Goal: Use online tool/utility: Use online tool/utility

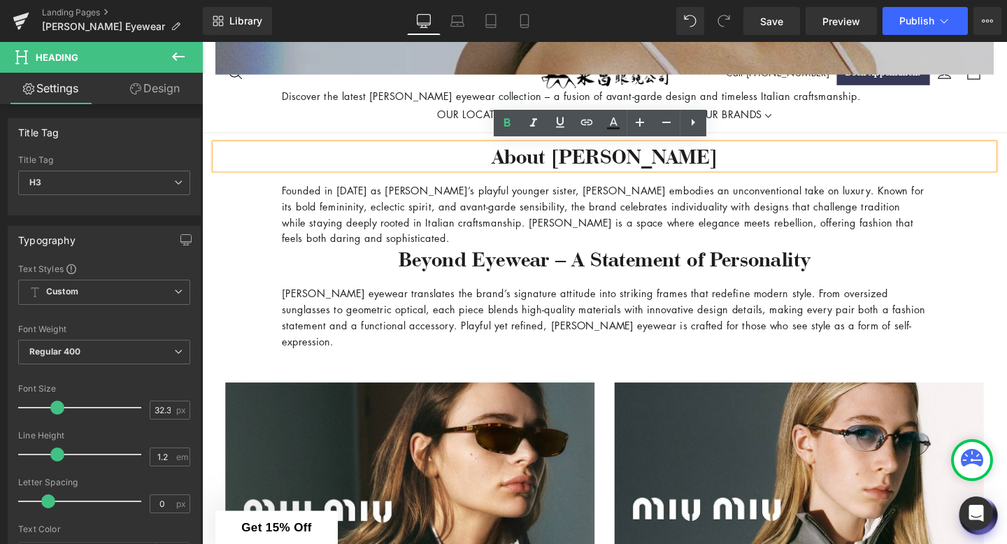
scroll to position [625, 0]
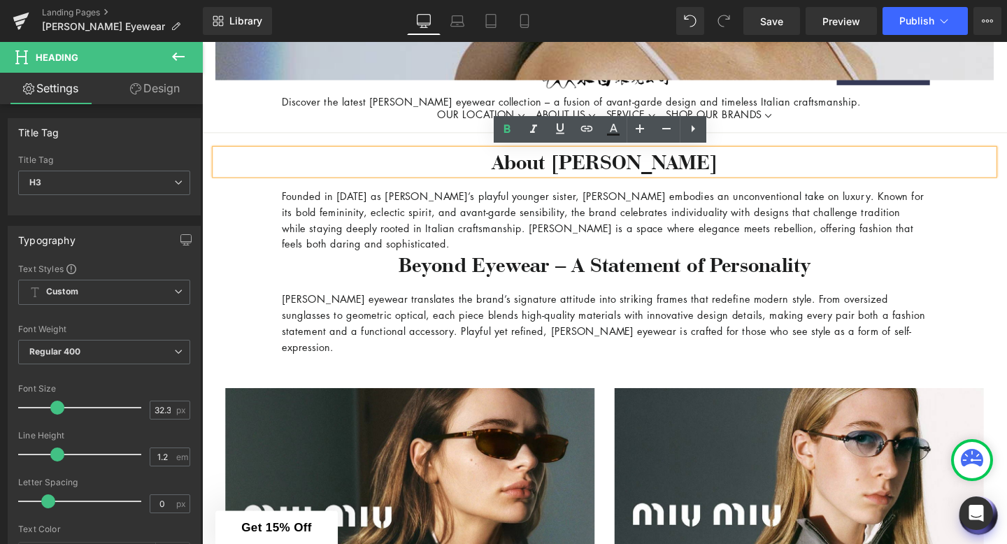
click at [566, 304] on p "[PERSON_NAME] eyewear translates the brand’s signature attitude into striking f…" at bounding box center [625, 336] width 678 height 67
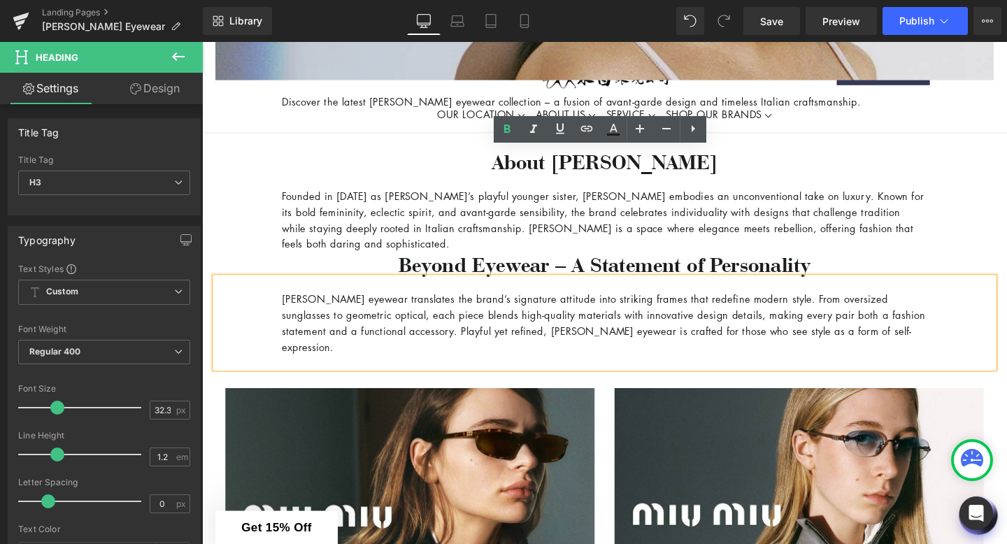
click at [566, 359] on div "[PERSON_NAME] eyewear translates the brand’s signature attitude into striking f…" at bounding box center [625, 336] width 818 height 95
click at [560, 345] on p "[PERSON_NAME] eyewear translates the brand’s signature attitude into striking f…" at bounding box center [625, 336] width 678 height 67
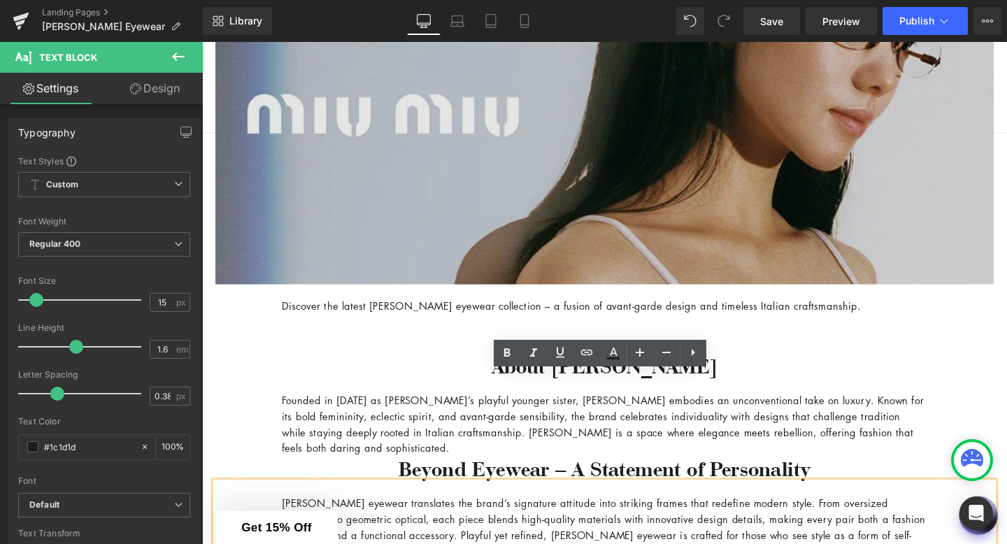
scroll to position [563, 0]
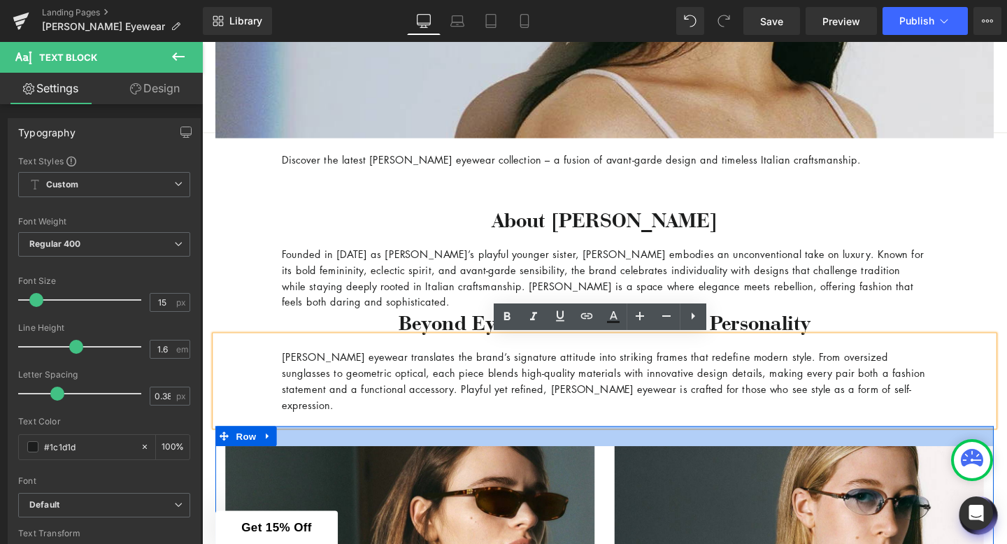
drag, startPoint x: 426, startPoint y: 445, endPoint x: 442, endPoint y: 432, distance: 20.4
click at [426, 446] on div at bounding box center [625, 456] width 818 height 21
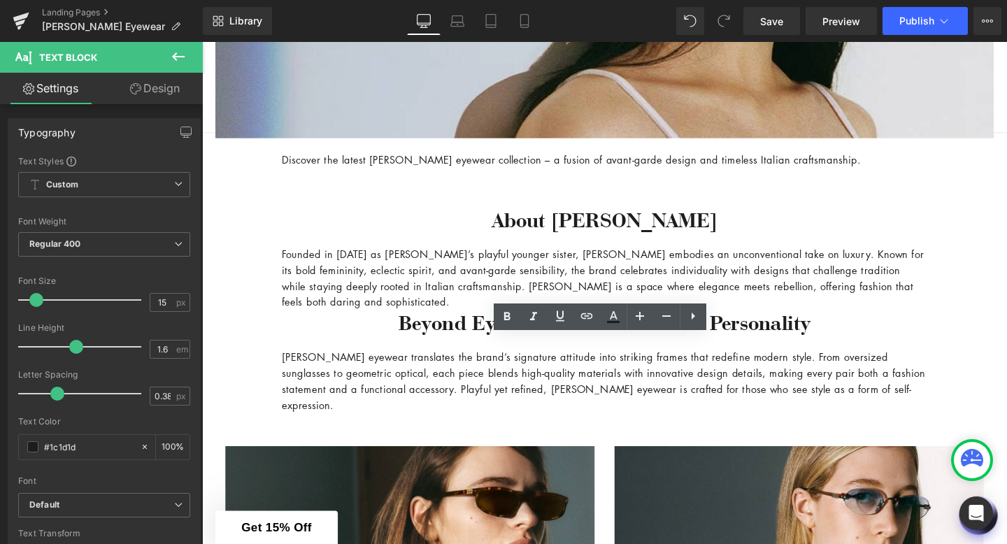
click at [447, 412] on p "[PERSON_NAME] eyewear translates the brand’s signature attitude into striking f…" at bounding box center [625, 398] width 678 height 67
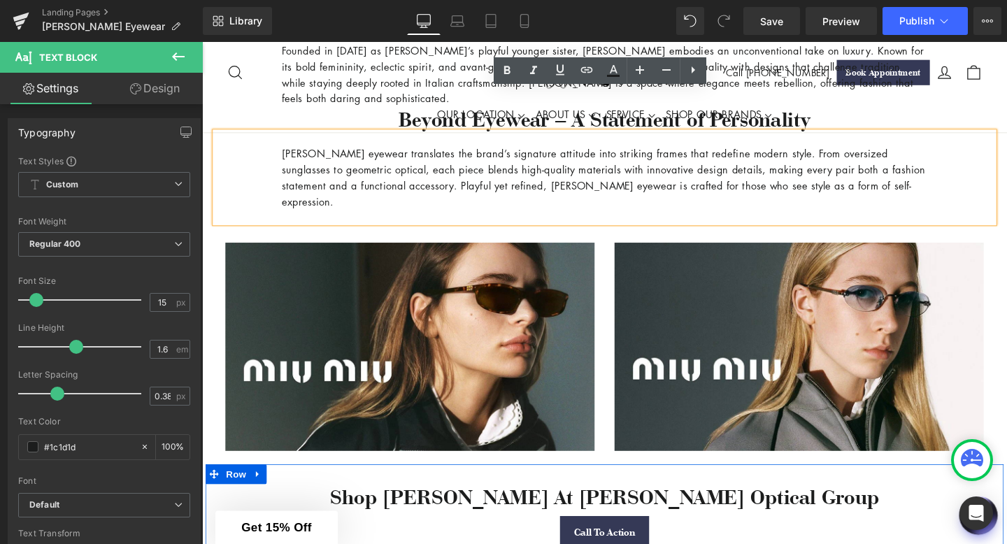
scroll to position [822, 0]
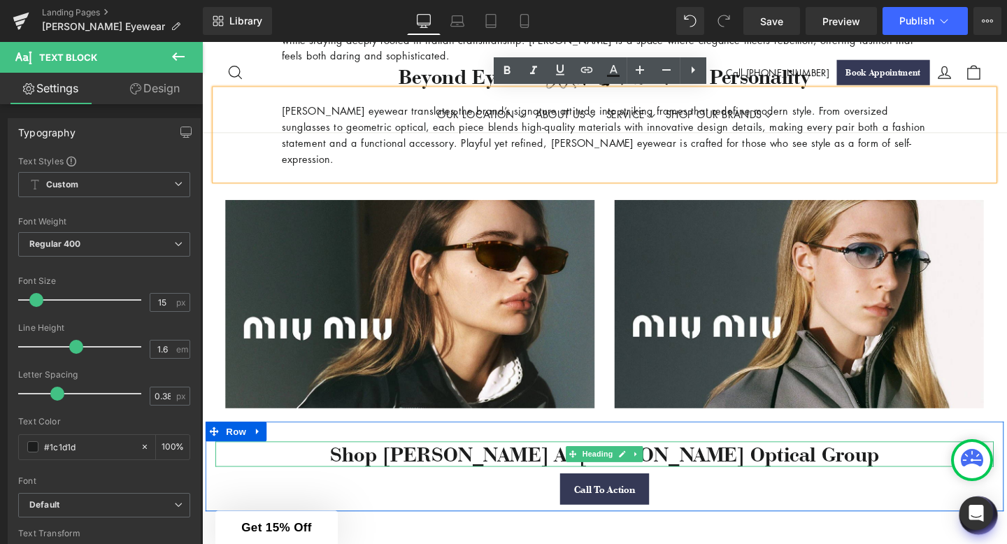
click at [478, 462] on h3 "Shop [PERSON_NAME] At [PERSON_NAME] Optical Group" at bounding box center [625, 475] width 818 height 27
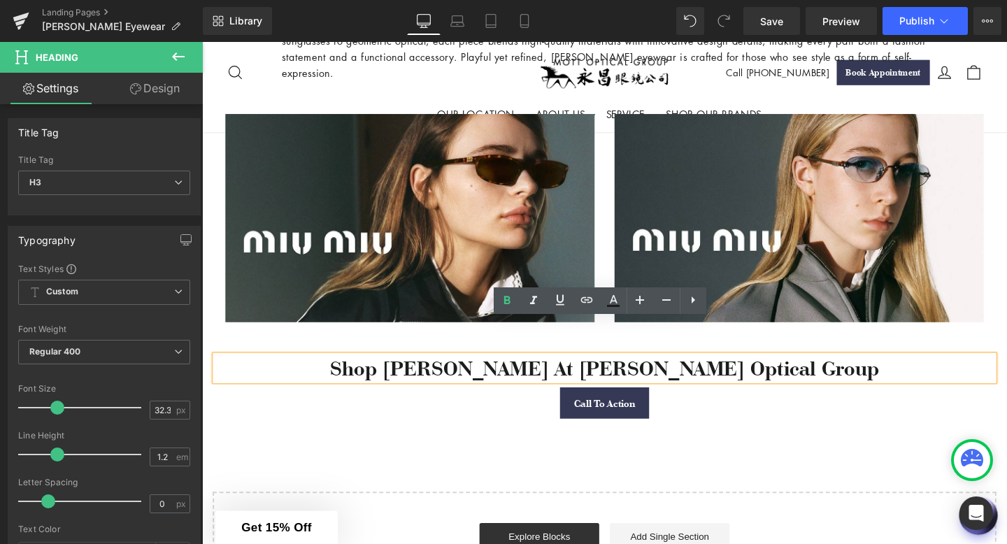
scroll to position [933, 0]
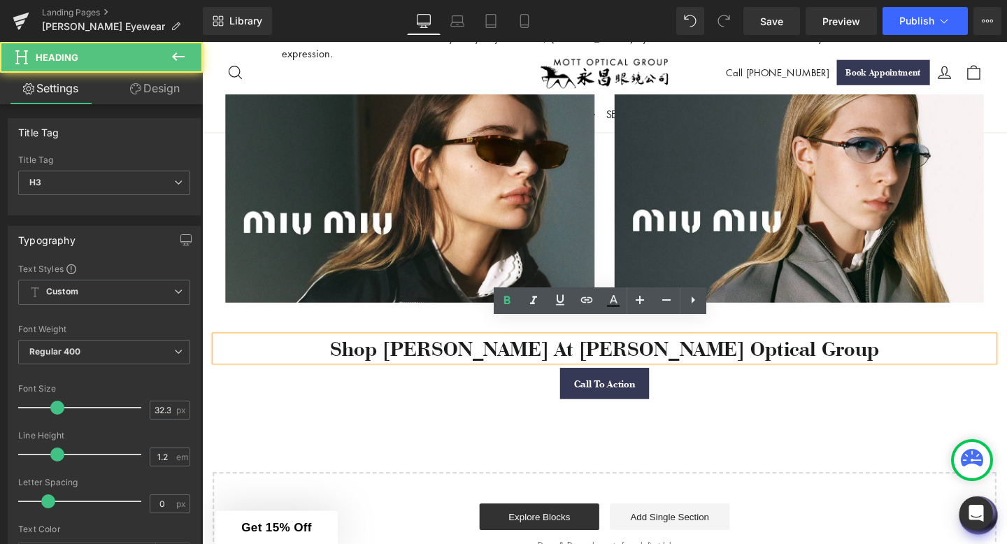
click at [821, 351] on h3 "Shop [PERSON_NAME] At [PERSON_NAME] Optical Group" at bounding box center [625, 364] width 818 height 27
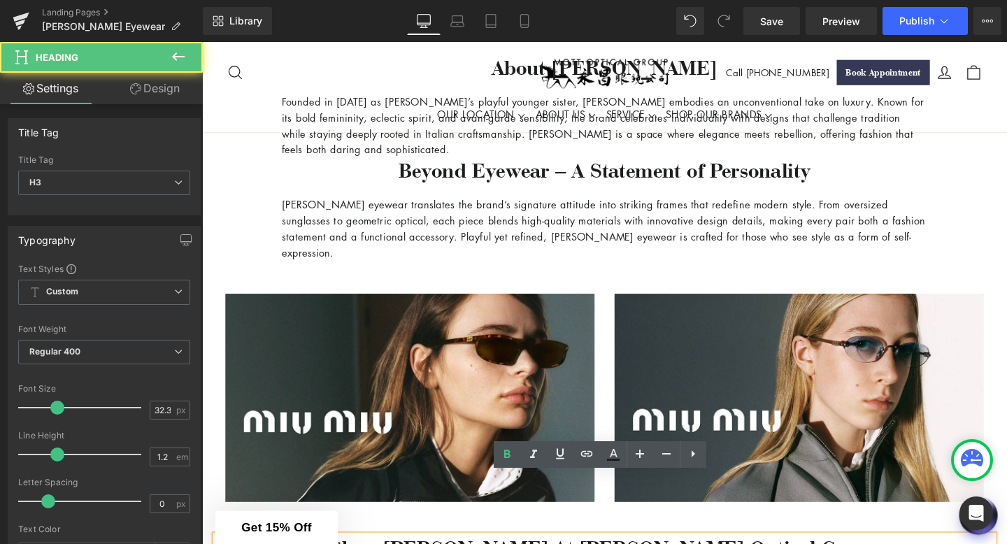
scroll to position [675, 0]
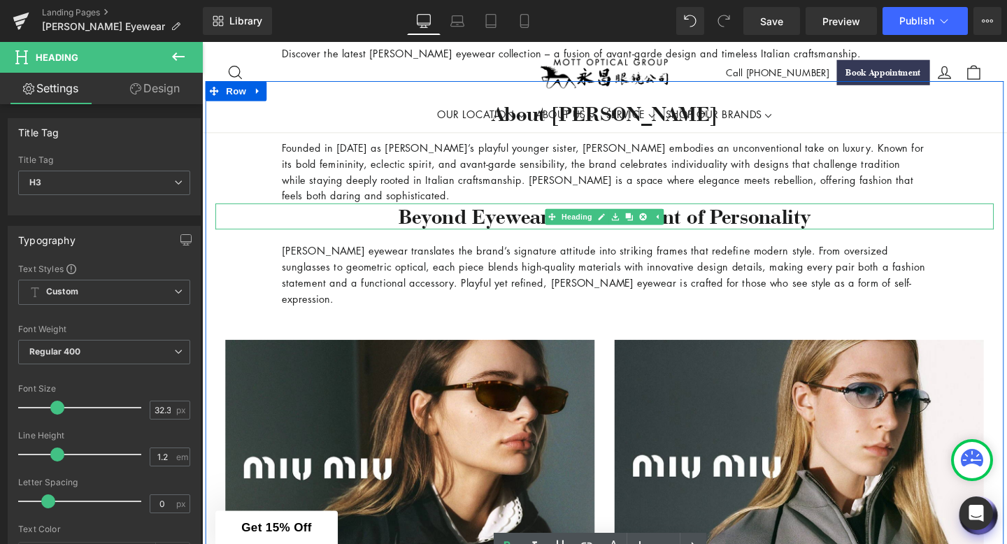
click at [851, 226] on h3 "Beyond Eyewear – A Statement of Personality" at bounding box center [625, 225] width 818 height 27
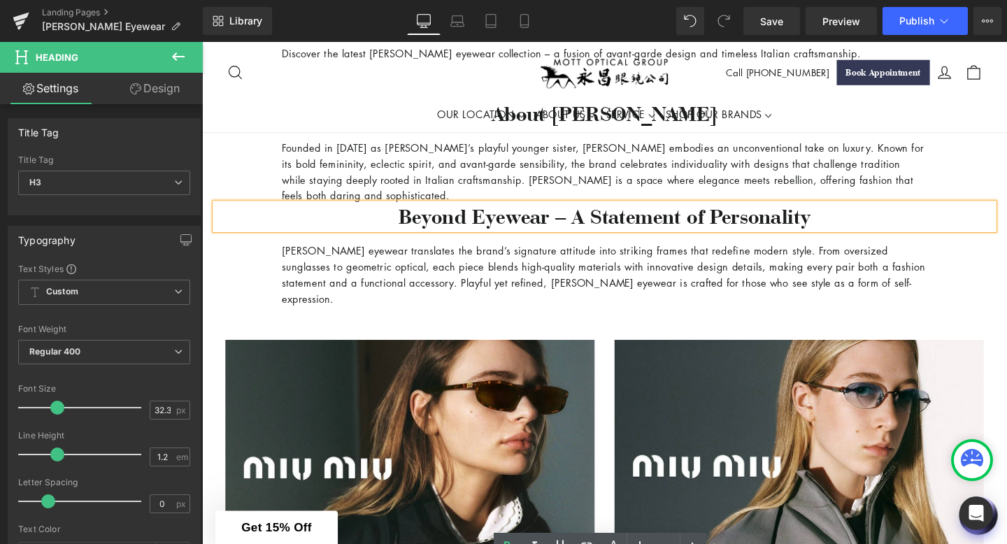
click at [851, 225] on h3 "Beyond Eyewear – A Statement of Personality" at bounding box center [625, 225] width 818 height 27
click at [821, 131] on h3 "About [PERSON_NAME]" at bounding box center [625, 117] width 818 height 27
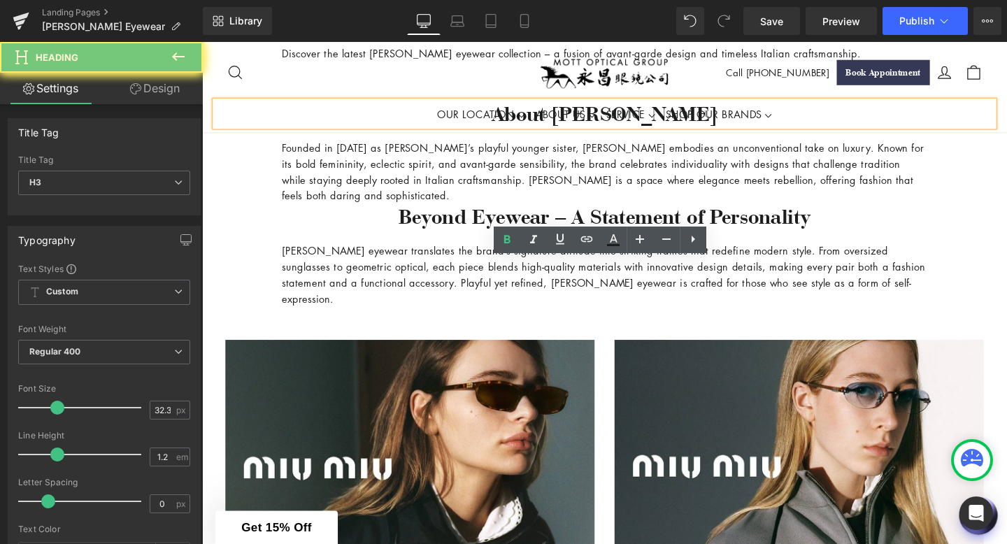
drag, startPoint x: 719, startPoint y: 285, endPoint x: 576, endPoint y: 285, distance: 143.3
click at [575, 131] on h3 "About [PERSON_NAME]" at bounding box center [625, 117] width 818 height 27
click at [576, 131] on h3 "About [PERSON_NAME]" at bounding box center [625, 117] width 818 height 27
drag, startPoint x: 565, startPoint y: 284, endPoint x: 695, endPoint y: 281, distance: 130.1
click at [695, 131] on h3 "About [PERSON_NAME]" at bounding box center [625, 117] width 818 height 27
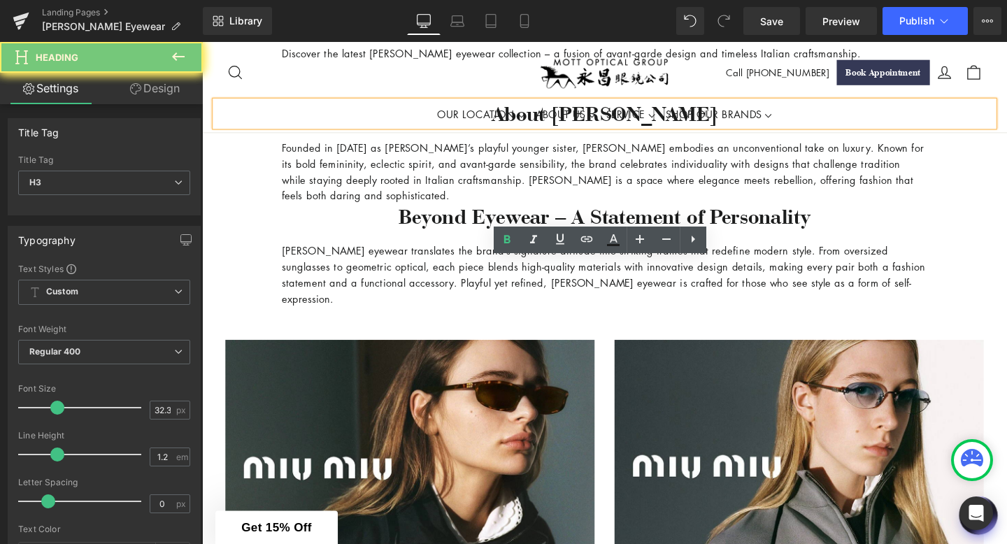
click at [691, 131] on h3 "About [PERSON_NAME]" at bounding box center [625, 117] width 818 height 27
click at [701, 131] on h3 "About [PERSON_NAME]" at bounding box center [625, 117] width 818 height 27
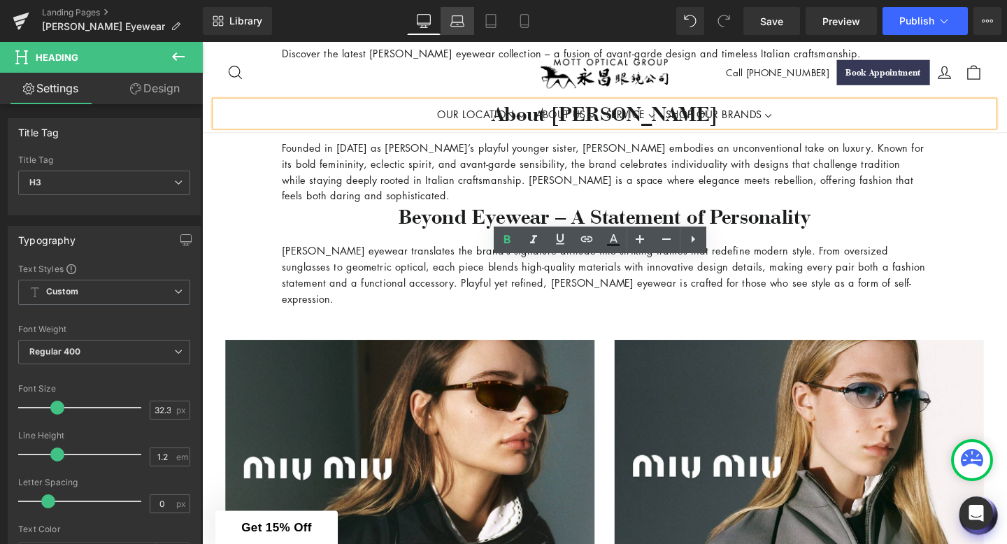
click at [463, 28] on link "Laptop" at bounding box center [457, 21] width 34 height 28
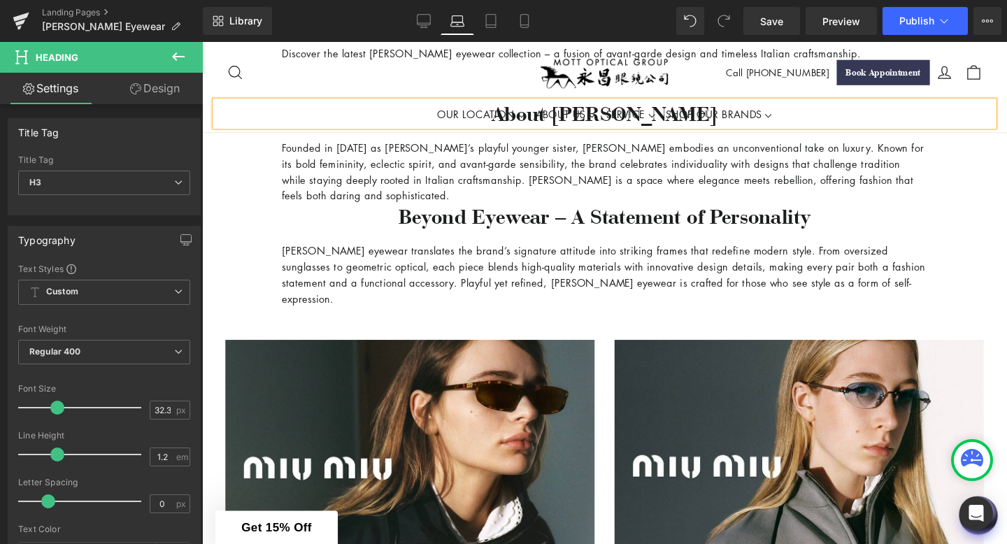
scroll to position [767, 0]
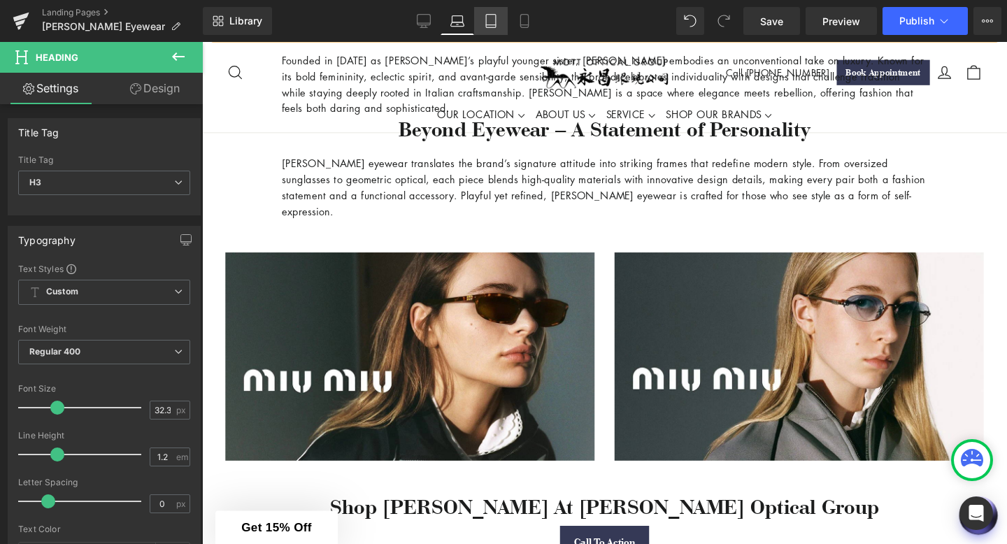
click at [494, 20] on icon at bounding box center [491, 21] width 14 height 14
click at [532, 29] on link "Mobile" at bounding box center [525, 21] width 34 height 28
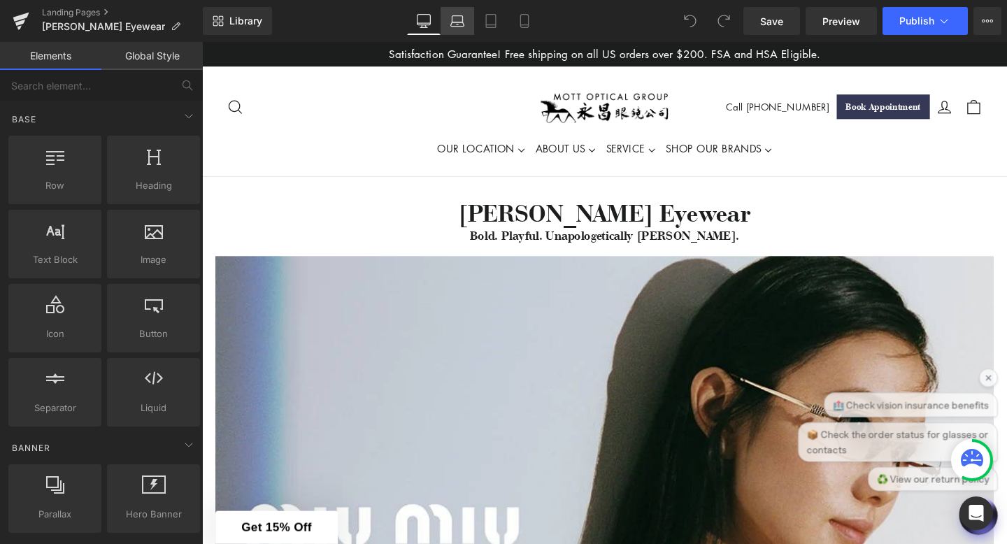
click at [462, 25] on icon at bounding box center [457, 21] width 14 height 14
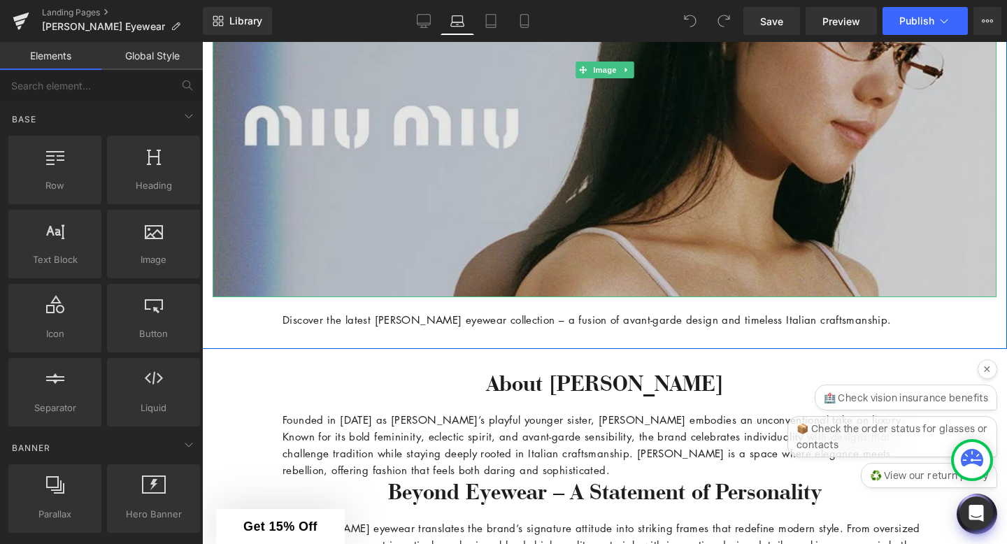
scroll to position [635, 0]
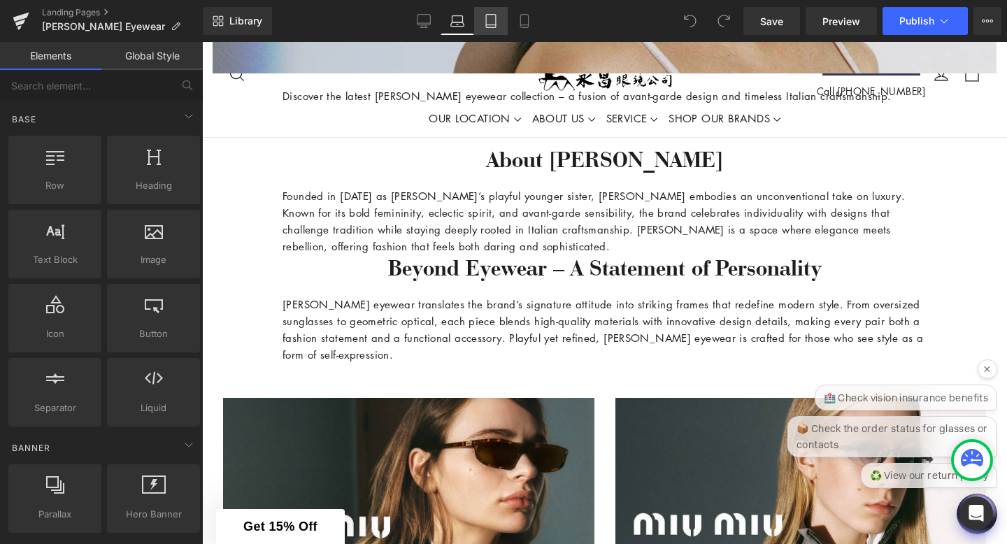
click at [483, 24] on link "Tablet" at bounding box center [491, 21] width 34 height 28
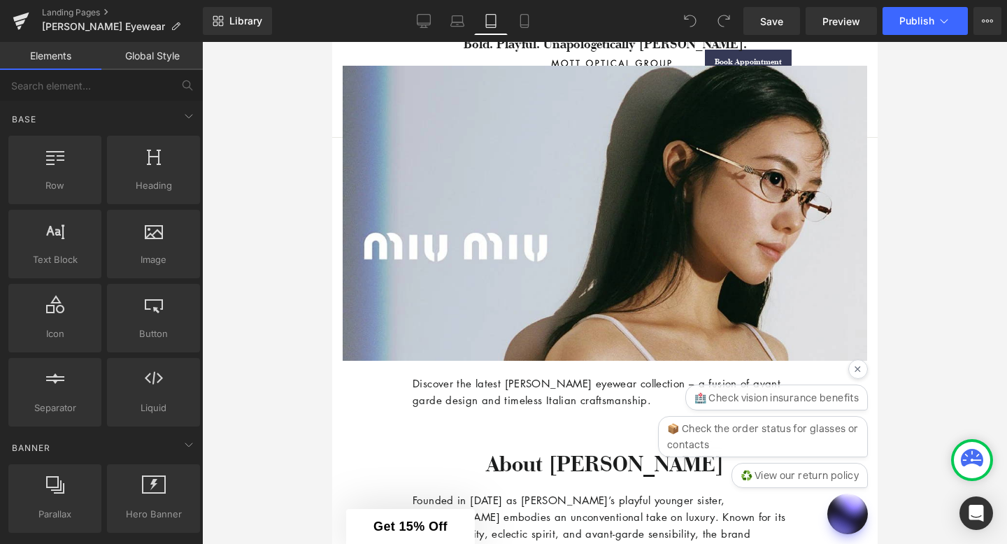
scroll to position [41, 0]
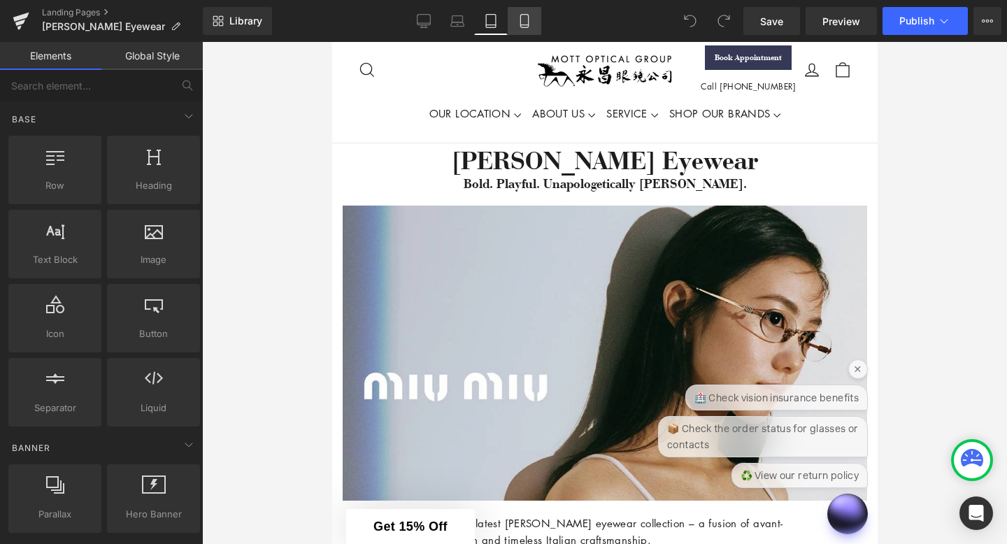
drag, startPoint x: 528, startPoint y: 24, endPoint x: 71, endPoint y: 142, distance: 472.2
click at [528, 24] on icon at bounding box center [524, 21] width 14 height 14
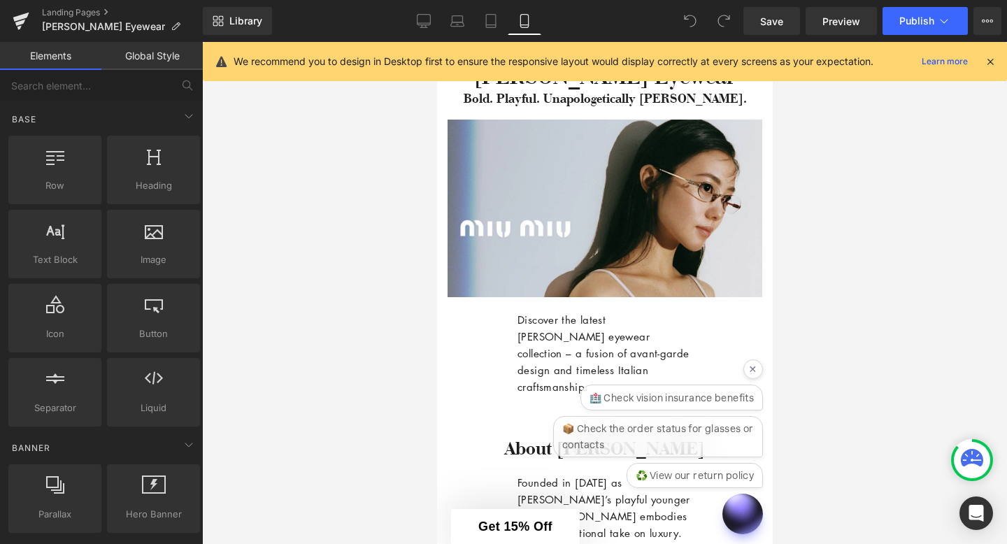
scroll to position [210, 0]
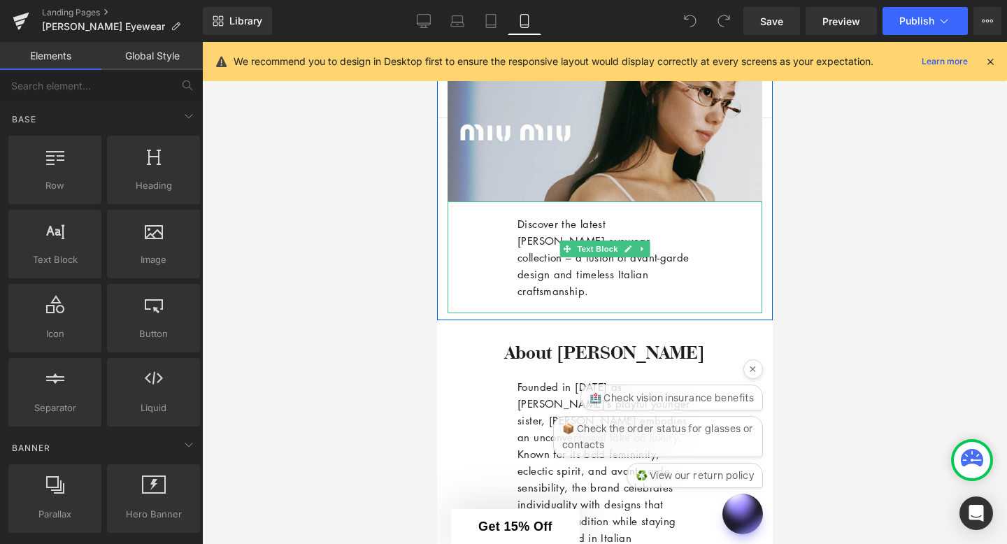
click at [575, 233] on p "Discover the latest [PERSON_NAME] eyewear collection – a fusion of avant-garde …" at bounding box center [604, 257] width 175 height 84
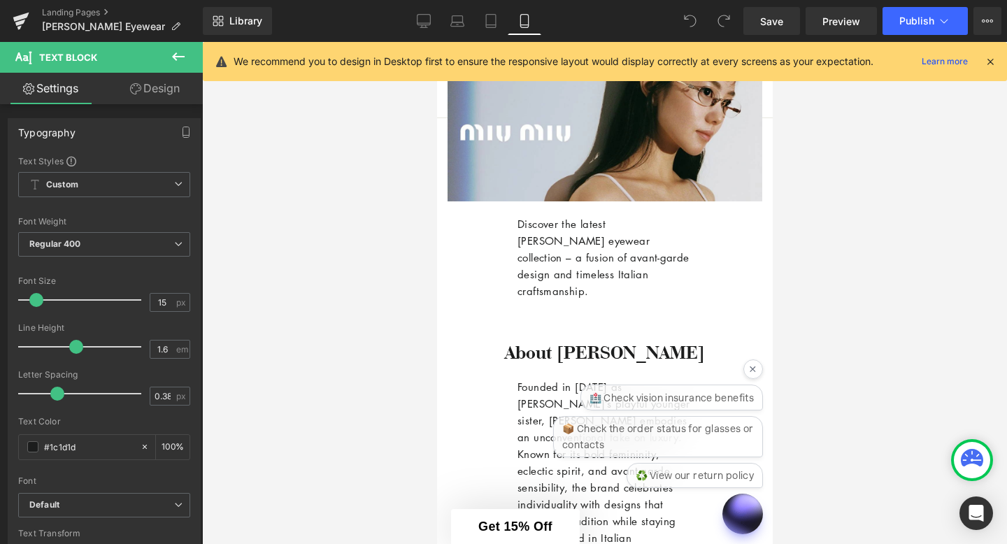
click at [162, 89] on link "Design" at bounding box center [154, 88] width 101 height 31
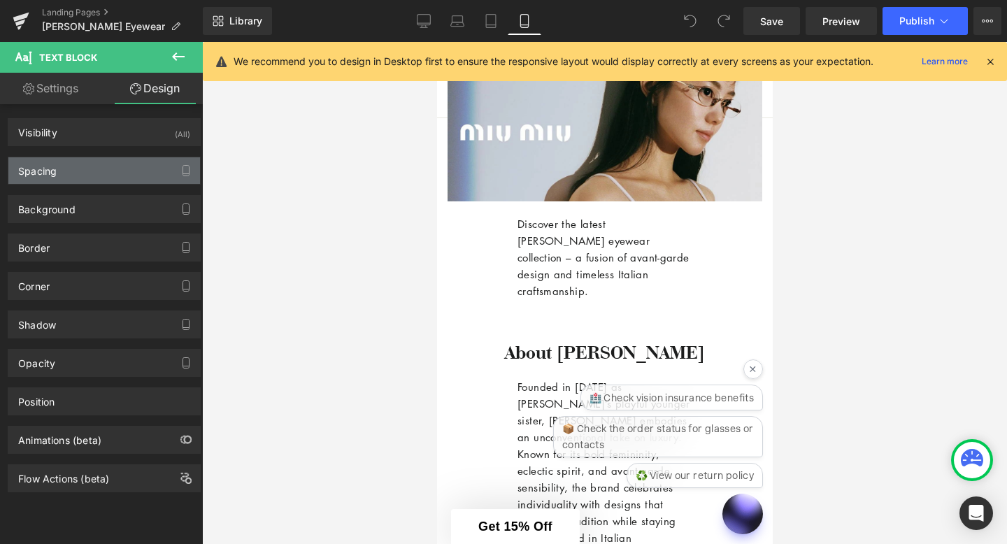
click at [136, 168] on div "Spacing" at bounding box center [104, 170] width 192 height 27
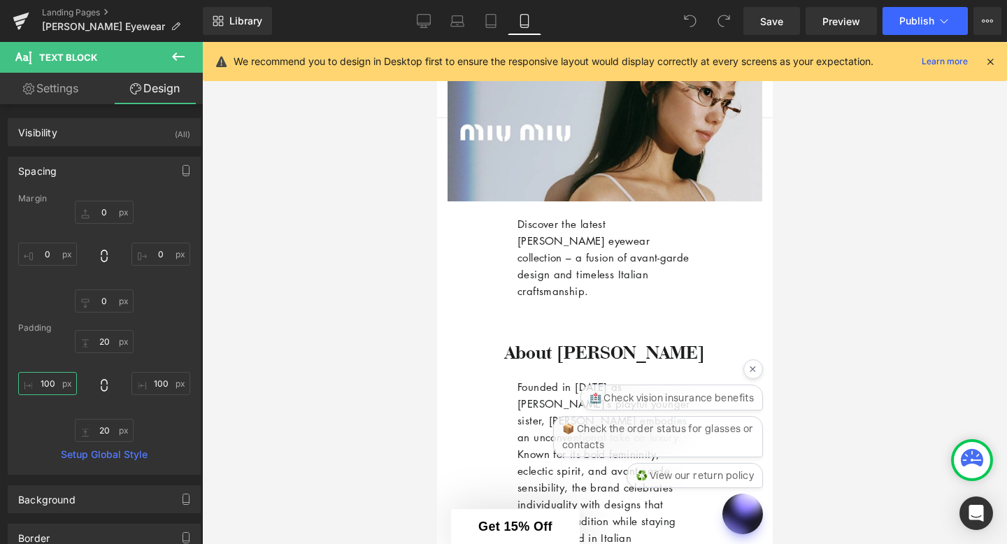
click at [50, 382] on input "100" at bounding box center [47, 383] width 59 height 23
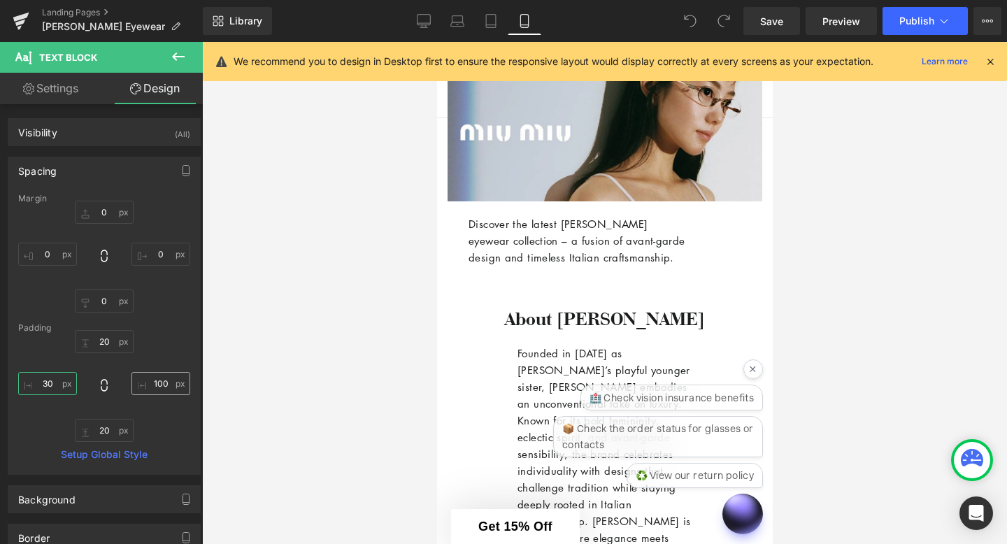
type input "30"
click at [155, 386] on input "100" at bounding box center [160, 383] width 59 height 23
type input "30"
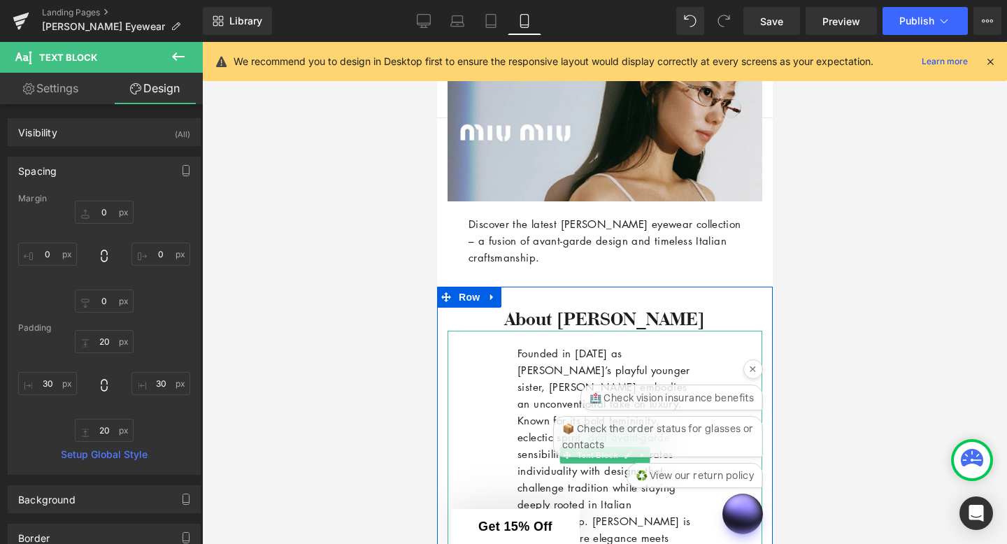
click at [529, 380] on p "Founded in [DATE] as [PERSON_NAME]’s playful younger sister, [PERSON_NAME] embo…" at bounding box center [604, 462] width 175 height 235
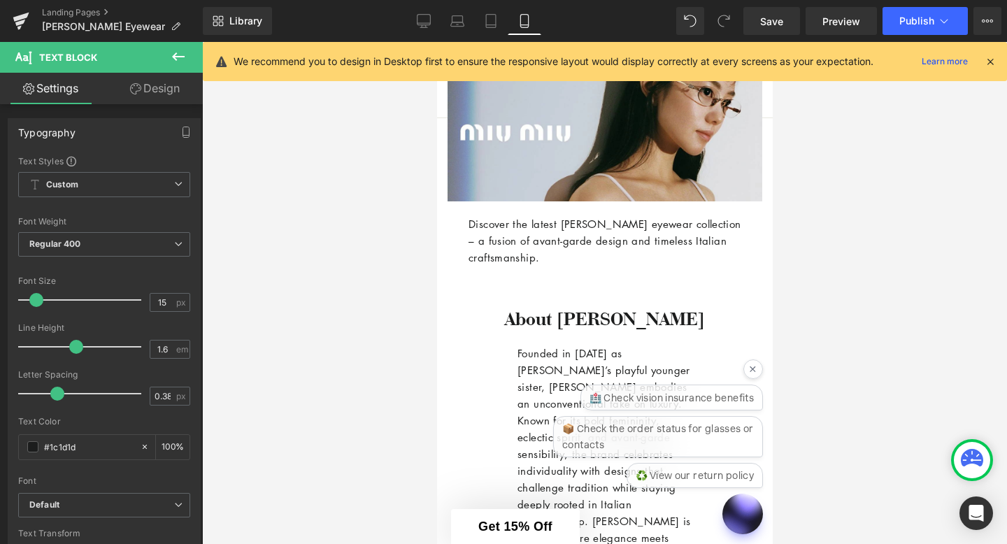
click at [153, 91] on link "Design" at bounding box center [154, 88] width 101 height 31
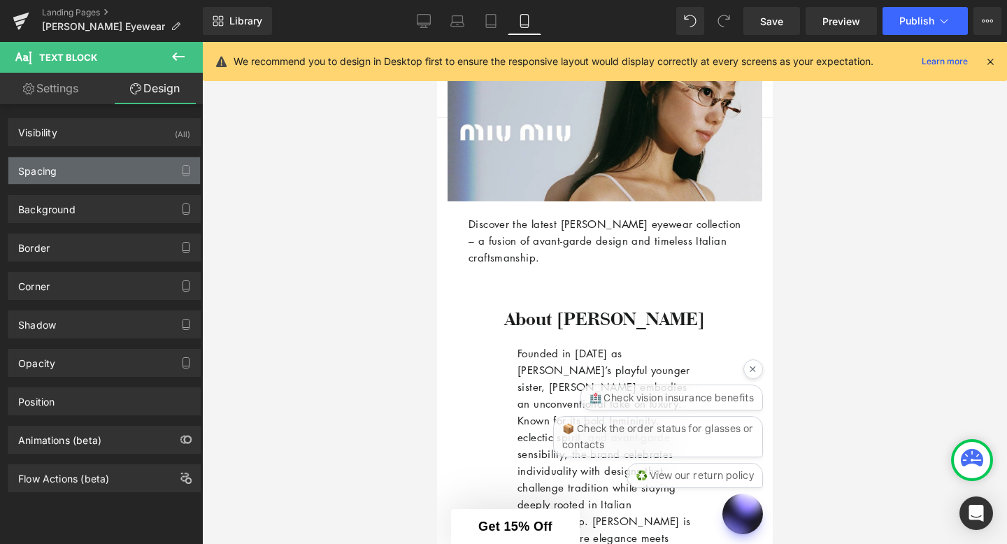
click at [135, 173] on div "Spacing" at bounding box center [104, 170] width 192 height 27
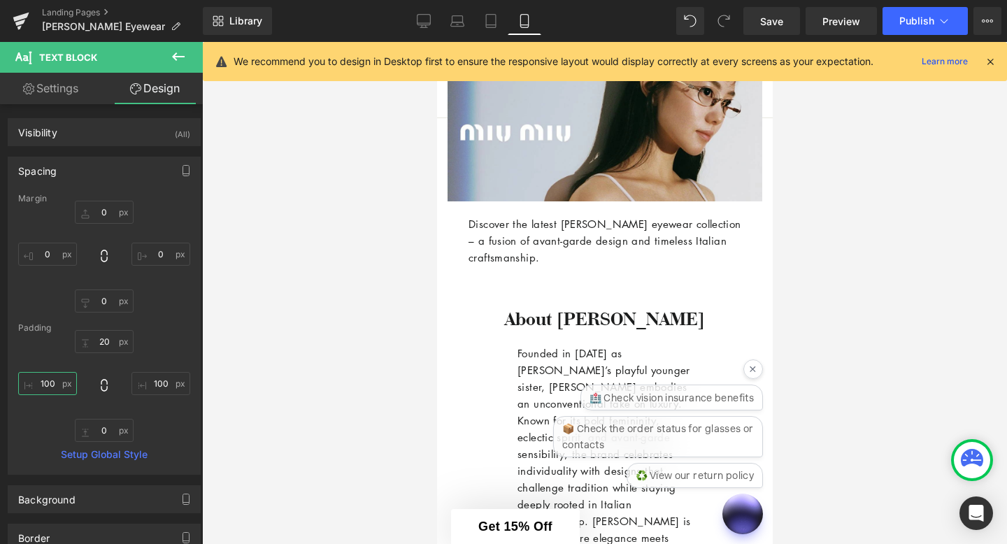
click at [54, 382] on input "100" at bounding box center [47, 383] width 59 height 23
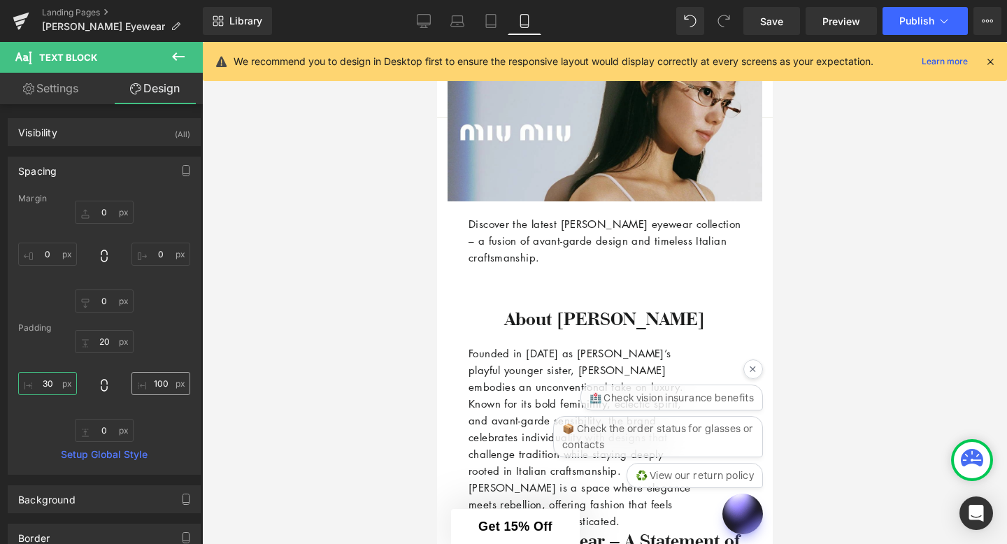
type input "30"
click at [168, 382] on input "100" at bounding box center [160, 383] width 59 height 23
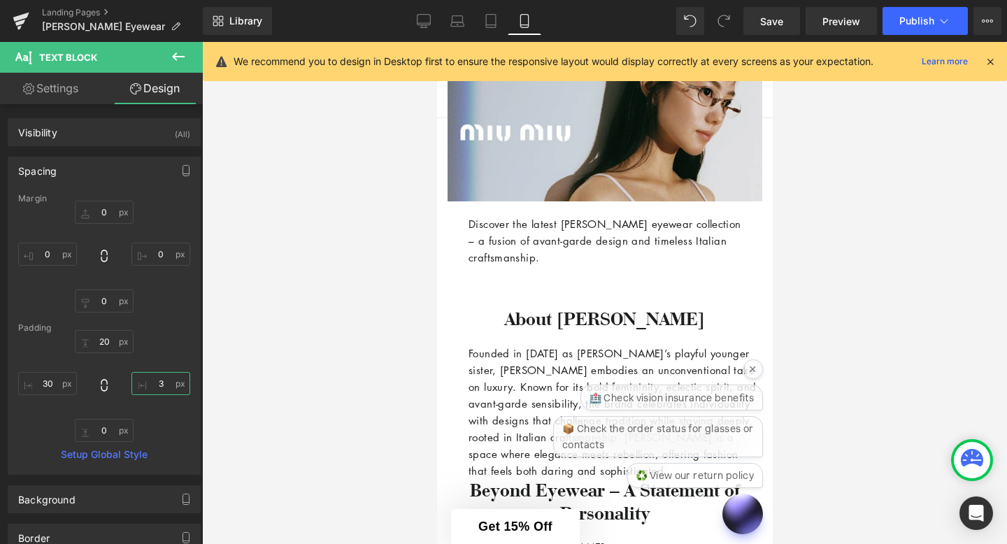
type input "30"
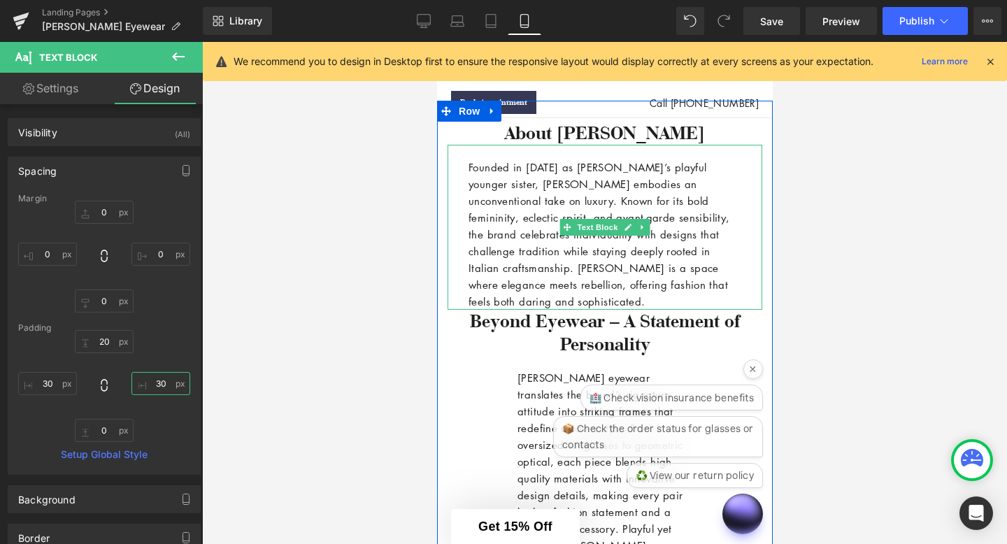
scroll to position [419, 0]
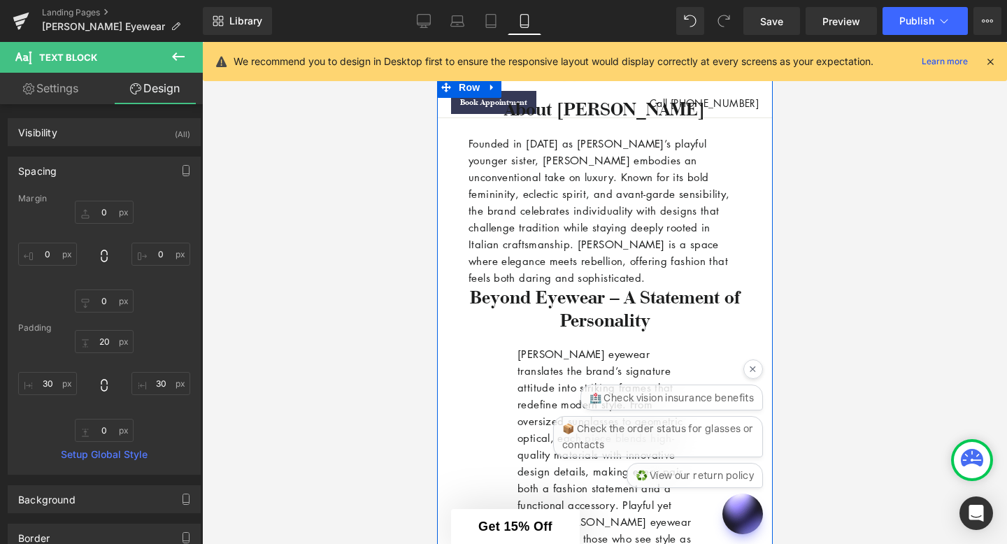
click at [529, 376] on p "[PERSON_NAME] eyewear translates the brand’s signature attitude into striking f…" at bounding box center [604, 454] width 175 height 218
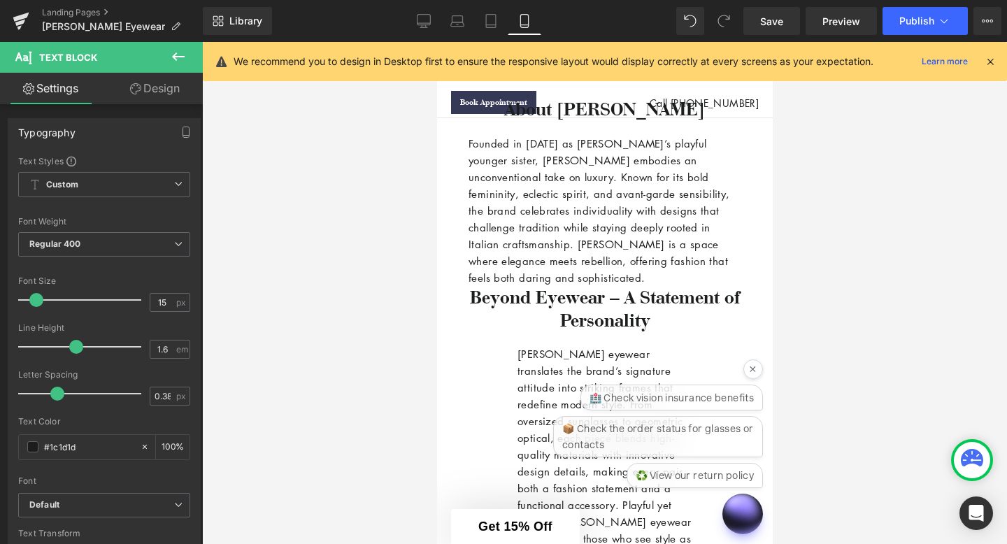
click at [161, 92] on link "Design" at bounding box center [154, 88] width 101 height 31
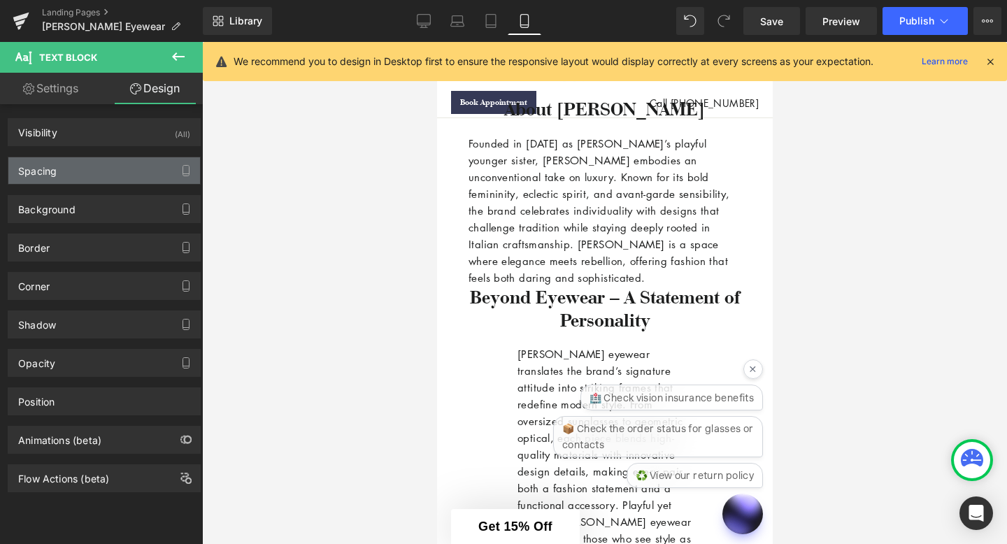
click at [116, 173] on div "Spacing" at bounding box center [104, 170] width 192 height 27
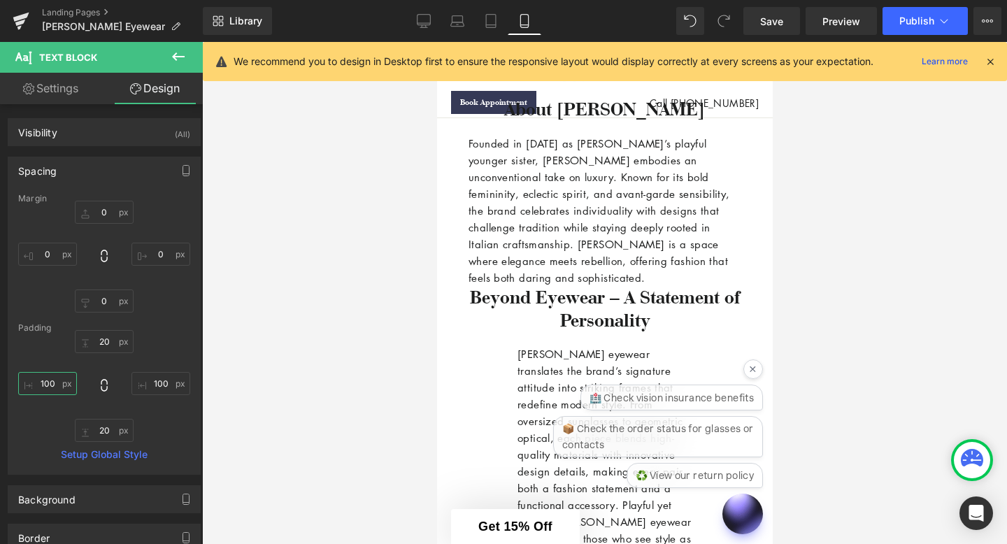
click at [55, 387] on input "100" at bounding box center [47, 383] width 59 height 23
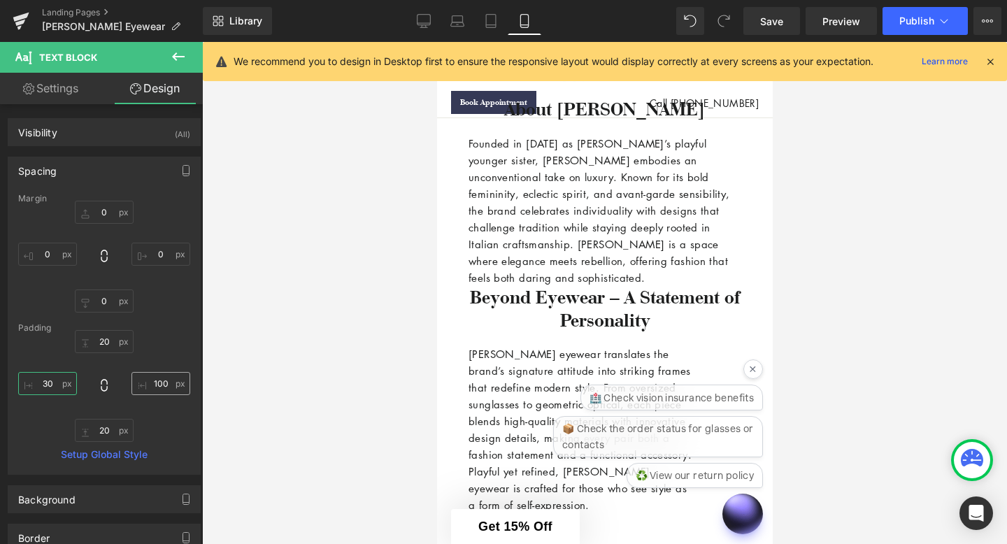
type input "30"
click at [165, 380] on input "100" at bounding box center [160, 383] width 59 height 23
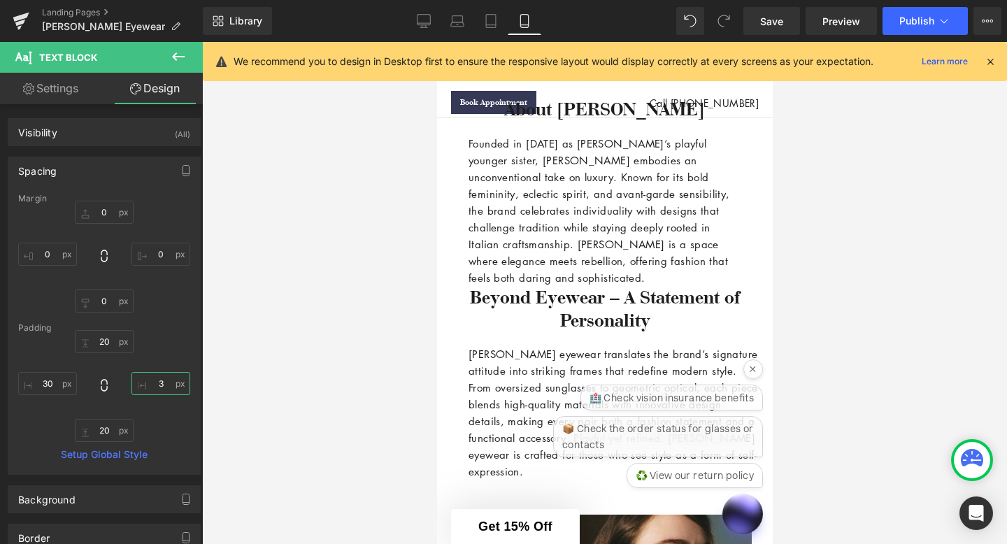
type input "30"
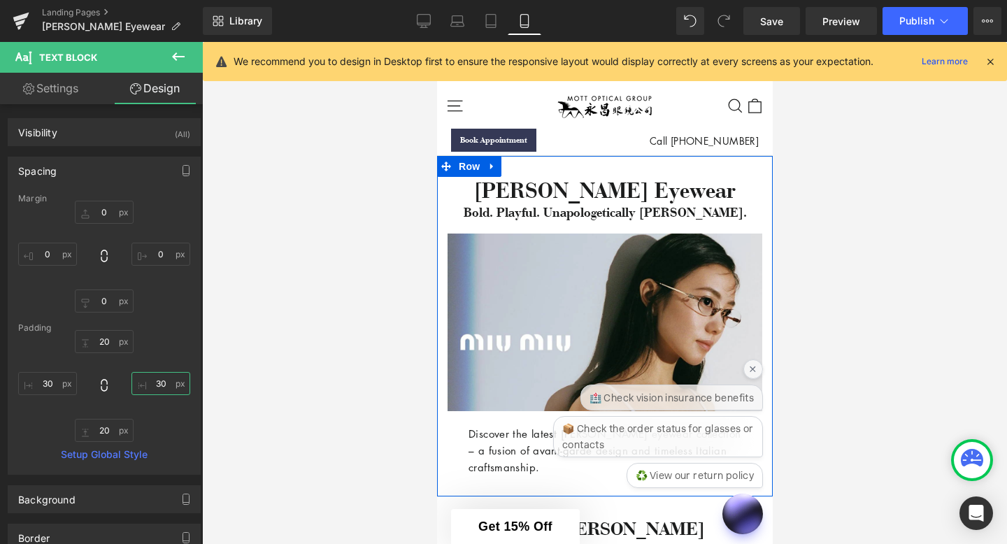
scroll to position [372, 0]
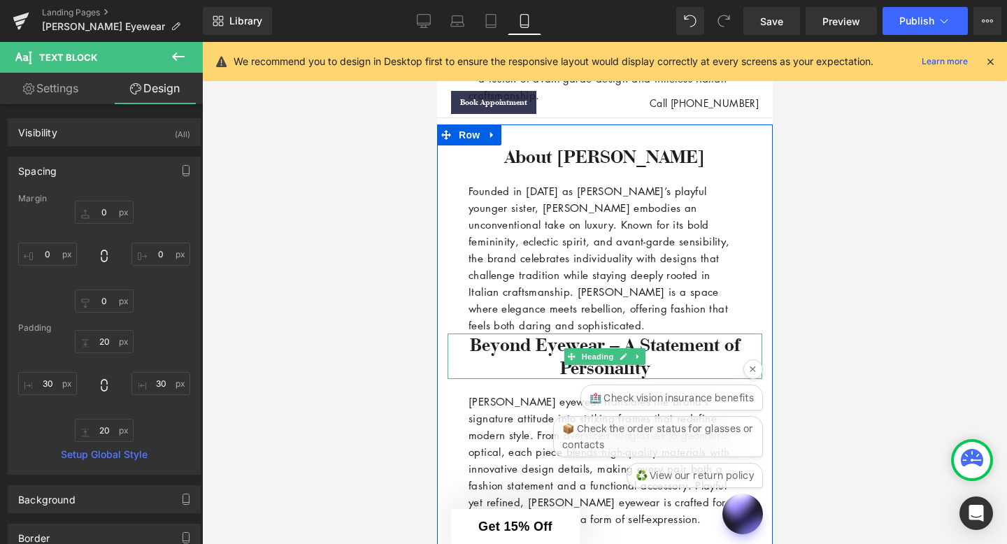
click at [535, 339] on h3 "Beyond Eyewear – A Statement of Personality" at bounding box center [604, 356] width 315 height 46
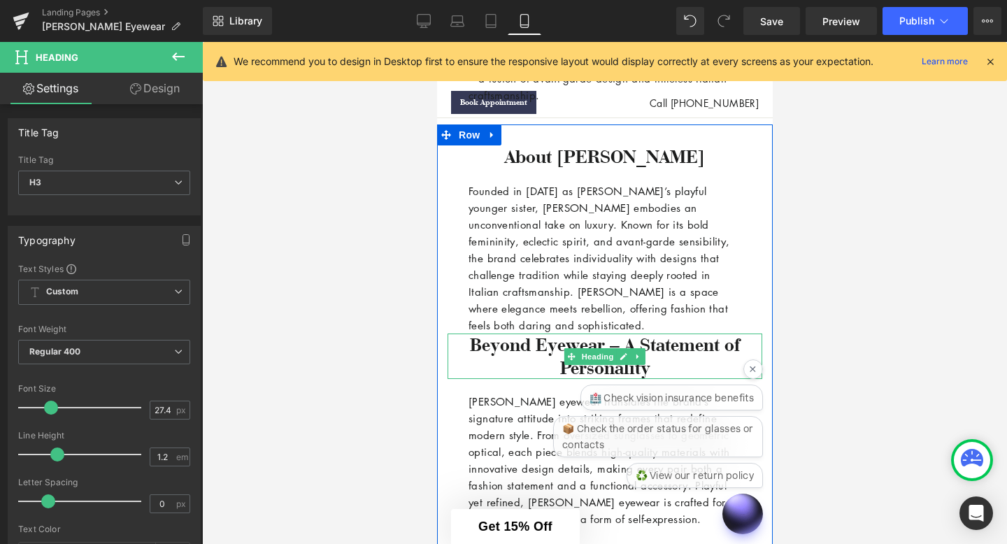
click at [607, 346] on h3 "Beyond Eyewear – A Statement of Personality" at bounding box center [604, 356] width 315 height 46
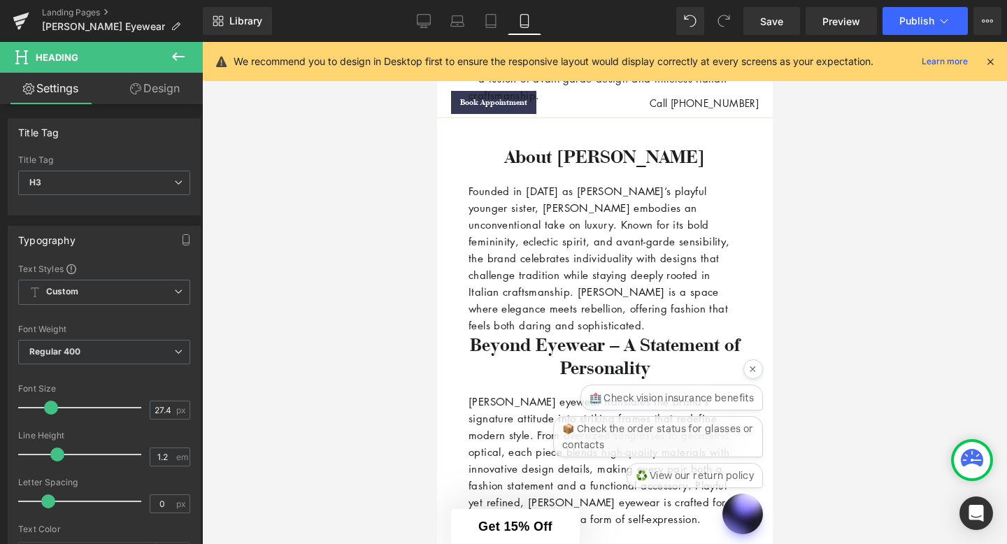
click at [141, 87] on link "Design" at bounding box center [154, 88] width 101 height 31
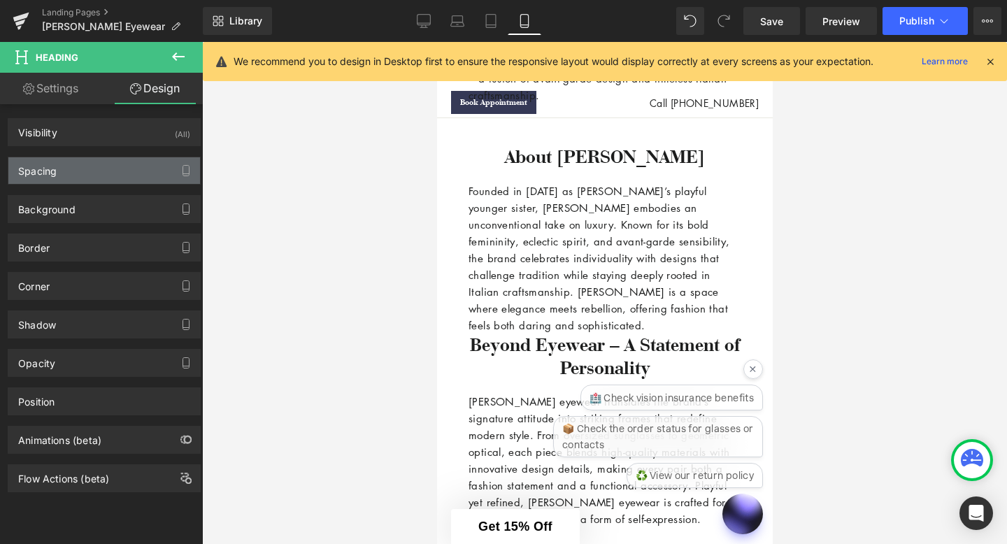
click at [92, 168] on div "Spacing" at bounding box center [104, 170] width 192 height 27
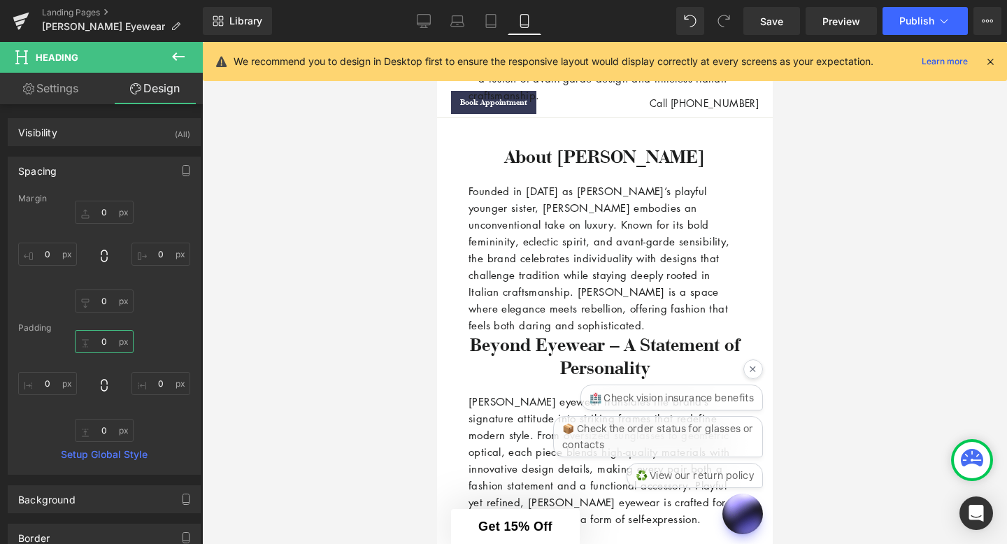
click at [103, 343] on input "0" at bounding box center [104, 341] width 59 height 23
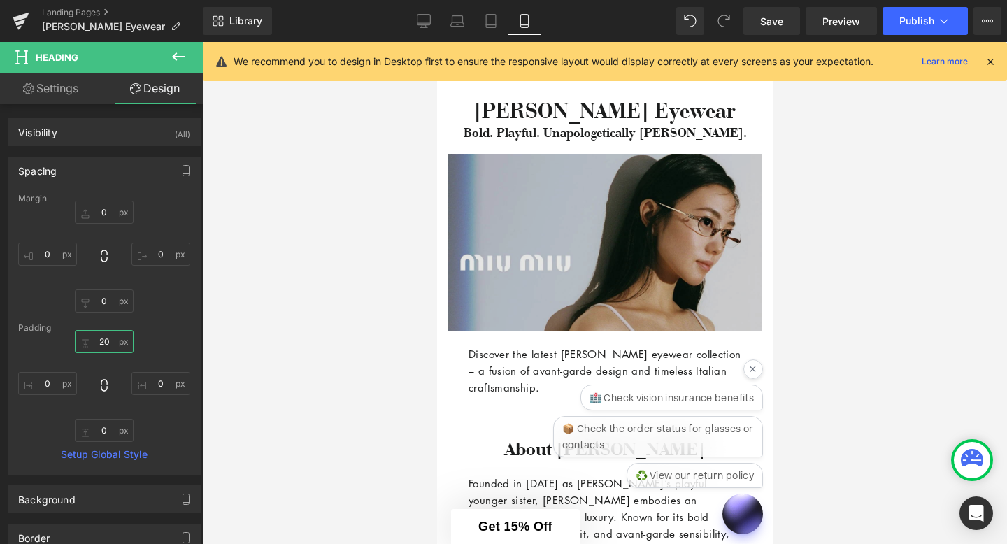
scroll to position [0, 0]
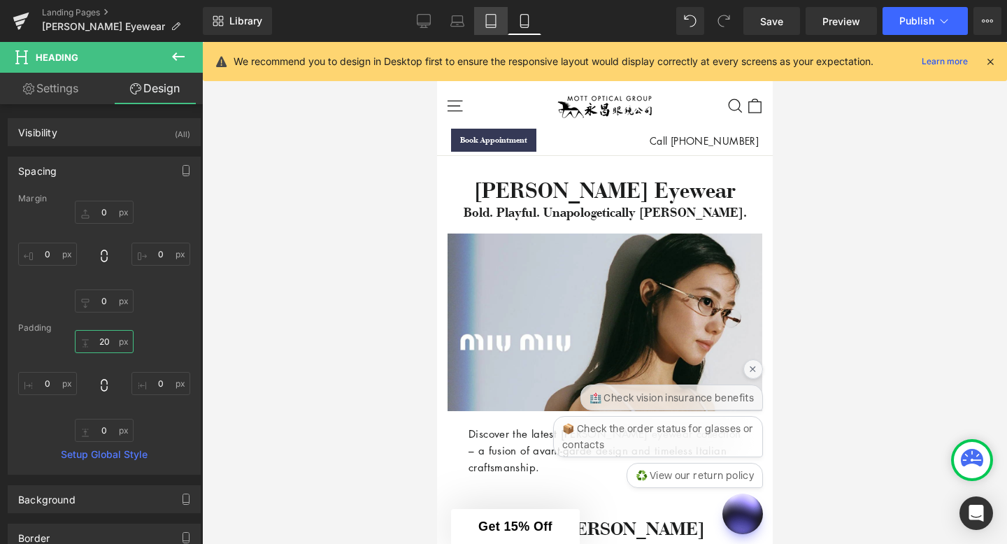
type input "20"
click at [497, 25] on icon at bounding box center [491, 21] width 14 height 14
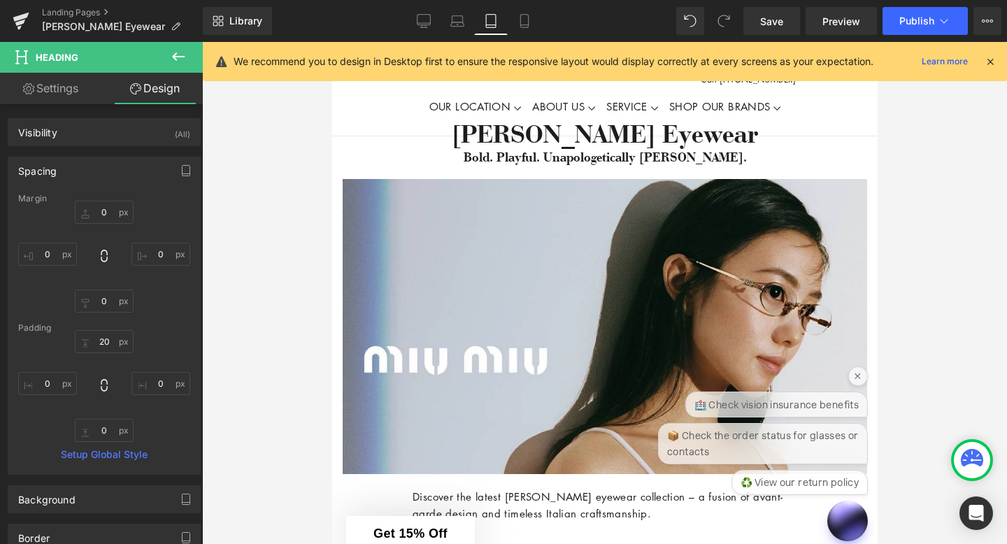
type input "0"
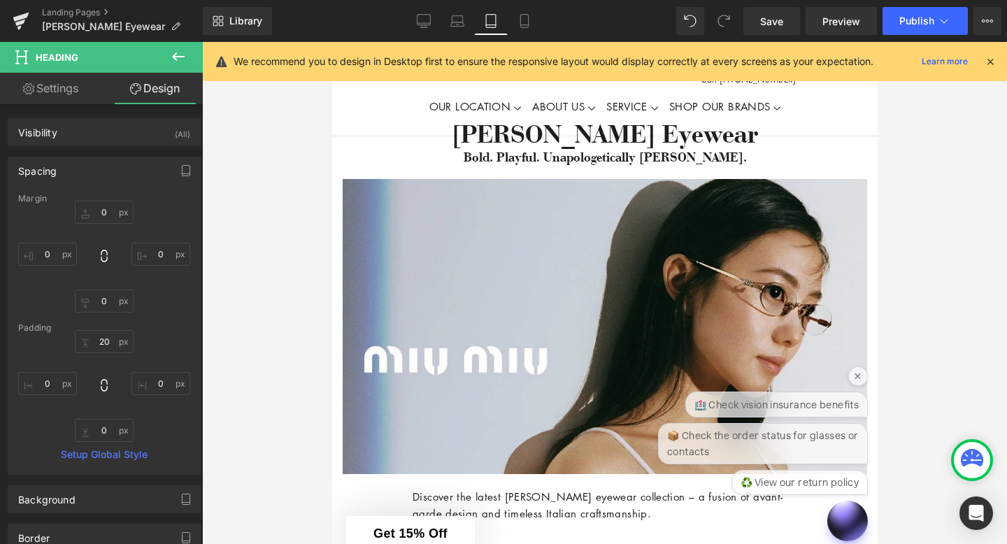
type input "0"
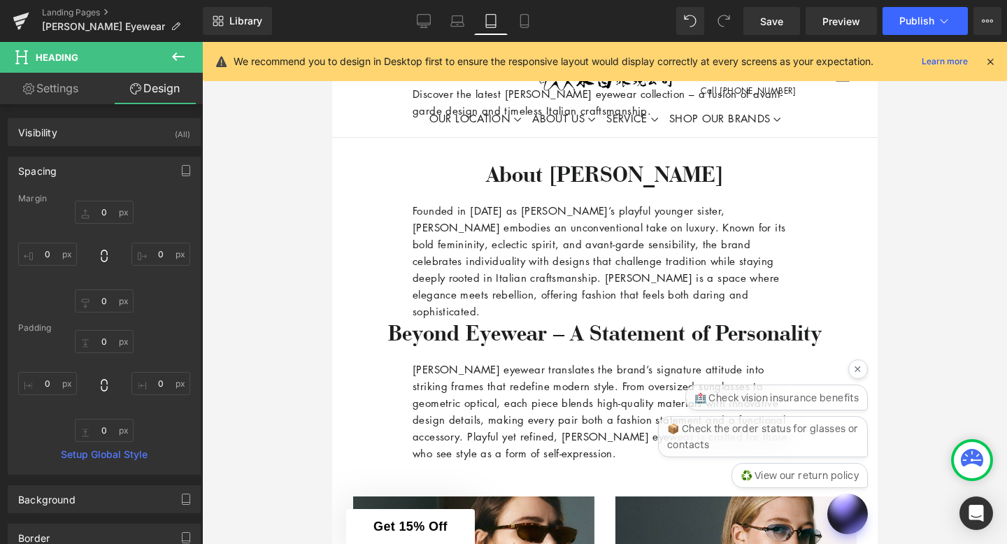
scroll to position [491, 0]
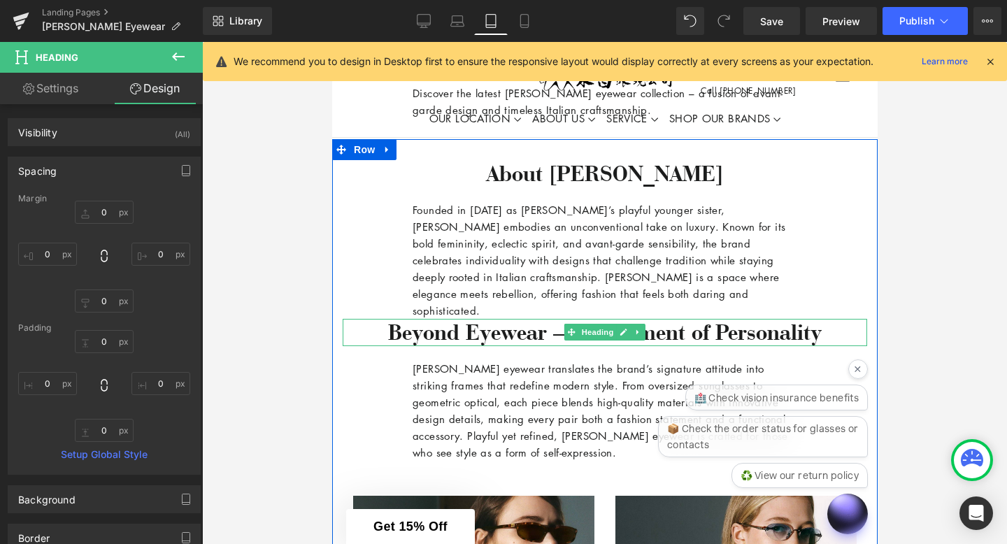
click at [507, 322] on h3 "Beyond Eyewear – A Statement of Personality" at bounding box center [604, 332] width 524 height 27
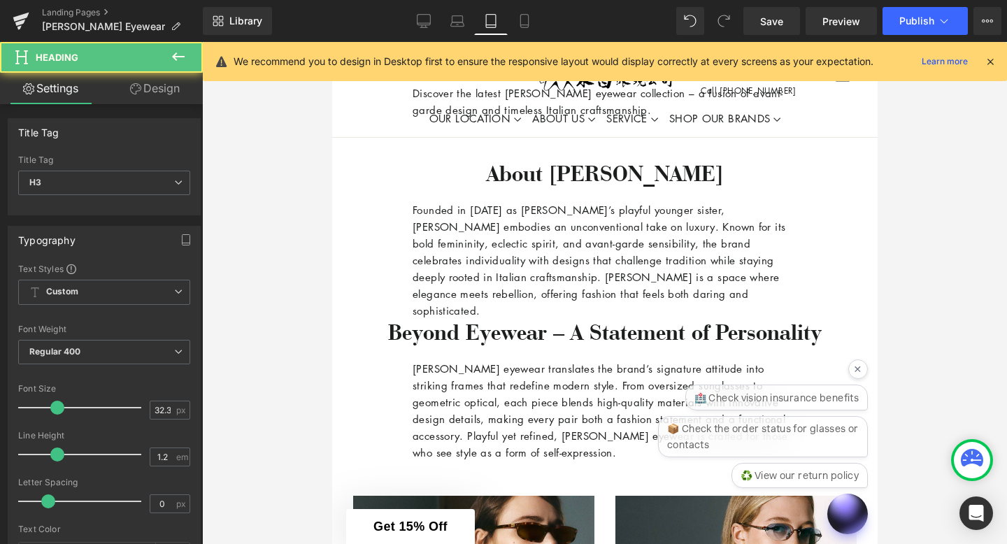
click at [158, 93] on link "Design" at bounding box center [154, 88] width 101 height 31
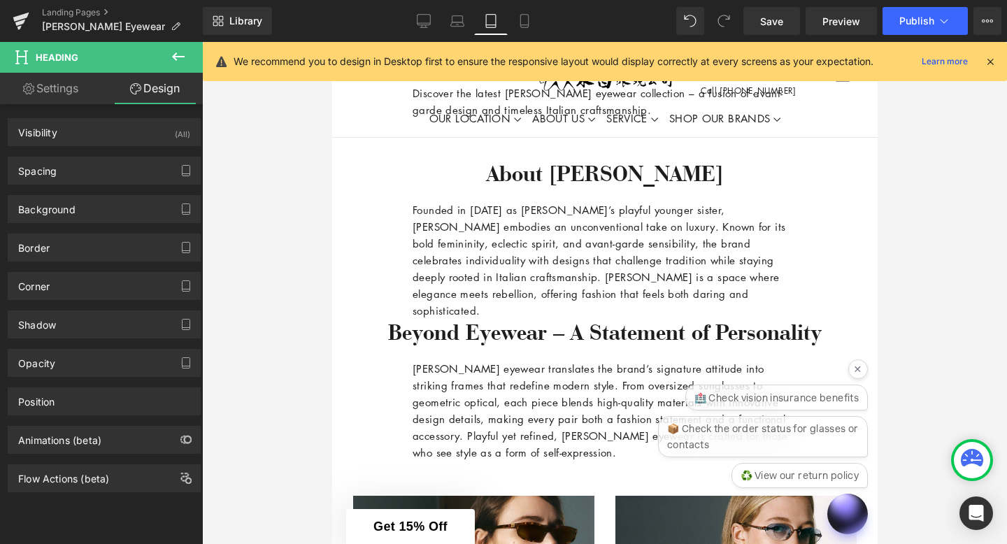
type input "0"
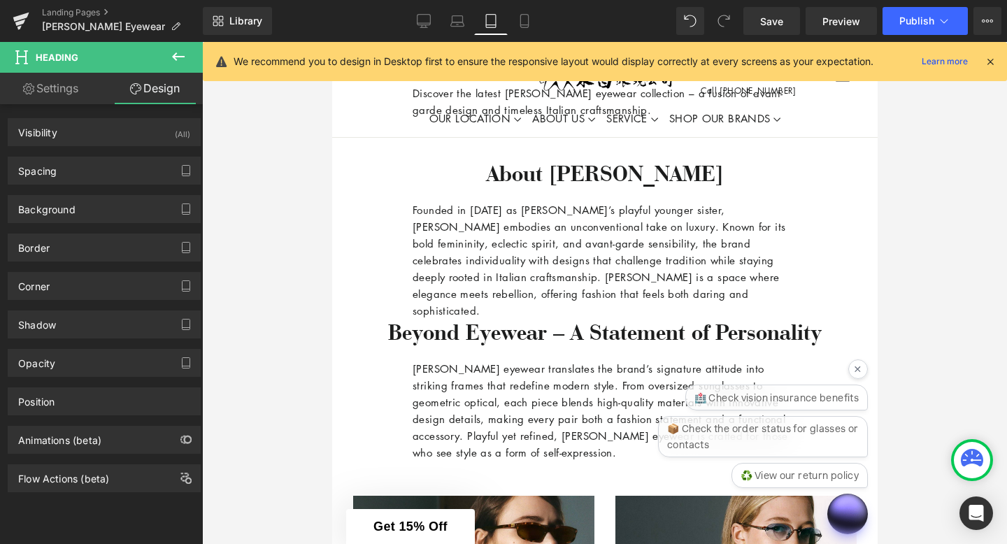
type input "0"
click at [120, 181] on div "Spacing" at bounding box center [104, 170] width 192 height 27
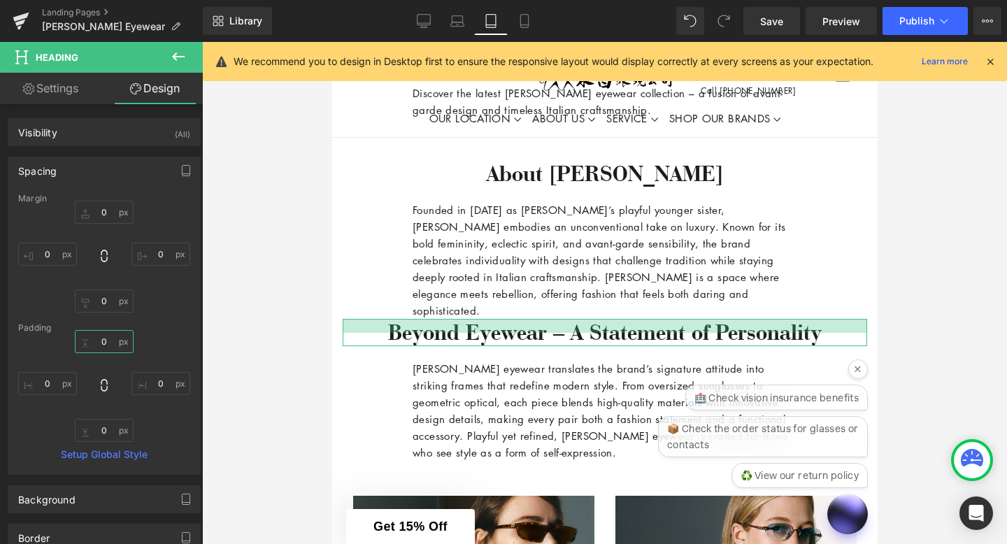
click at [106, 340] on input "0" at bounding box center [104, 341] width 59 height 23
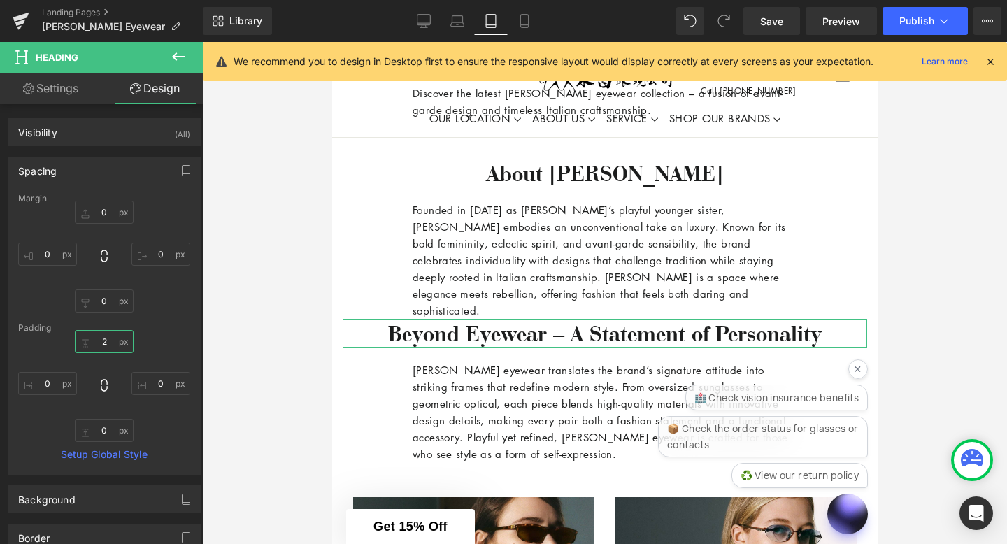
type input "20"
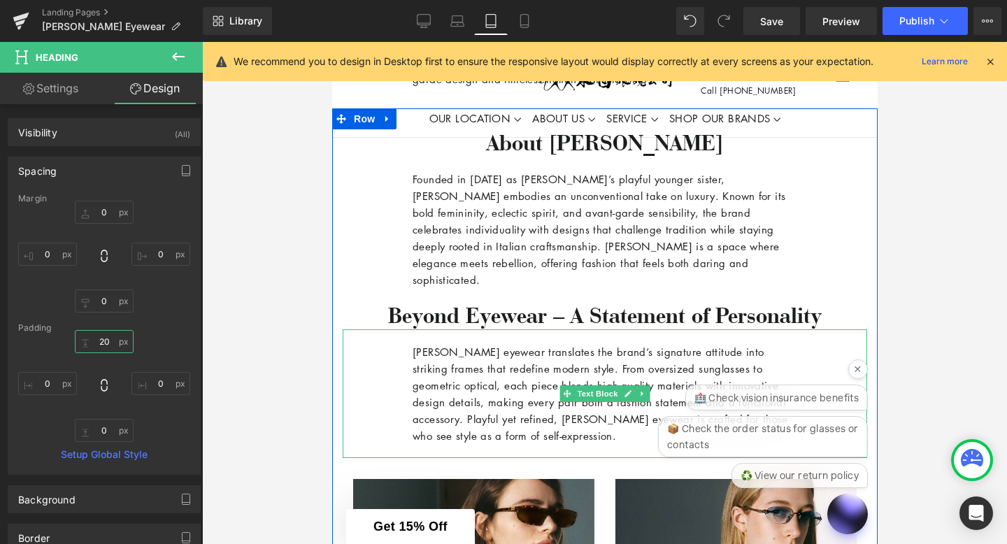
scroll to position [523, 0]
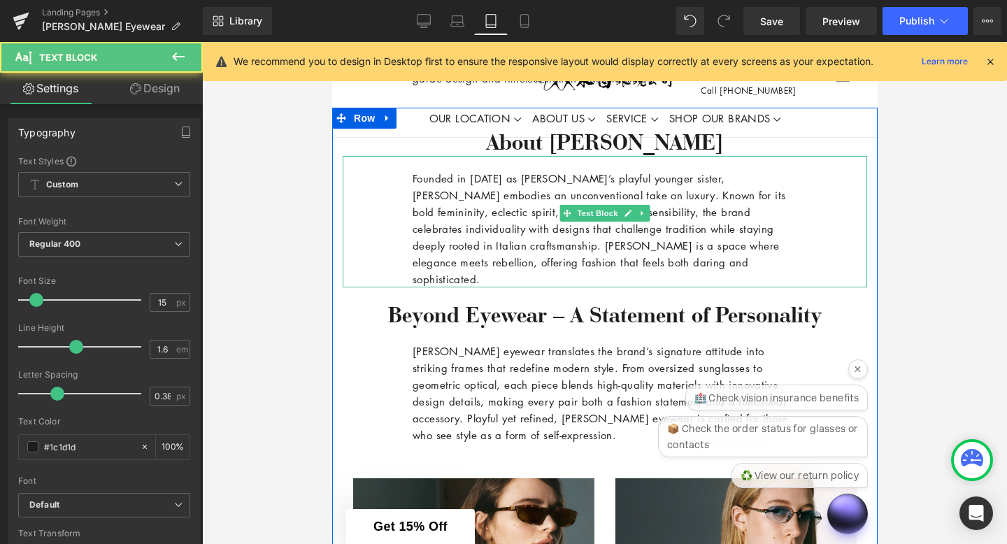
click at [480, 228] on p "Founded in [DATE] as [PERSON_NAME]’s playful younger sister, [PERSON_NAME] embo…" at bounding box center [604, 228] width 384 height 117
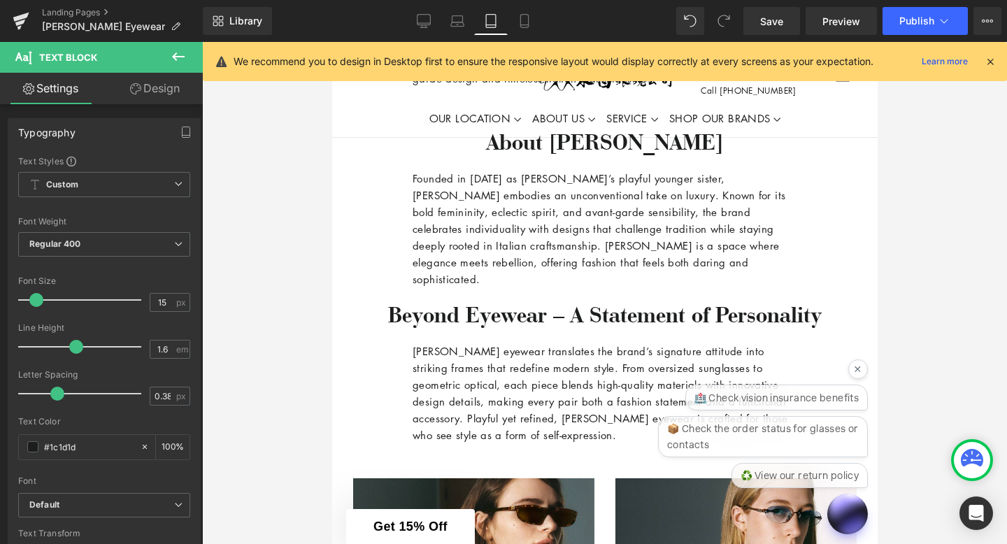
click at [154, 79] on link "Design" at bounding box center [154, 88] width 101 height 31
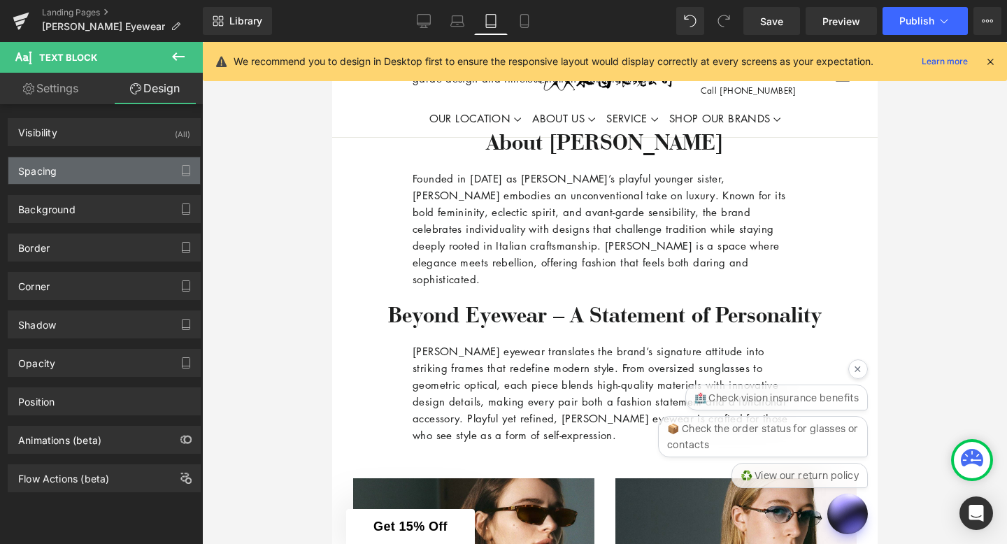
click at [73, 165] on div "Spacing" at bounding box center [104, 170] width 192 height 27
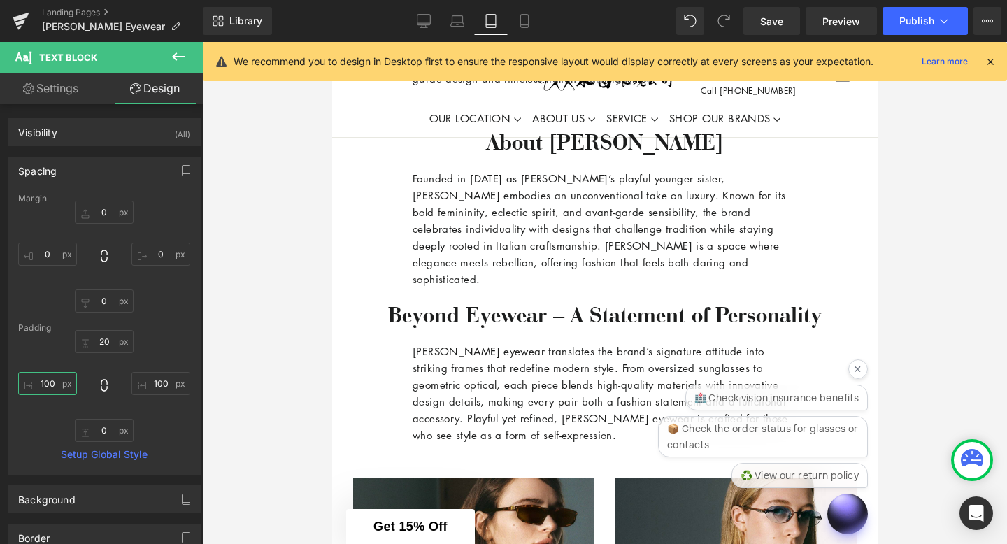
click at [55, 382] on input "100" at bounding box center [47, 383] width 59 height 23
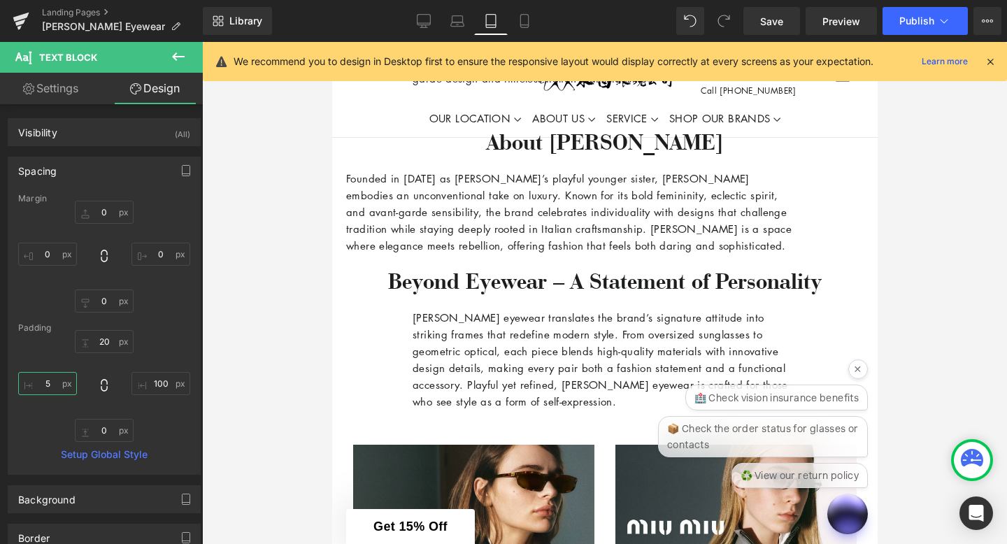
type input "50"
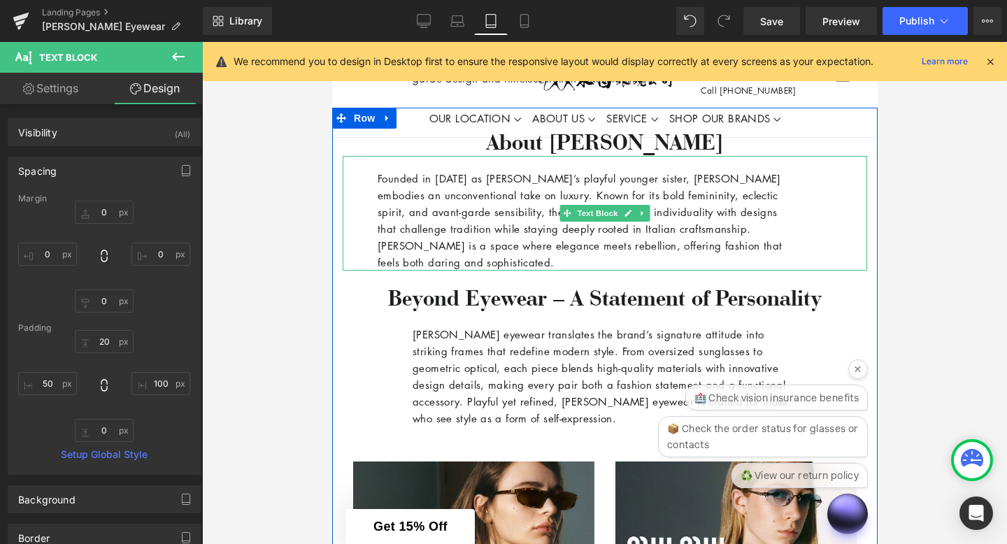
click at [624, 196] on p "Founded in [DATE] as [PERSON_NAME]’s playful younger sister, [PERSON_NAME] embo…" at bounding box center [586, 220] width 419 height 101
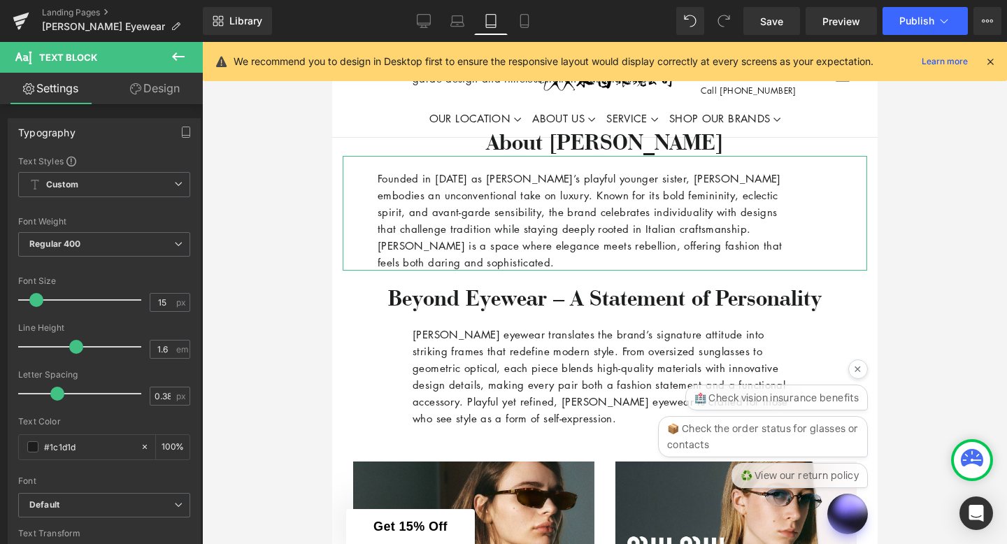
click at [150, 86] on link "Design" at bounding box center [154, 88] width 101 height 31
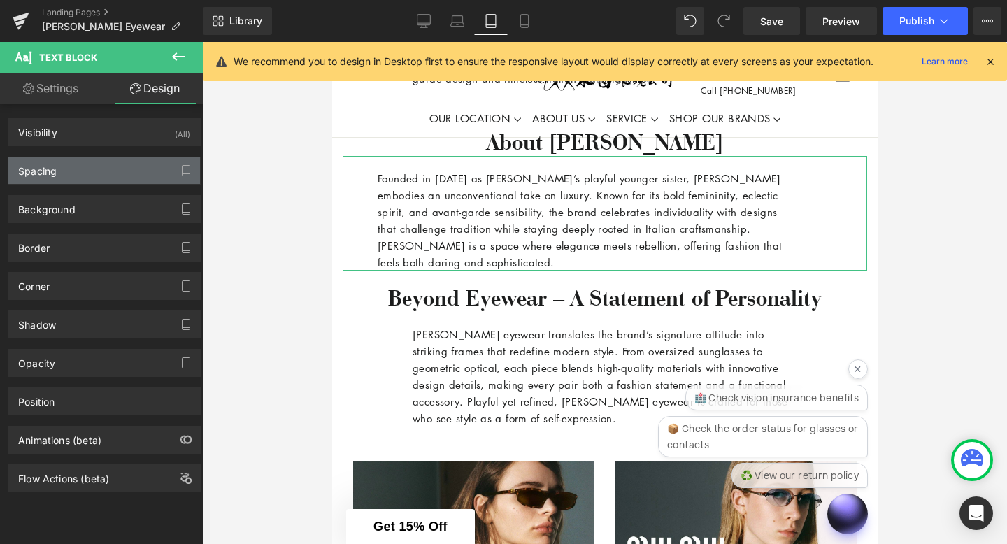
click at [120, 173] on div "Spacing" at bounding box center [104, 170] width 192 height 27
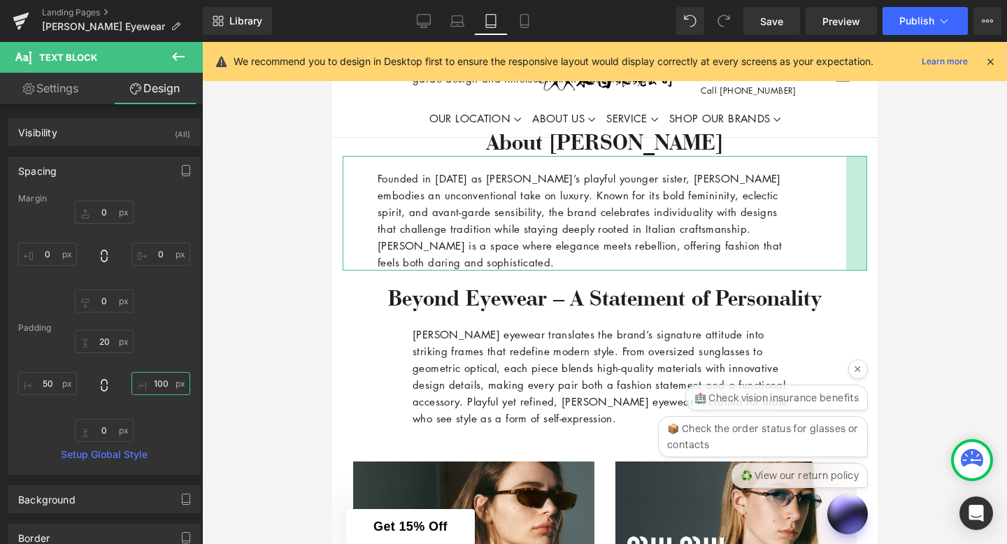
click at [164, 382] on input "100" at bounding box center [160, 383] width 59 height 23
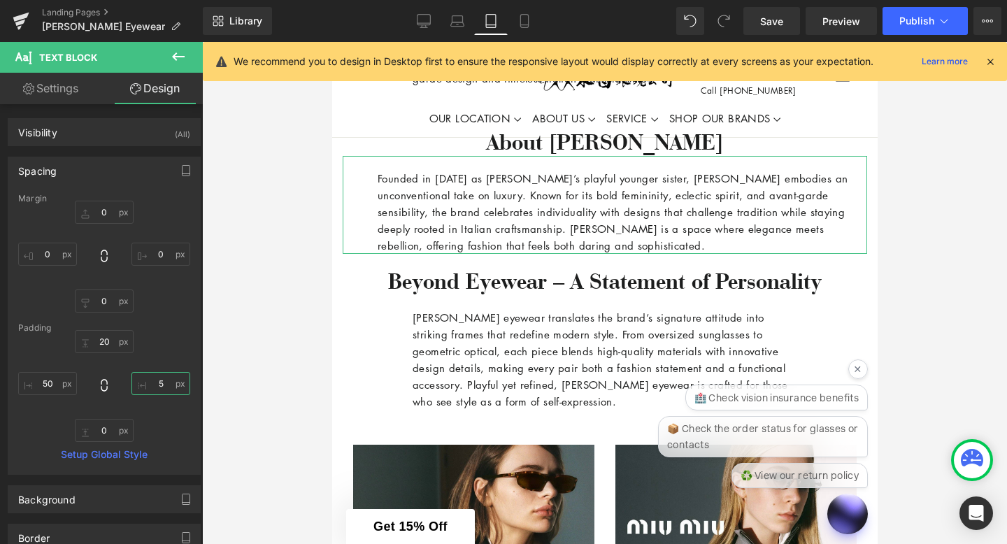
type input "50"
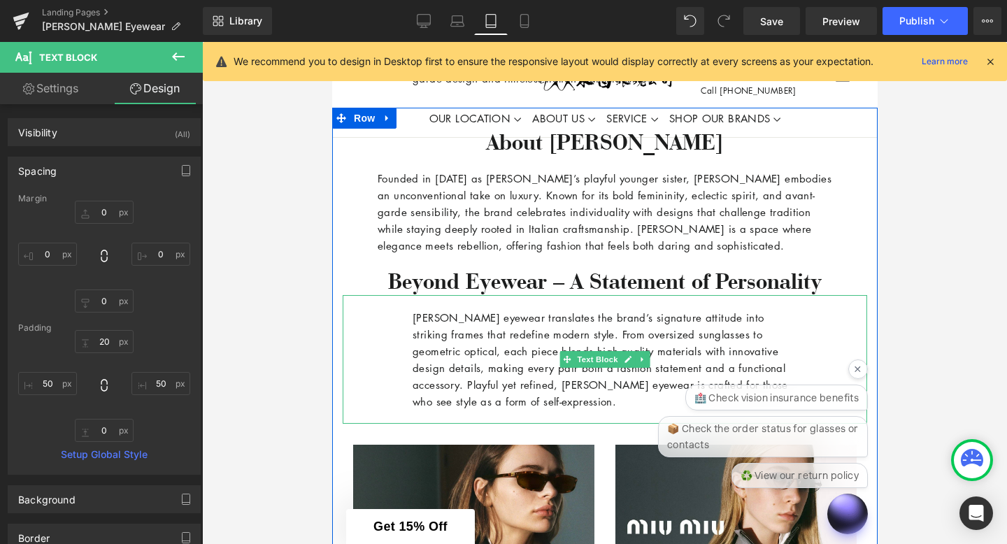
click at [465, 331] on p "[PERSON_NAME] eyewear translates the brand’s signature attitude into striking f…" at bounding box center [604, 359] width 384 height 101
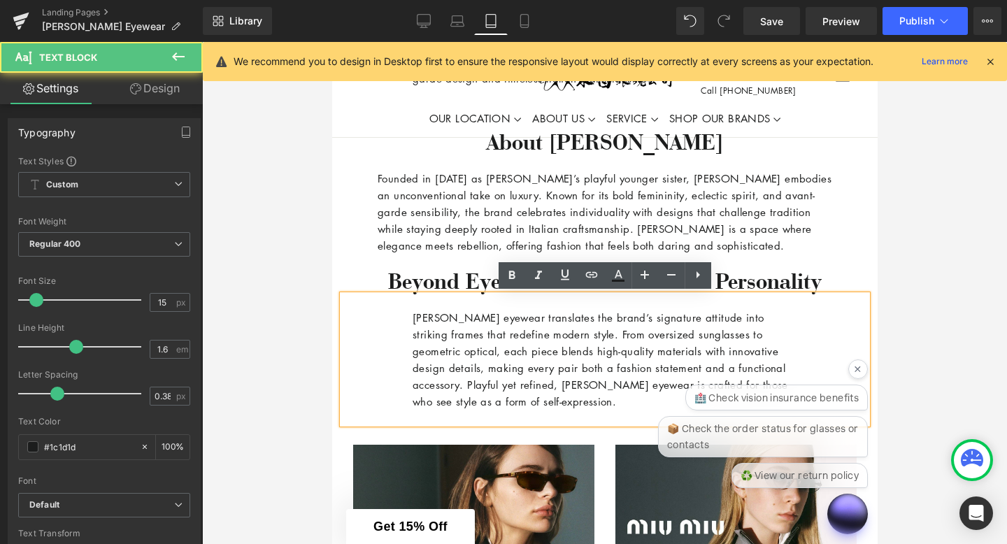
click at [171, 82] on link "Design" at bounding box center [154, 88] width 101 height 31
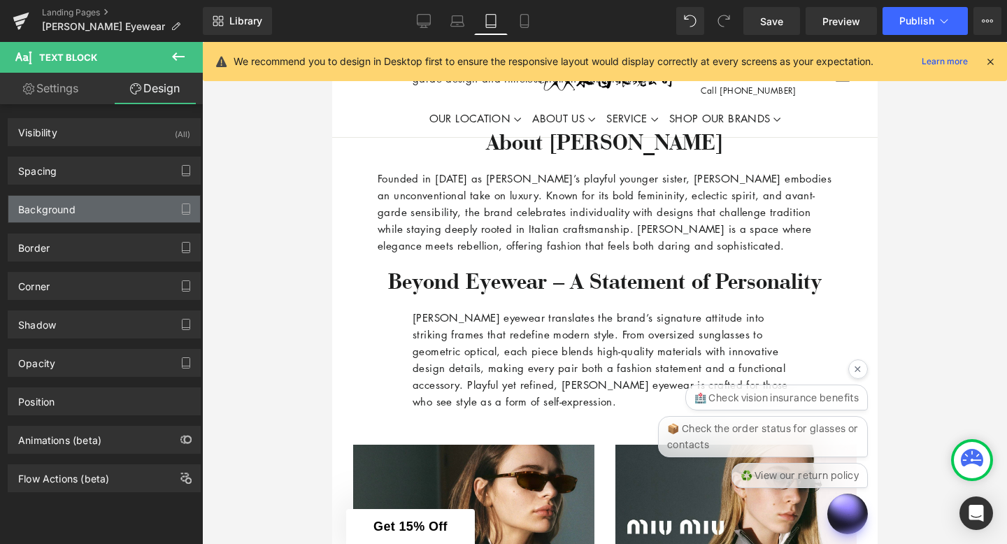
click at [73, 207] on div "Background" at bounding box center [46, 206] width 57 height 20
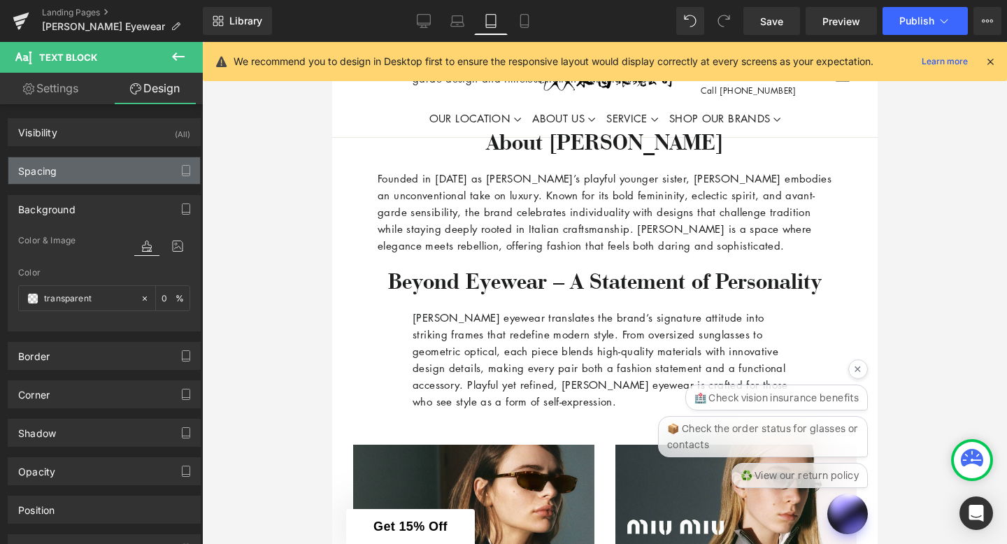
click at [75, 164] on div "Spacing" at bounding box center [104, 170] width 192 height 27
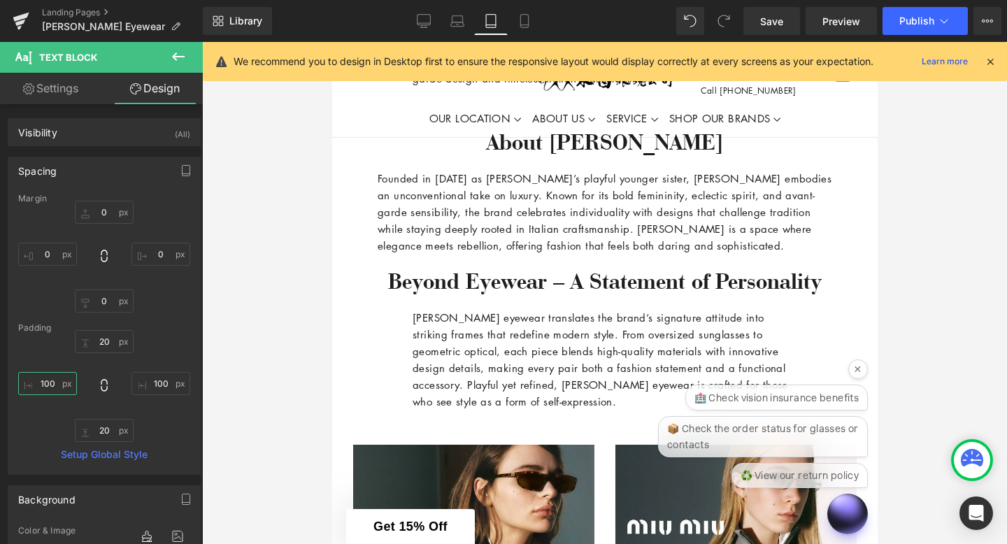
click at [57, 387] on input "100" at bounding box center [47, 383] width 59 height 23
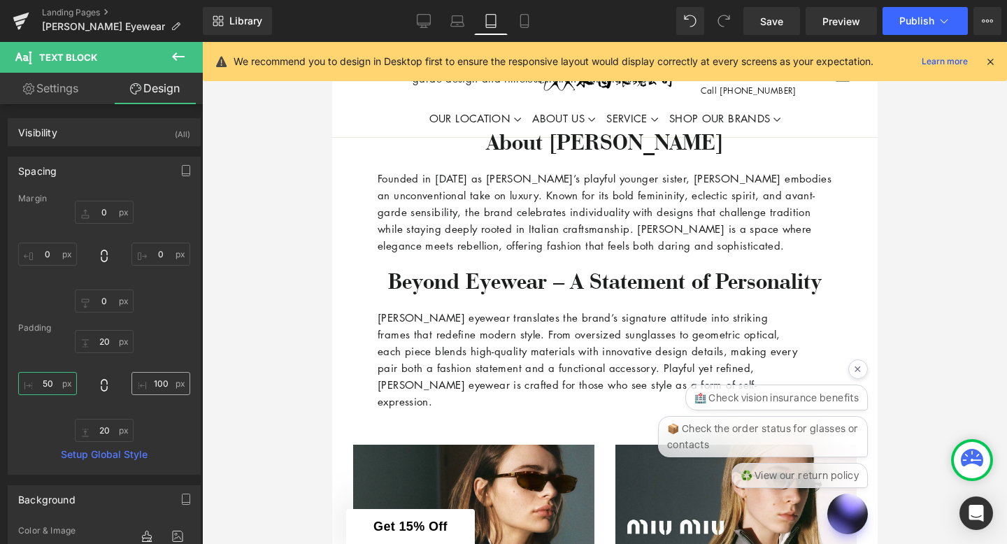
type input "50"
click at [164, 384] on input "100" at bounding box center [160, 383] width 59 height 23
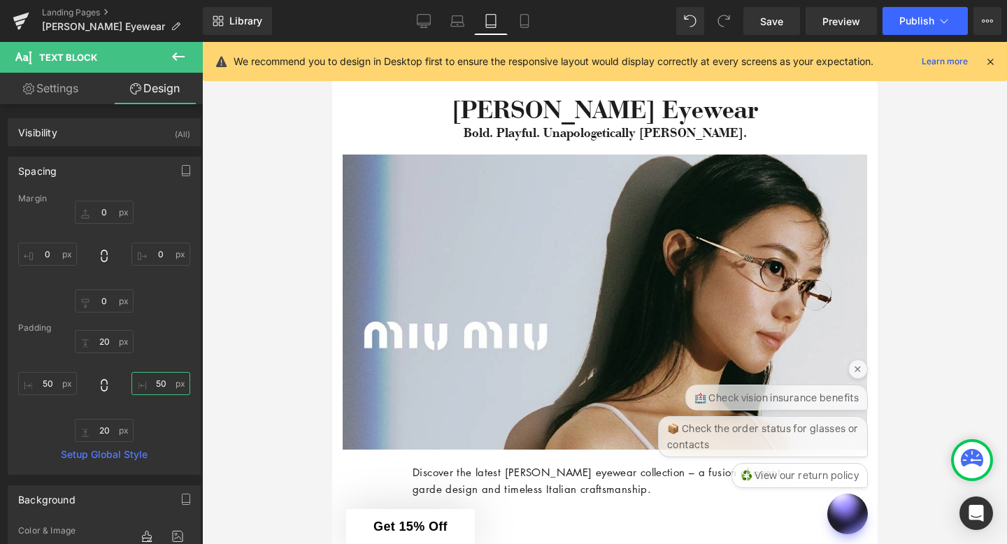
scroll to position [0, 0]
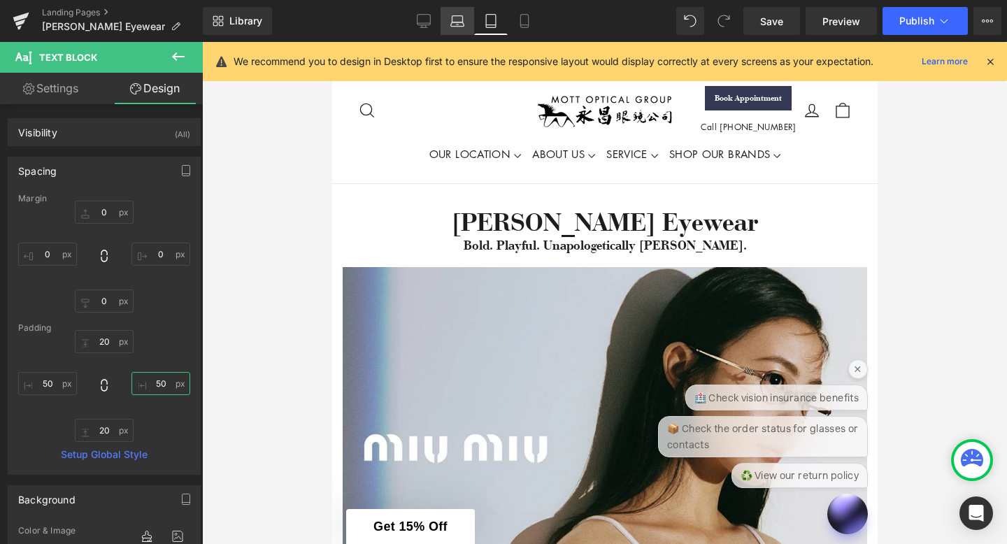
type input "50"
click at [461, 21] on icon at bounding box center [457, 21] width 14 height 14
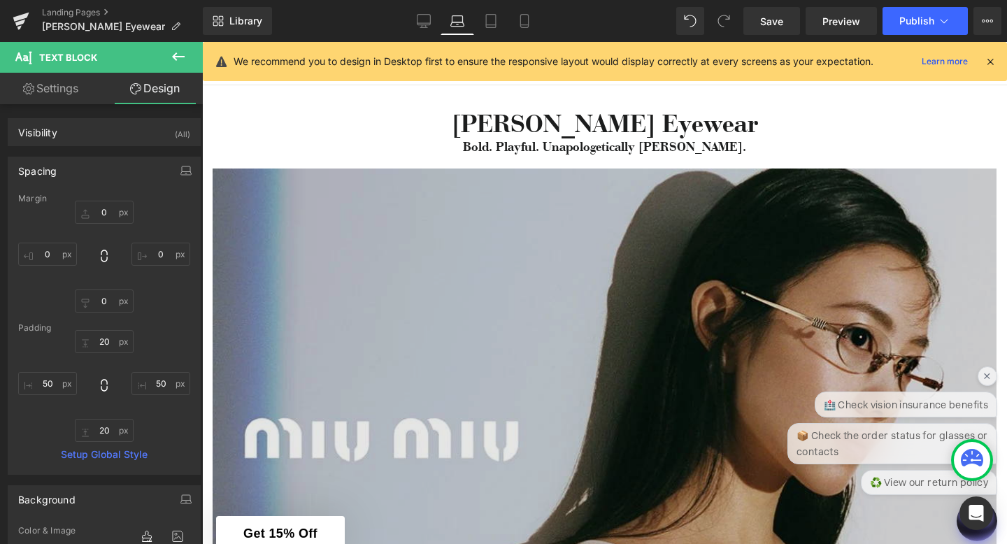
type input "0"
type input "20"
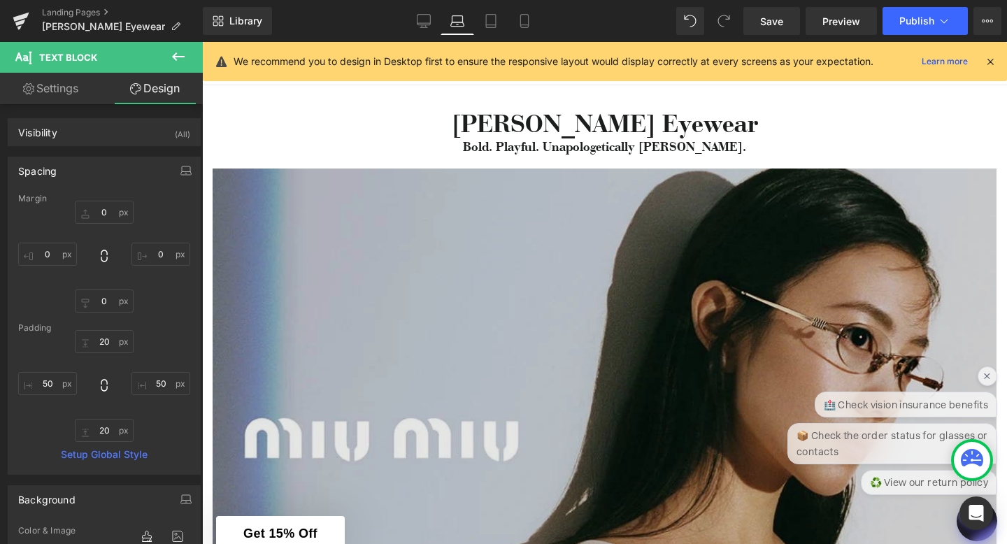
type input "100"
type input "20"
type input "100"
type input "0"
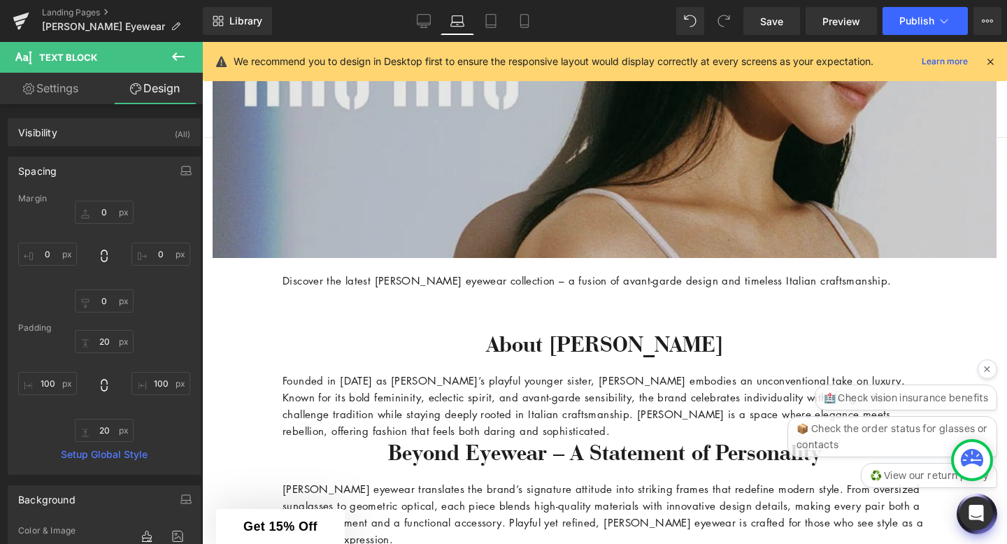
scroll to position [538, 0]
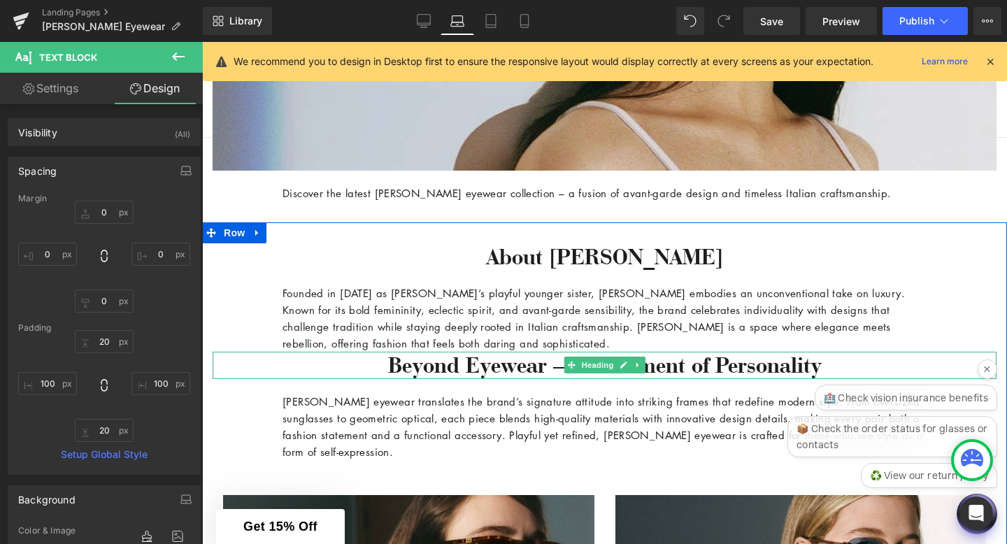
click at [463, 369] on h3 "Beyond Eyewear – A Statement of Personality" at bounding box center [605, 365] width 784 height 27
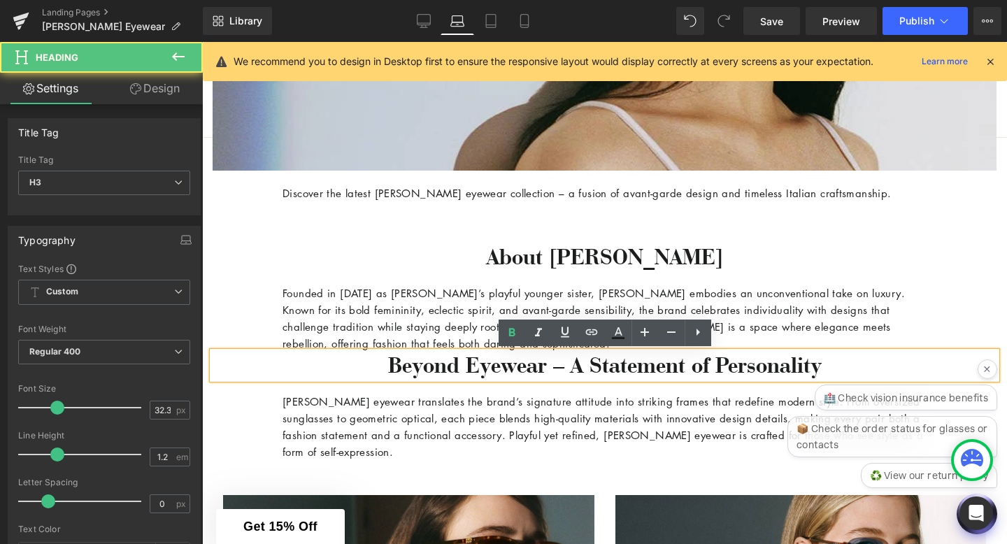
click at [168, 80] on link "Design" at bounding box center [154, 88] width 101 height 31
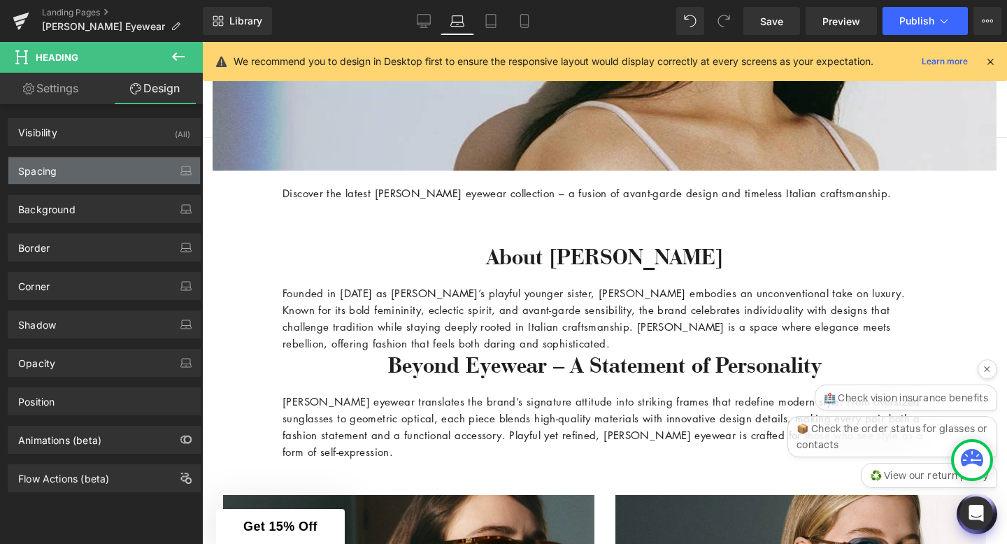
click at [122, 171] on div "Spacing" at bounding box center [104, 170] width 192 height 27
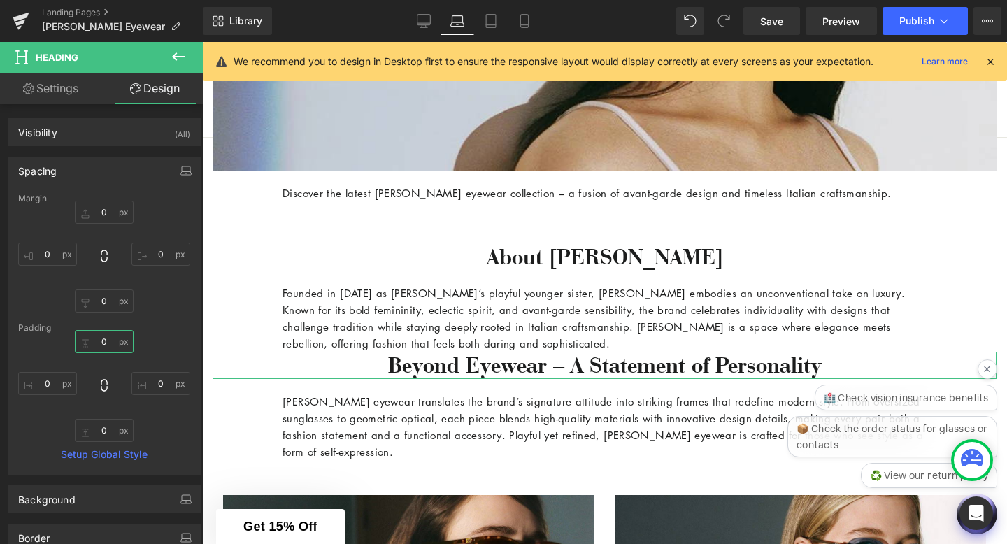
click at [105, 333] on input "0" at bounding box center [104, 341] width 59 height 23
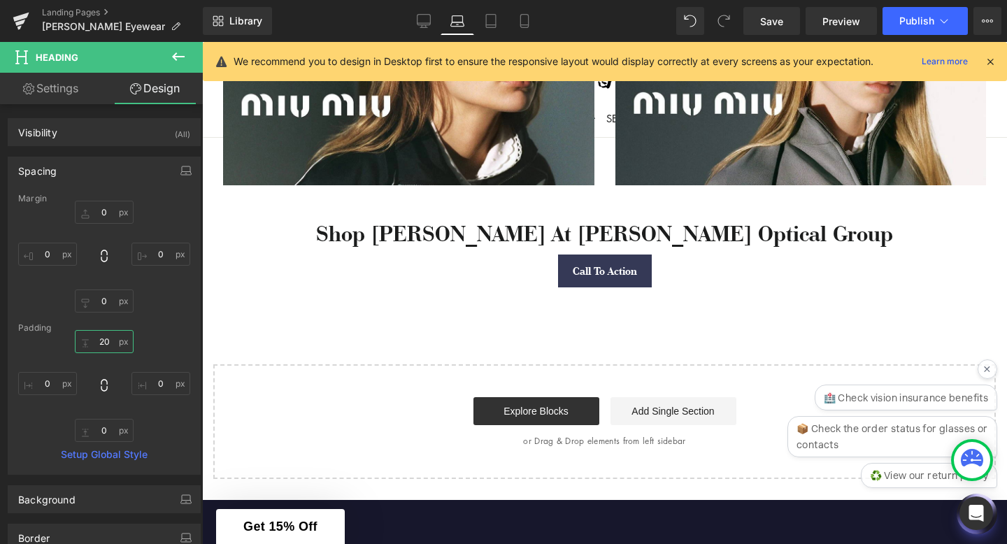
scroll to position [50, 0]
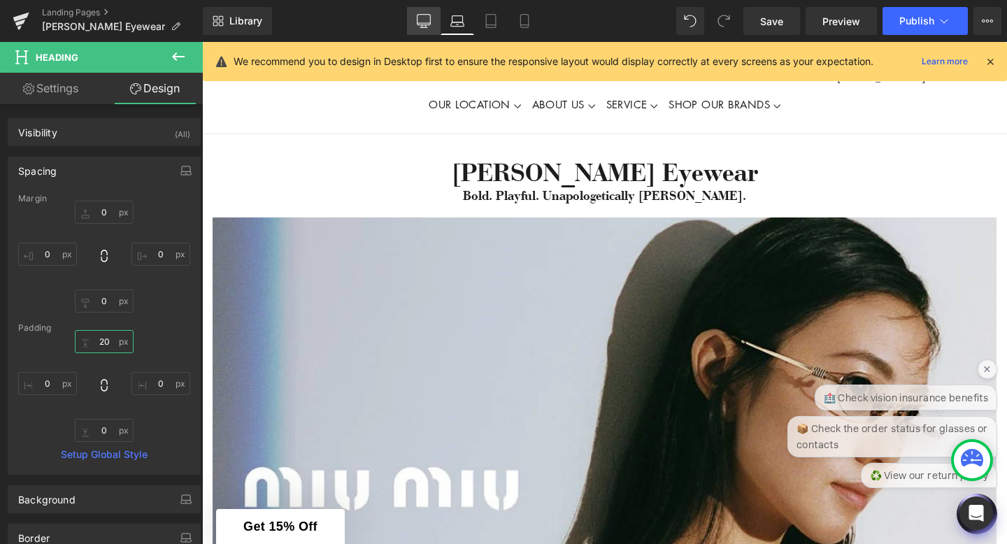
type input "20"
click at [424, 27] on icon at bounding box center [424, 21] width 14 height 14
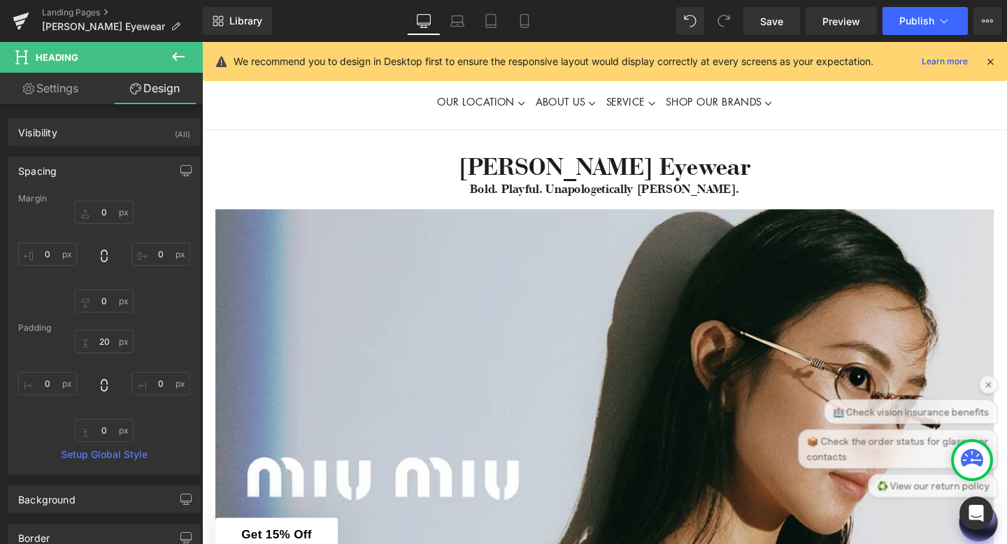
type input "0"
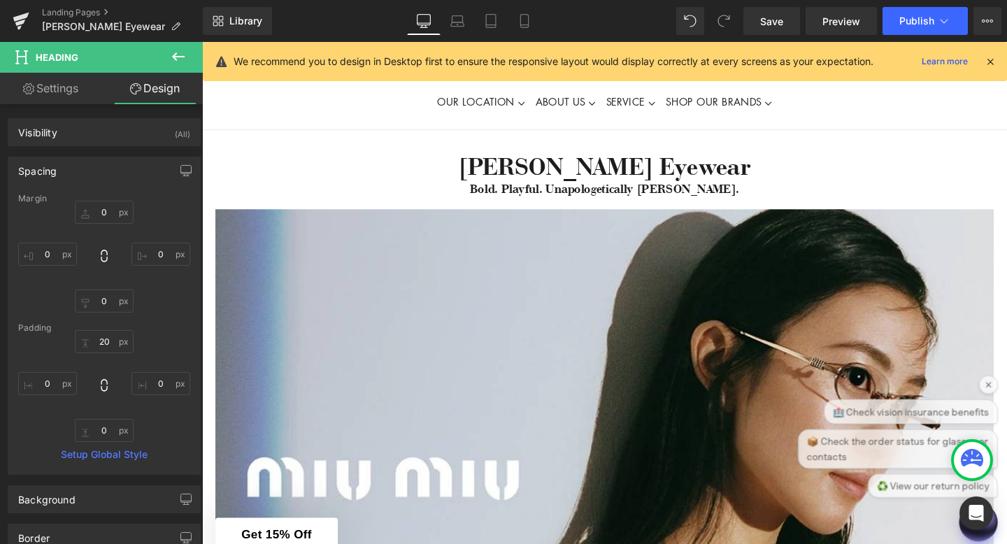
type input "0"
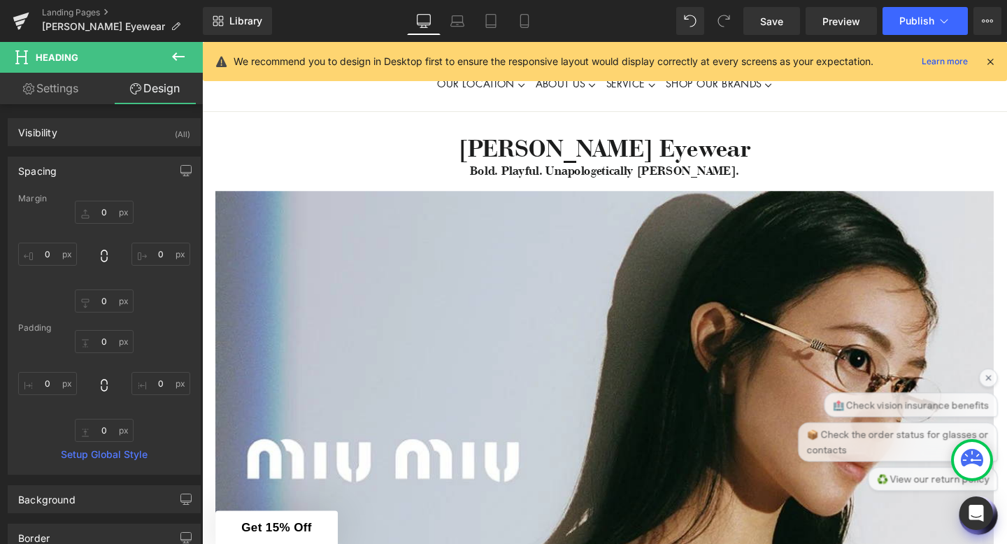
drag, startPoint x: 995, startPoint y: 59, endPoint x: 834, endPoint y: 17, distance: 166.7
click at [995, 59] on icon at bounding box center [990, 61] width 13 height 13
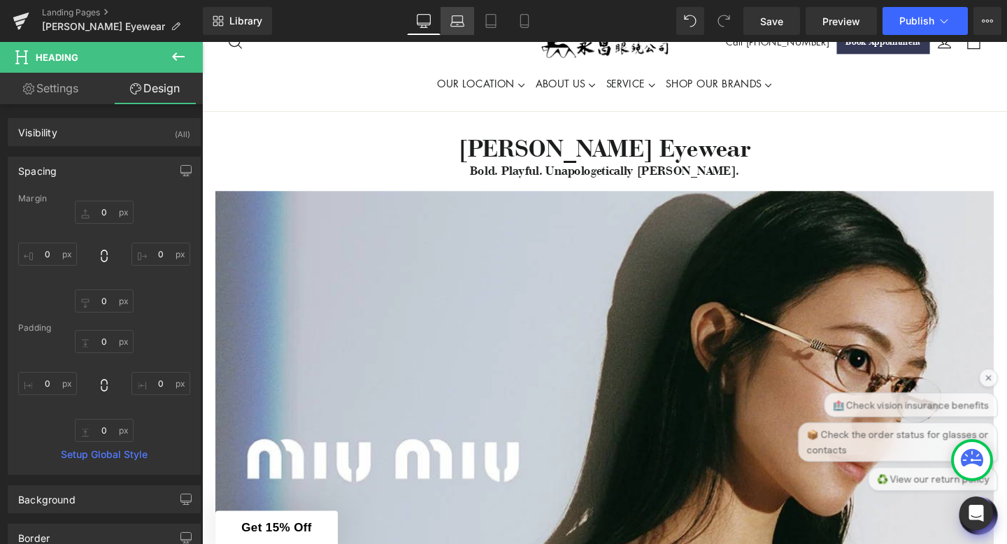
click at [460, 15] on icon at bounding box center [457, 21] width 14 height 14
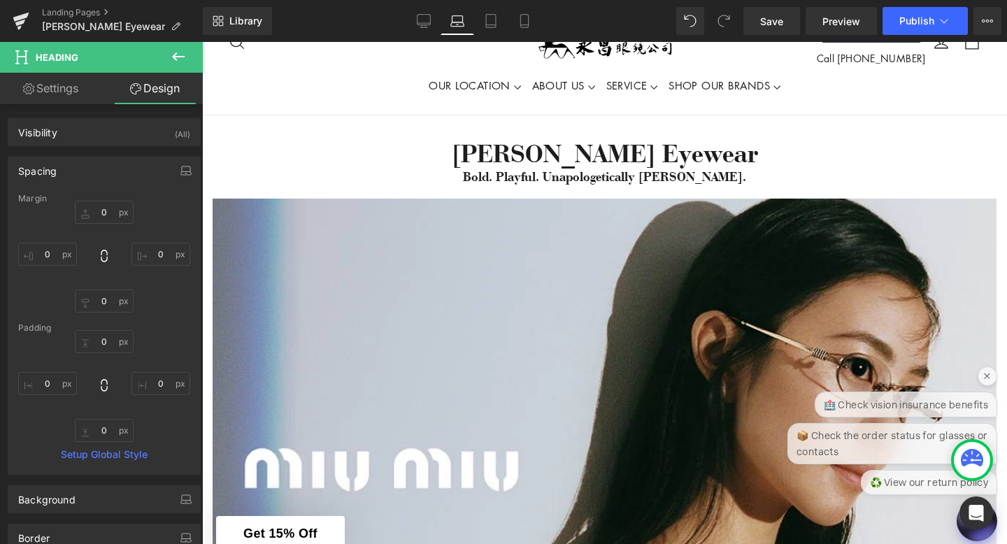
type input "0"
type input "20"
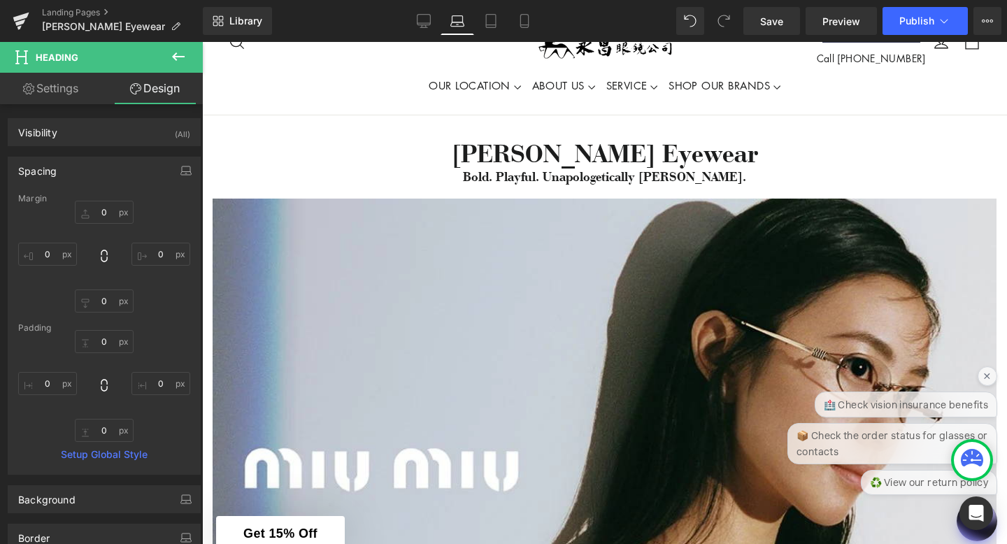
type input "0"
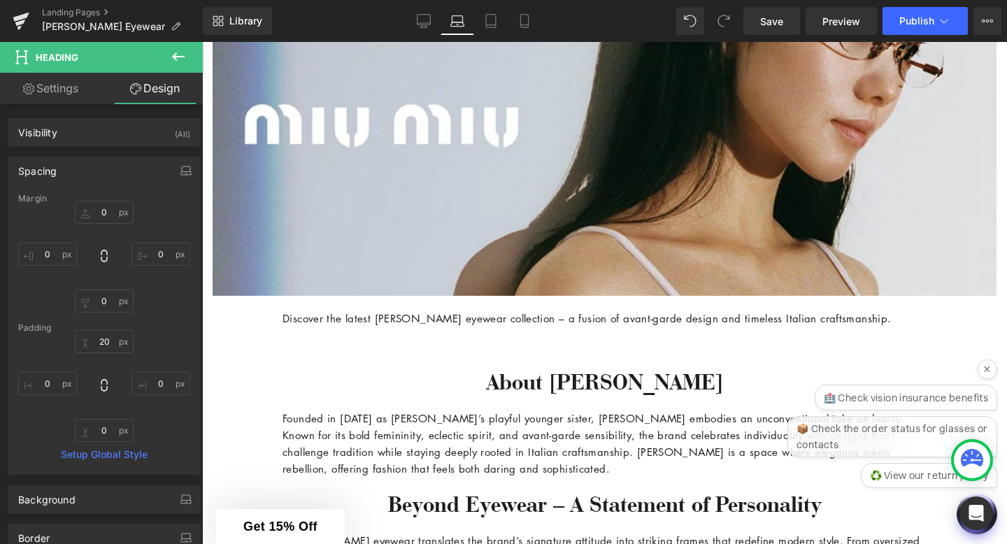
scroll to position [0, 0]
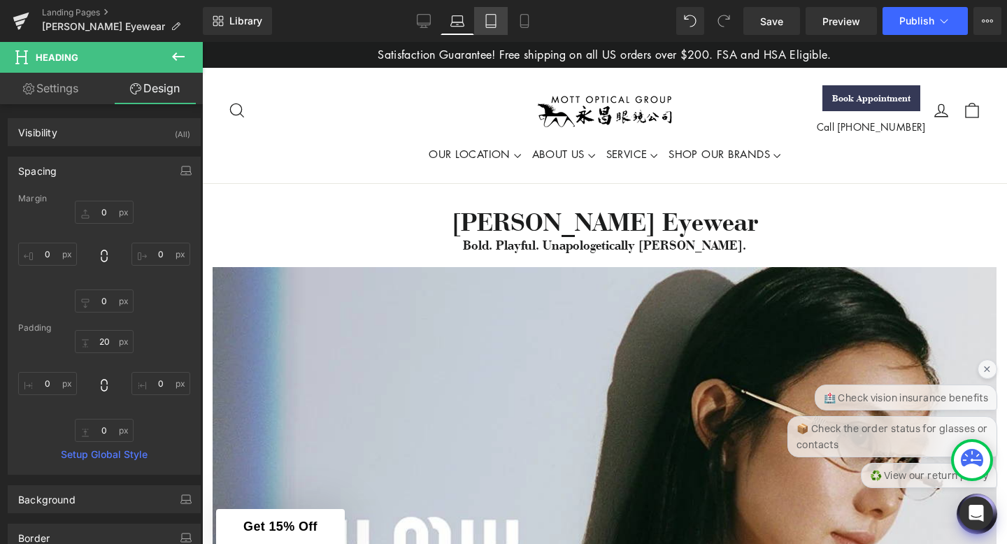
click at [486, 23] on icon at bounding box center [491, 21] width 10 height 13
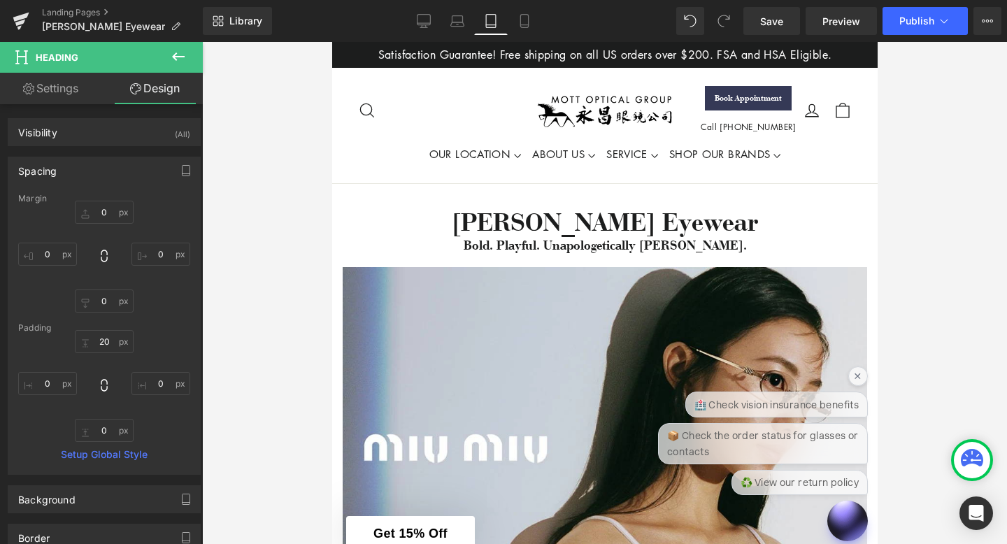
type input "0"
type input "20"
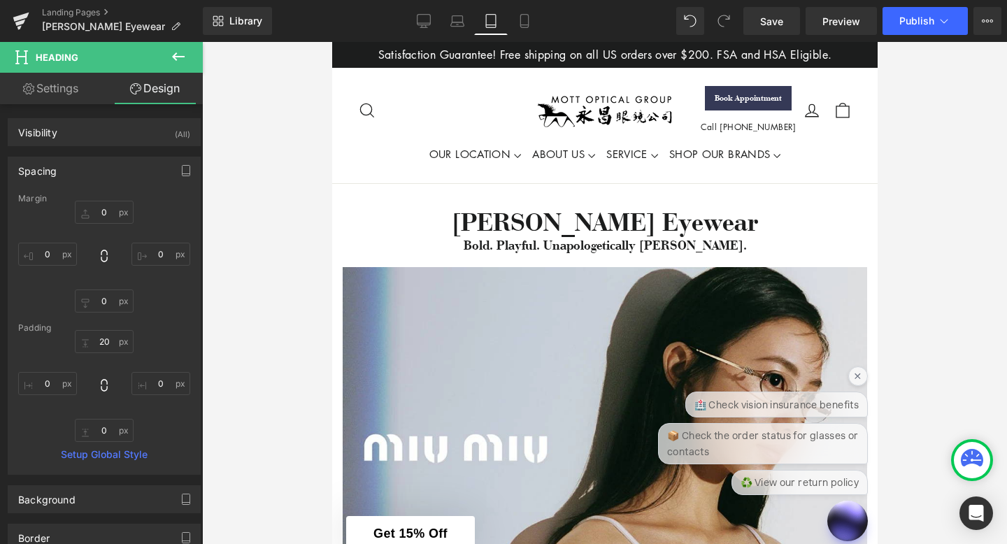
type input "0"
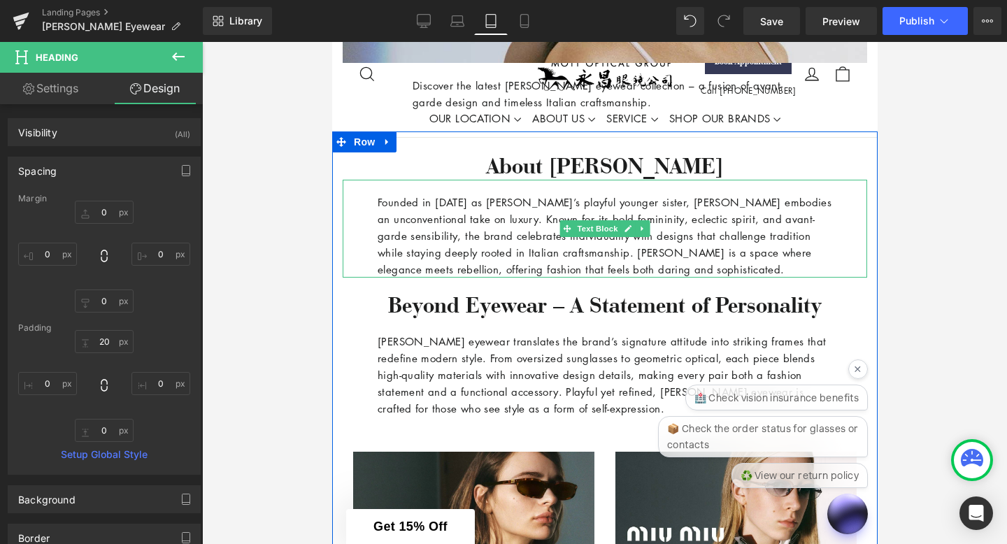
scroll to position [505, 0]
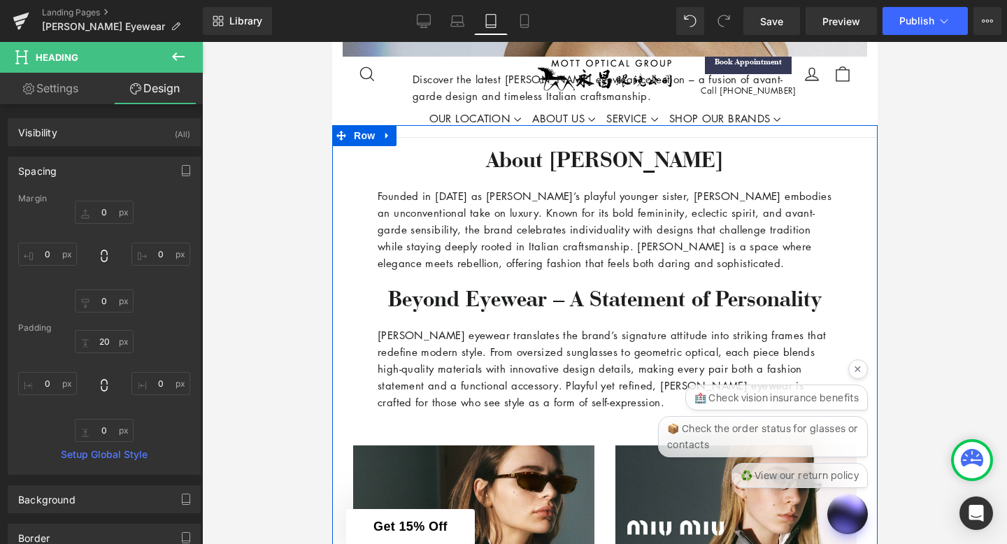
click at [384, 361] on p "[PERSON_NAME] eyewear translates the brand’s signature attitude into striking f…" at bounding box center [604, 368] width 454 height 84
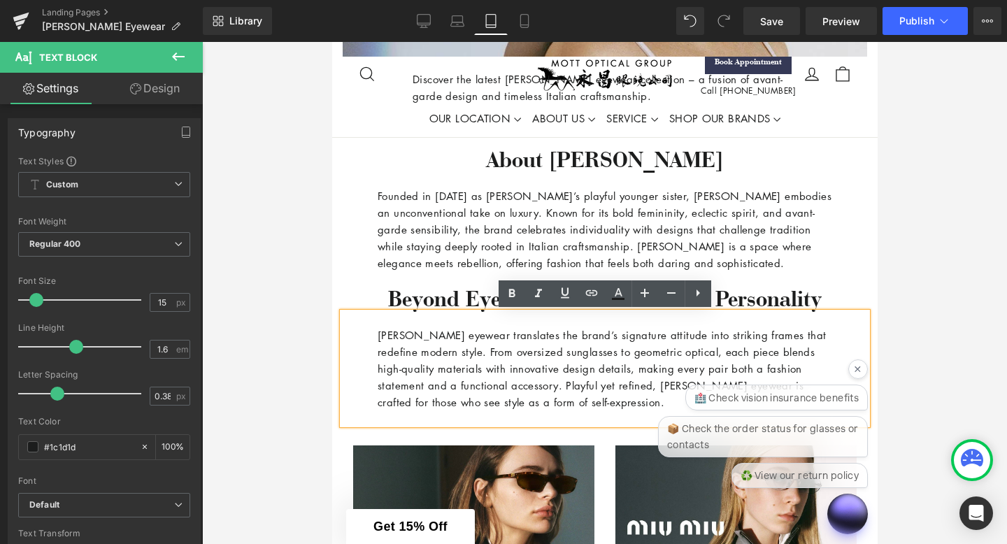
click at [189, 89] on link "Design" at bounding box center [154, 88] width 101 height 31
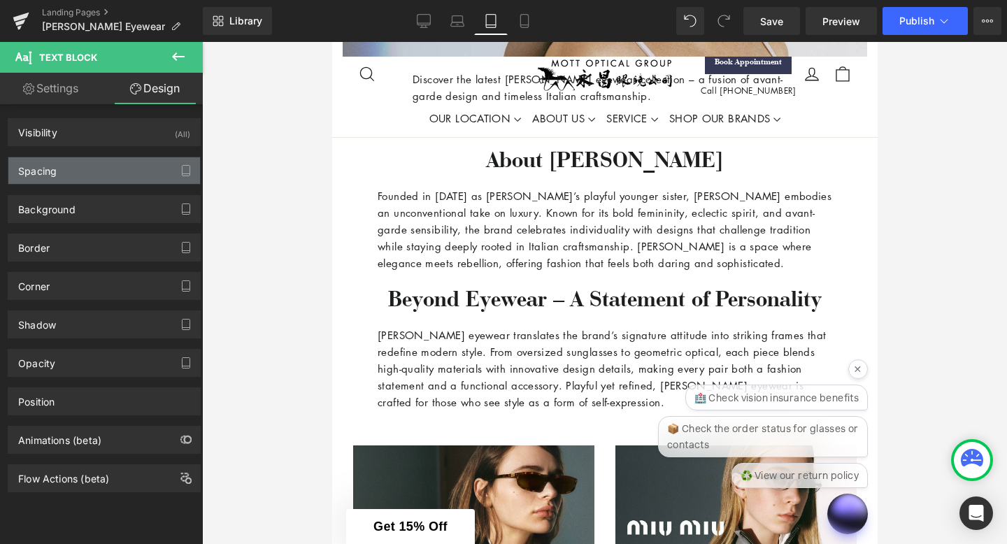
click at [140, 168] on div "Spacing" at bounding box center [104, 170] width 192 height 27
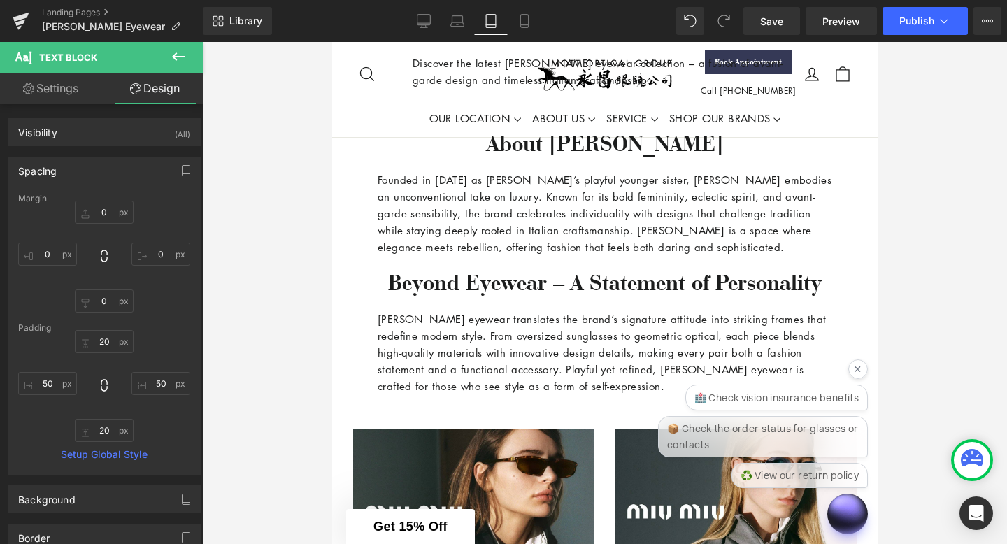
scroll to position [539, 0]
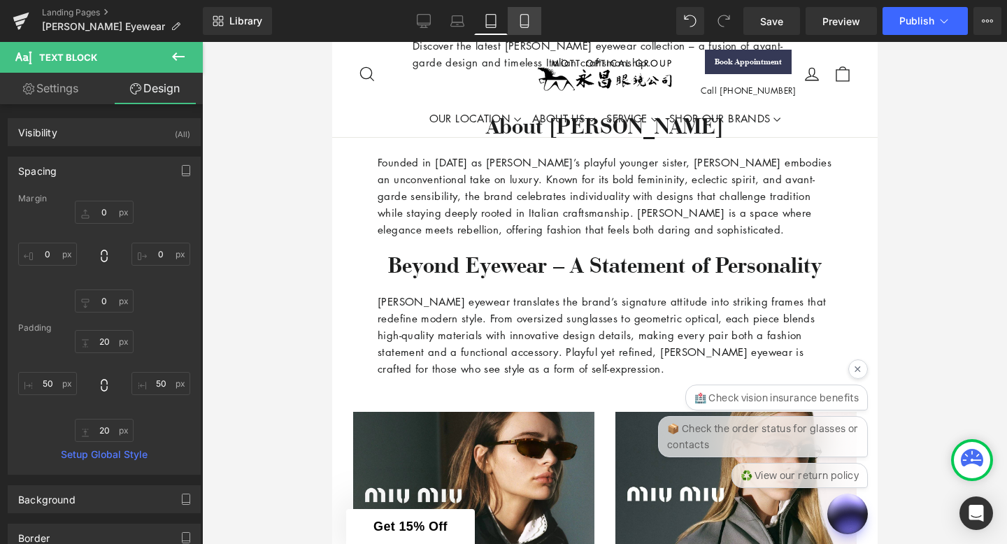
click at [534, 21] on link "Mobile" at bounding box center [525, 21] width 34 height 28
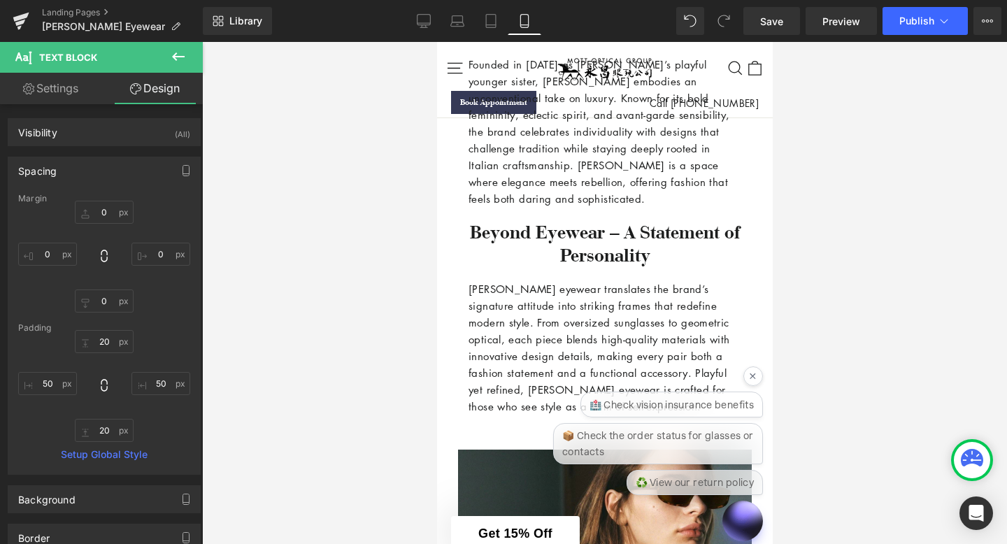
scroll to position [487, 0]
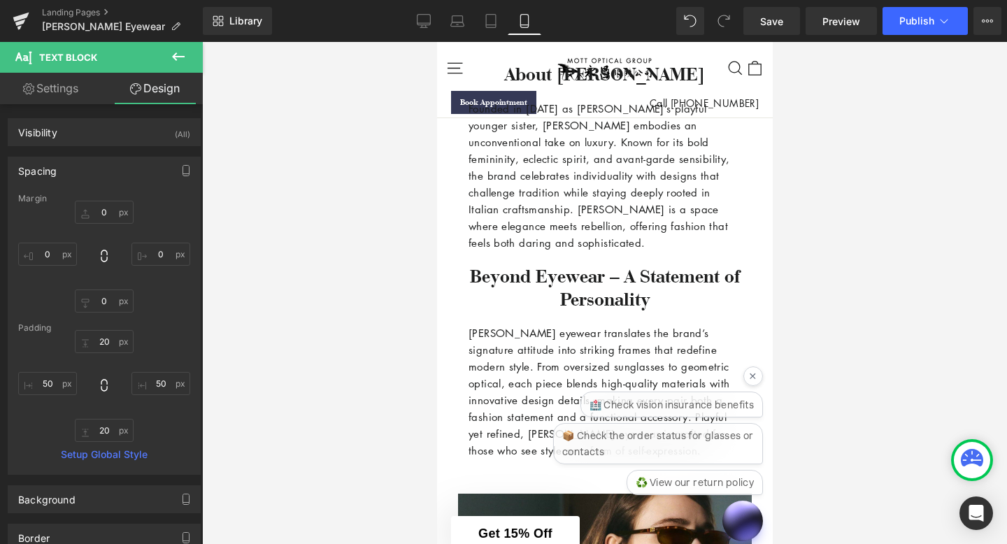
type input "0"
type input "20"
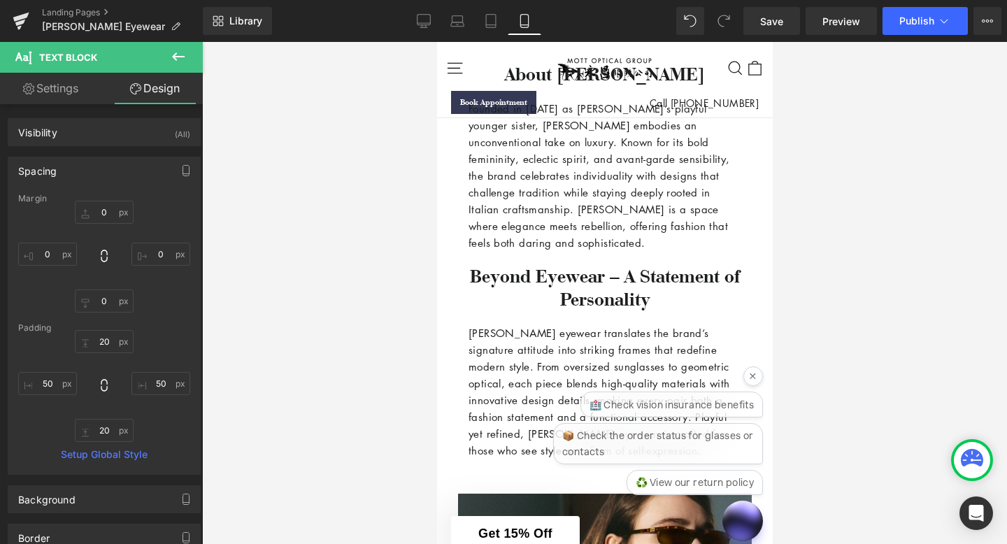
type input "30"
type input "20"
type input "30"
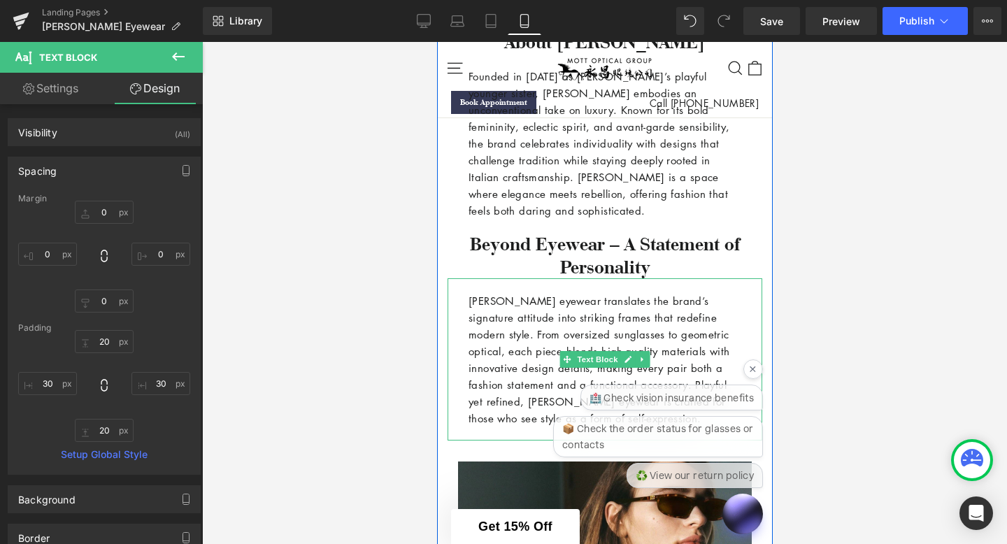
click at [470, 357] on p "[PERSON_NAME] eyewear translates the brand’s signature attitude into striking f…" at bounding box center [604, 359] width 273 height 134
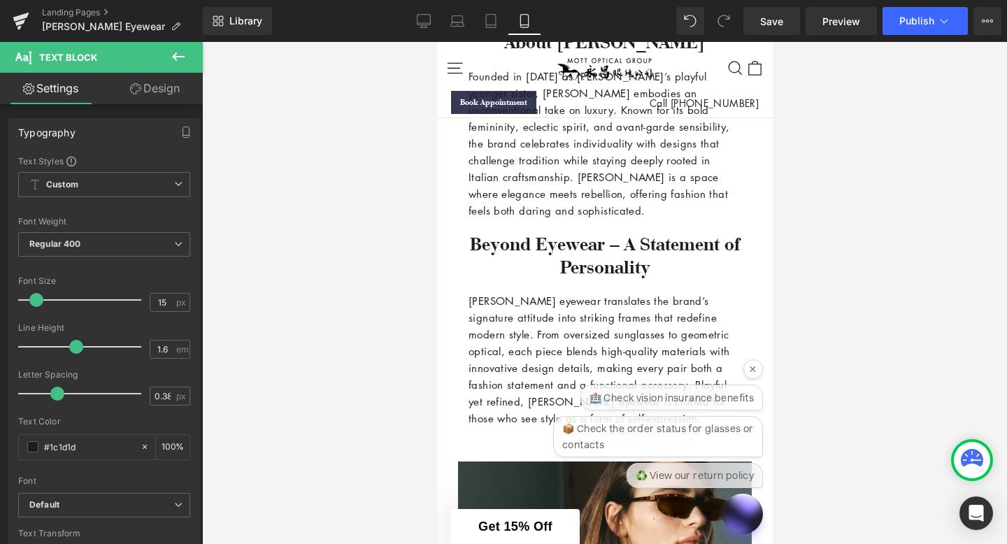
click at [162, 87] on link "Design" at bounding box center [154, 88] width 101 height 31
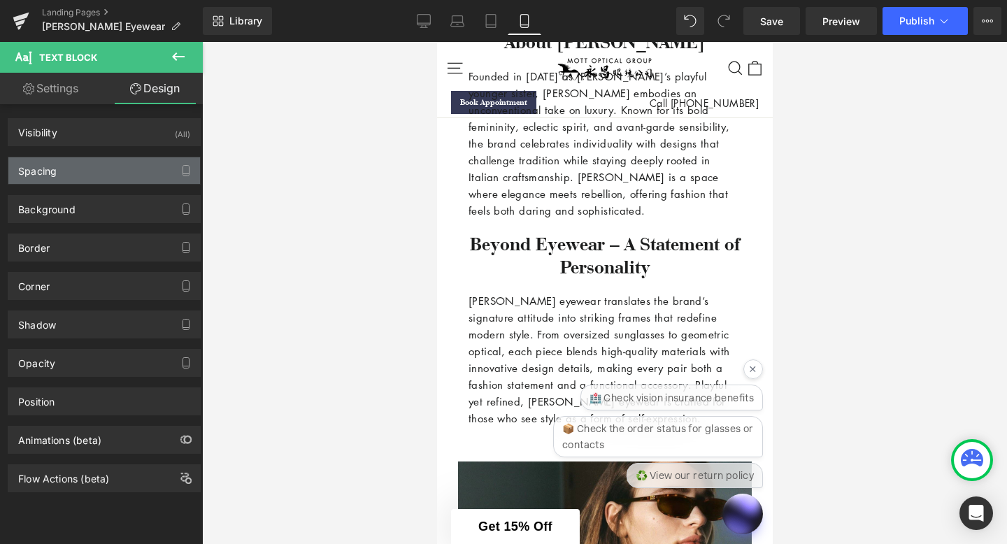
click at [122, 173] on div "Spacing" at bounding box center [104, 170] width 192 height 27
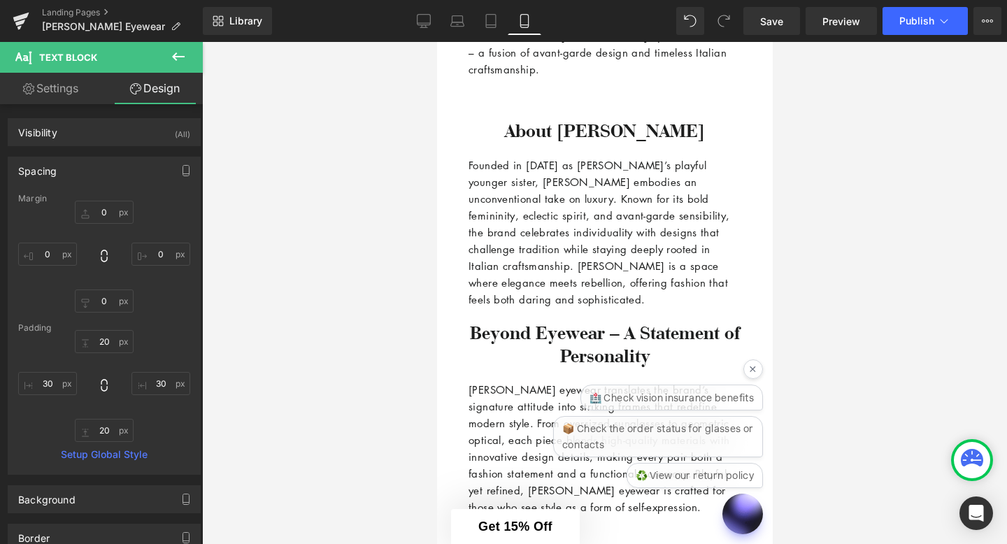
scroll to position [0, 0]
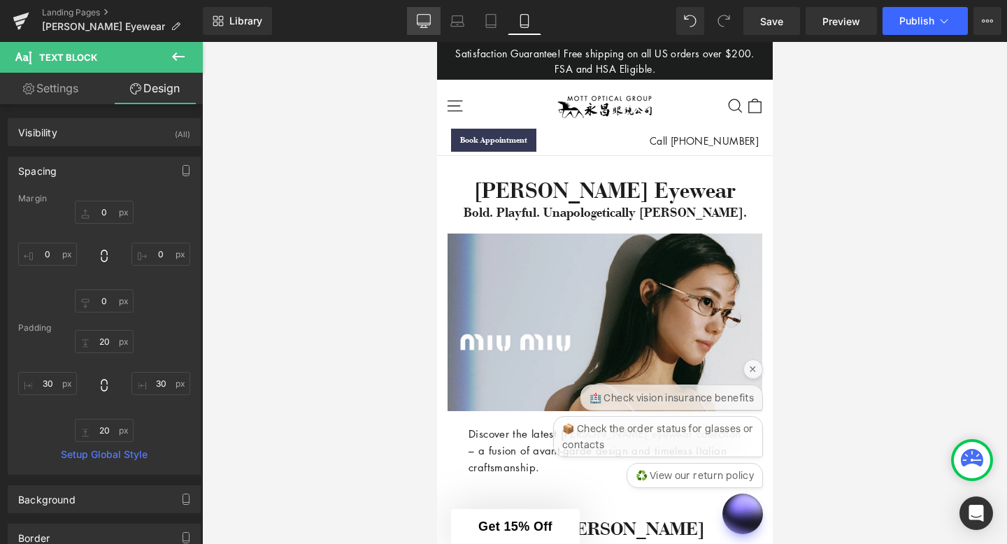
click at [433, 17] on link "Desktop" at bounding box center [424, 21] width 34 height 28
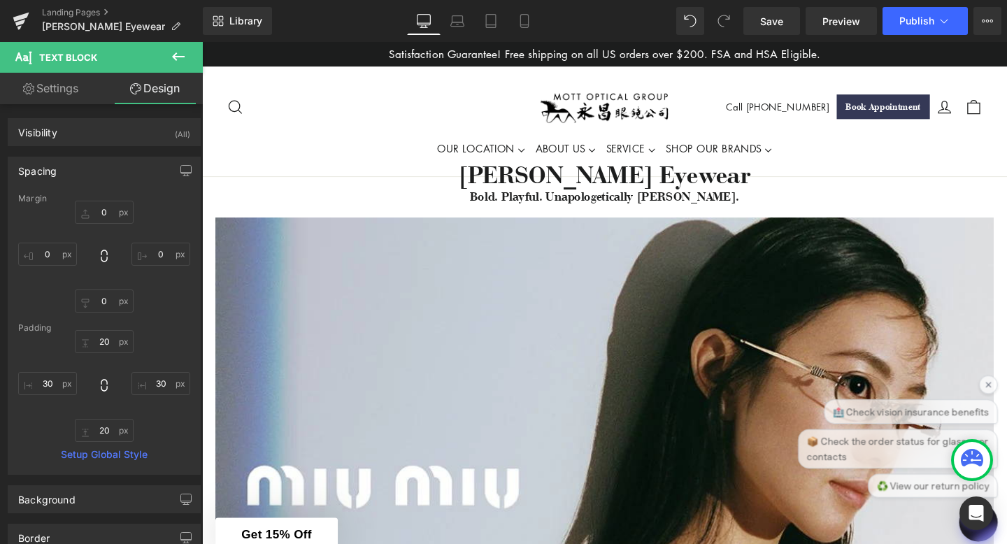
scroll to position [129, 0]
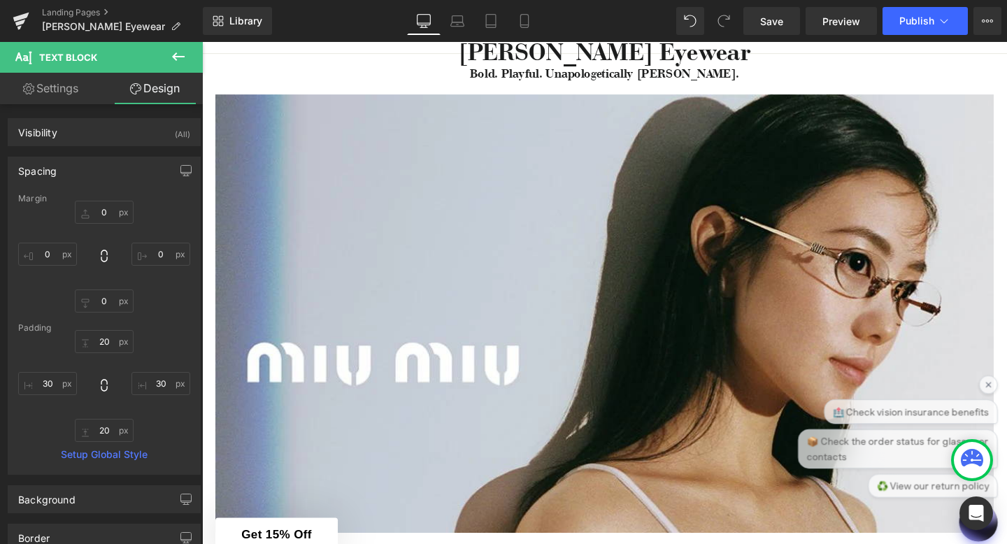
type input "0"
type input "20"
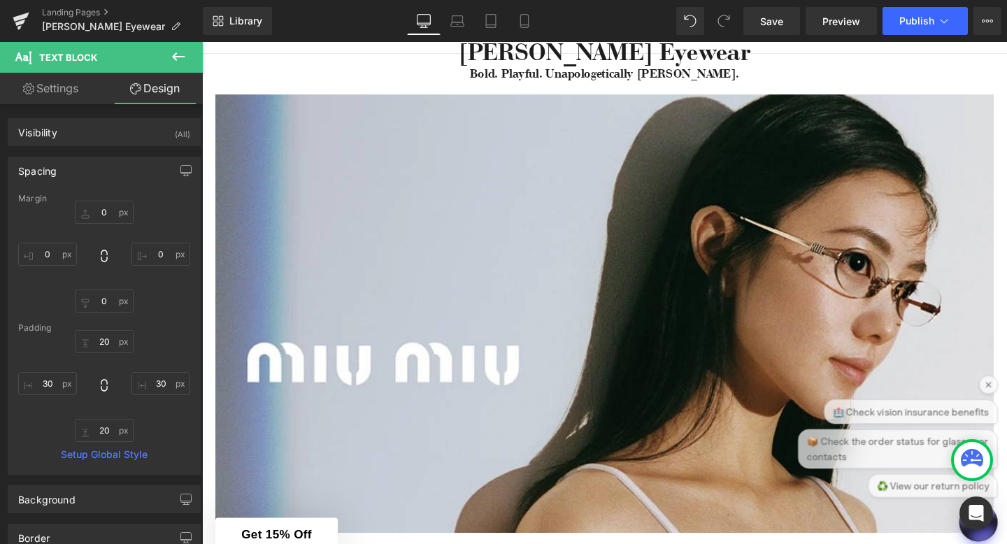
type input "100"
type input "20"
type input "100"
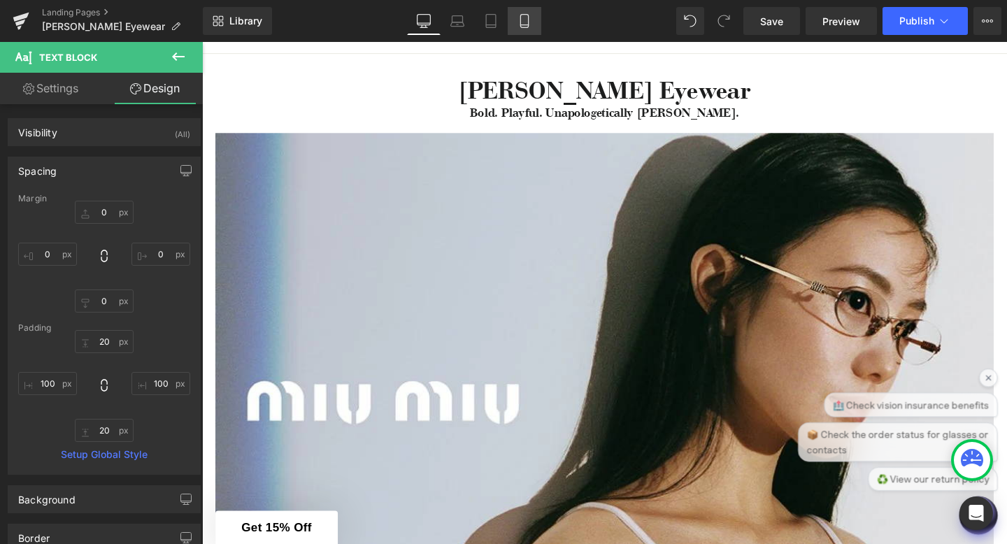
click at [528, 16] on icon at bounding box center [524, 21] width 8 height 13
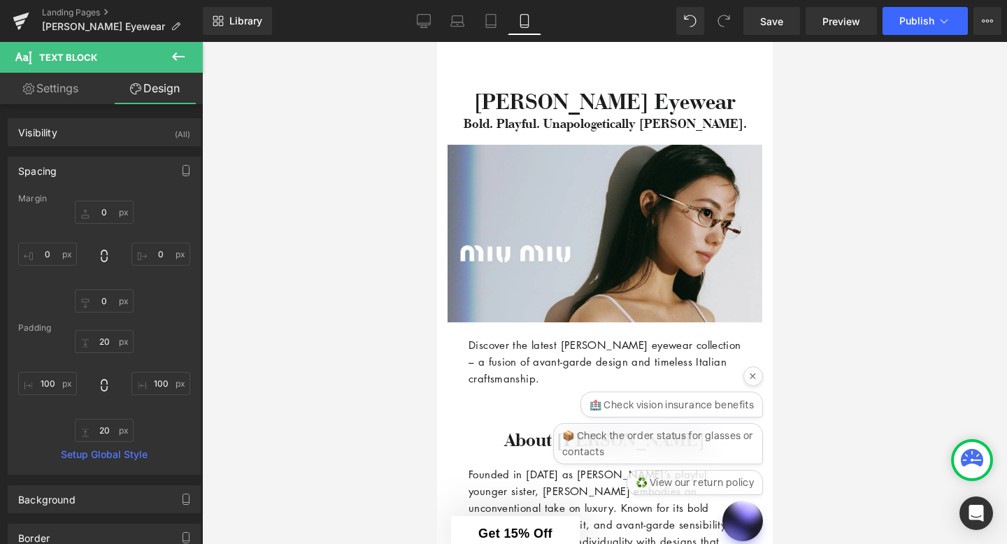
scroll to position [0, 0]
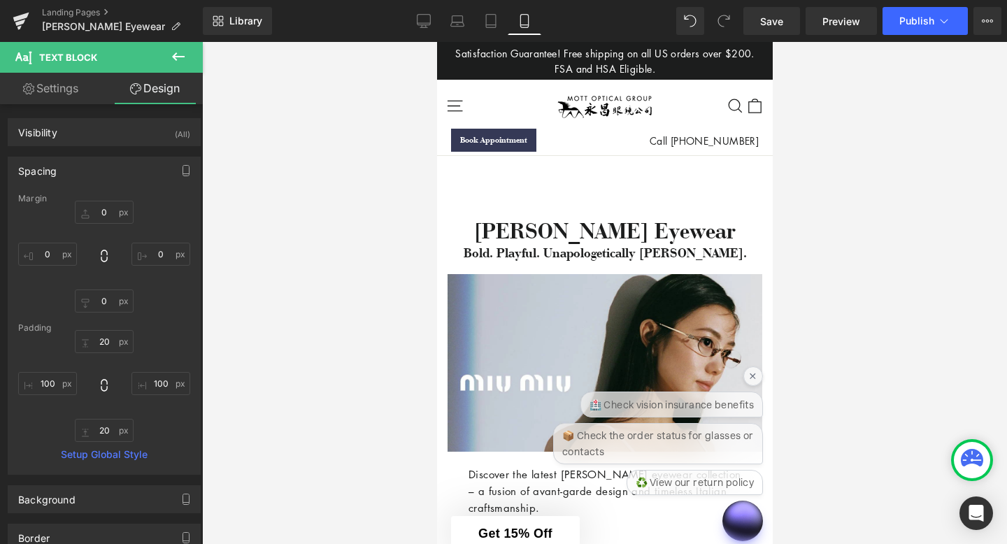
type input "0"
type input "20"
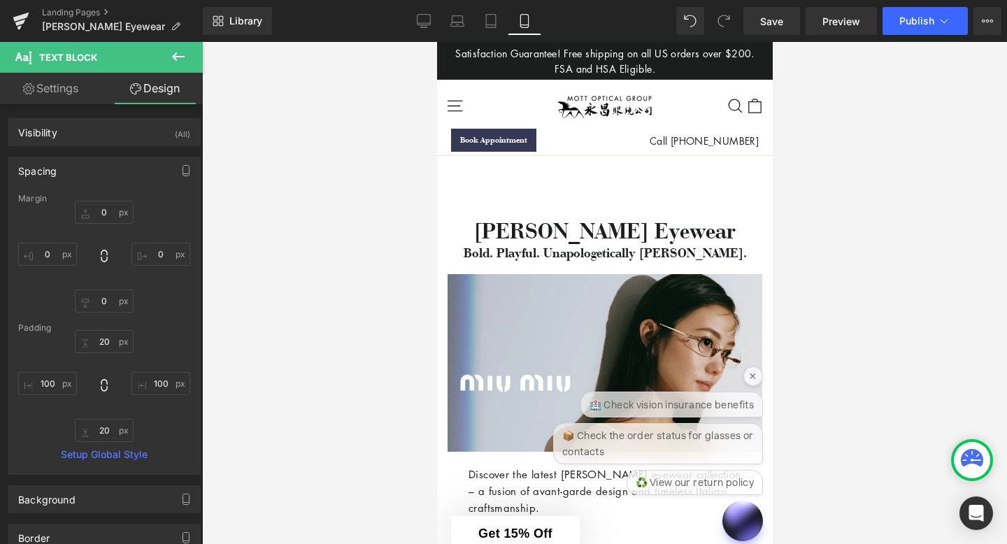
type input "30"
type input "20"
type input "30"
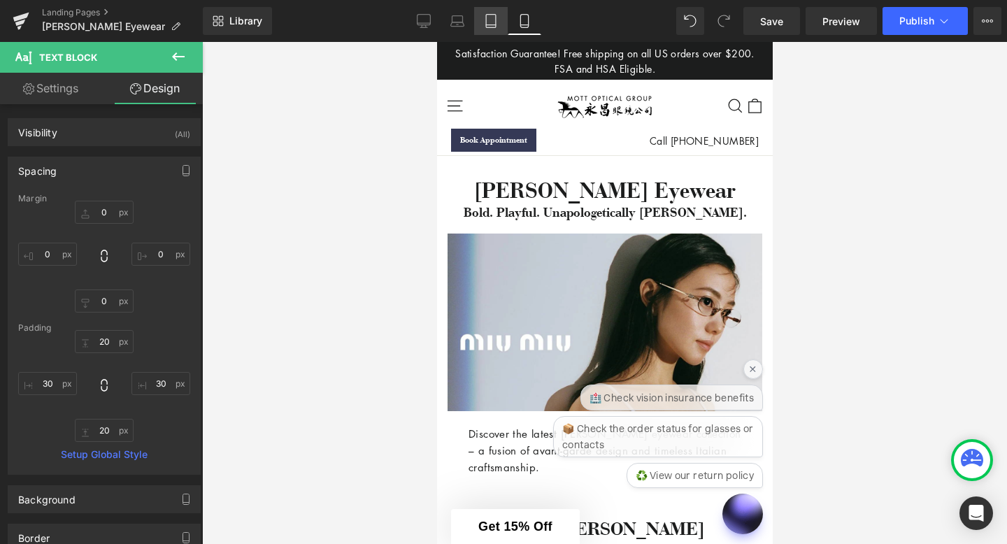
click at [498, 23] on link "Tablet" at bounding box center [491, 21] width 34 height 28
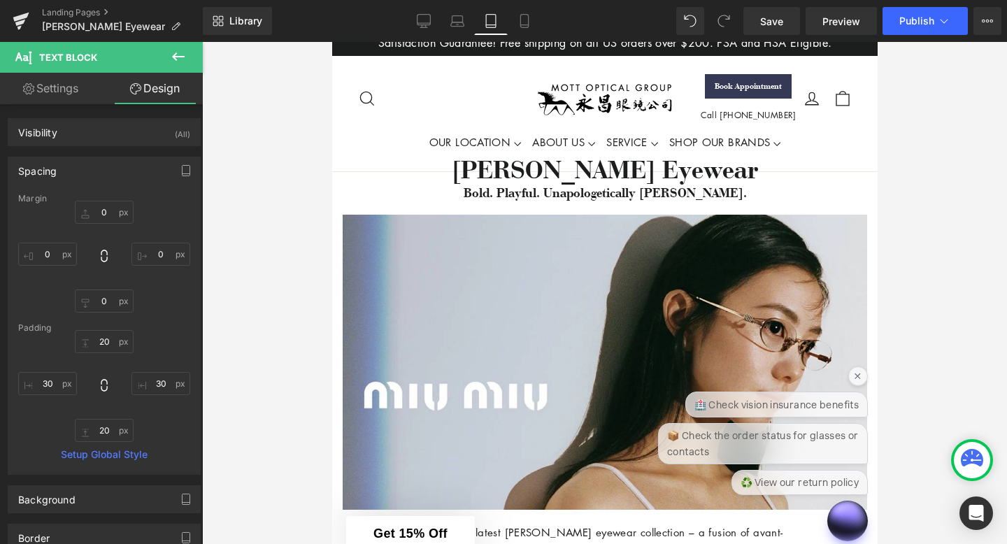
type input "0"
type input "20"
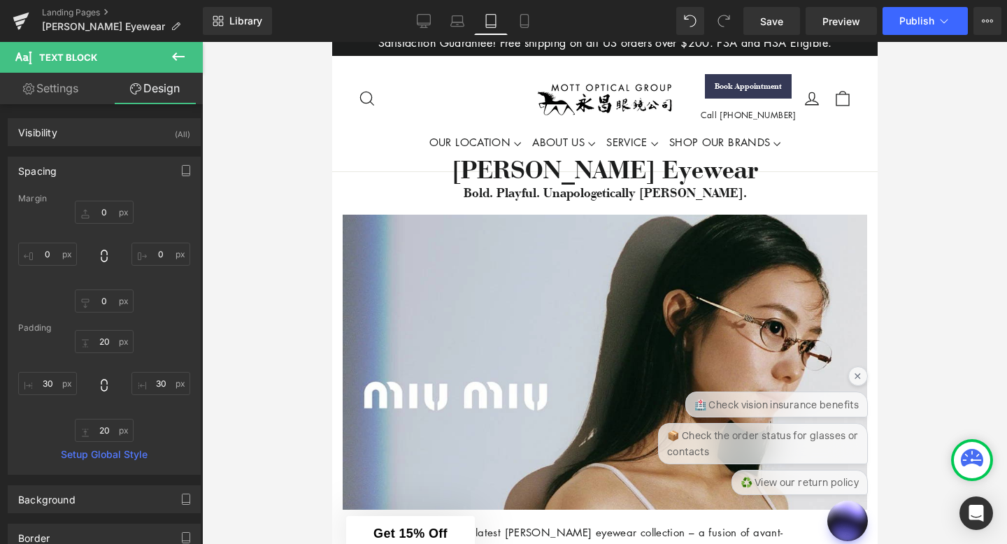
type input "50"
type input "20"
type input "50"
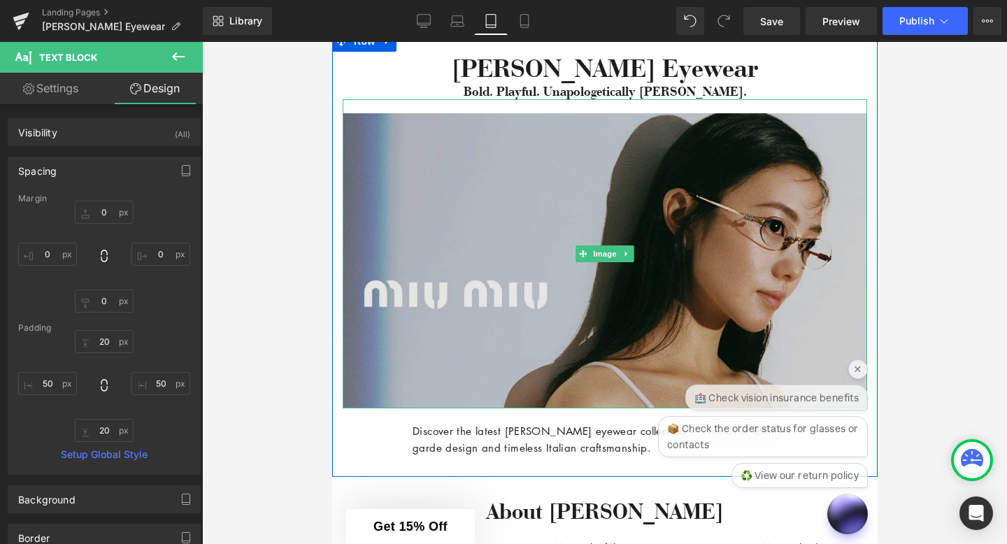
scroll to position [252, 0]
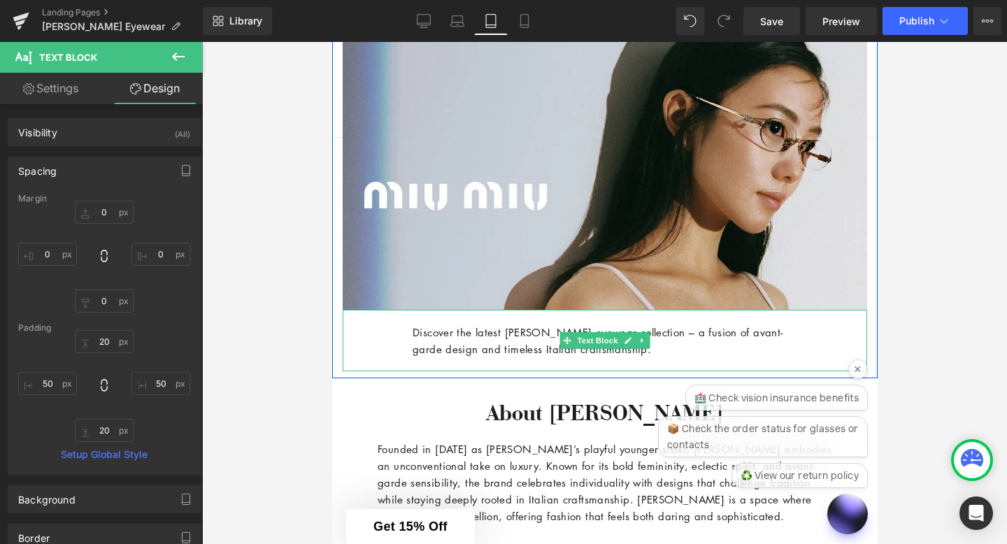
click at [474, 344] on p "Discover the latest [PERSON_NAME] eyewear collection – a fusion of avant-garde …" at bounding box center [604, 341] width 384 height 34
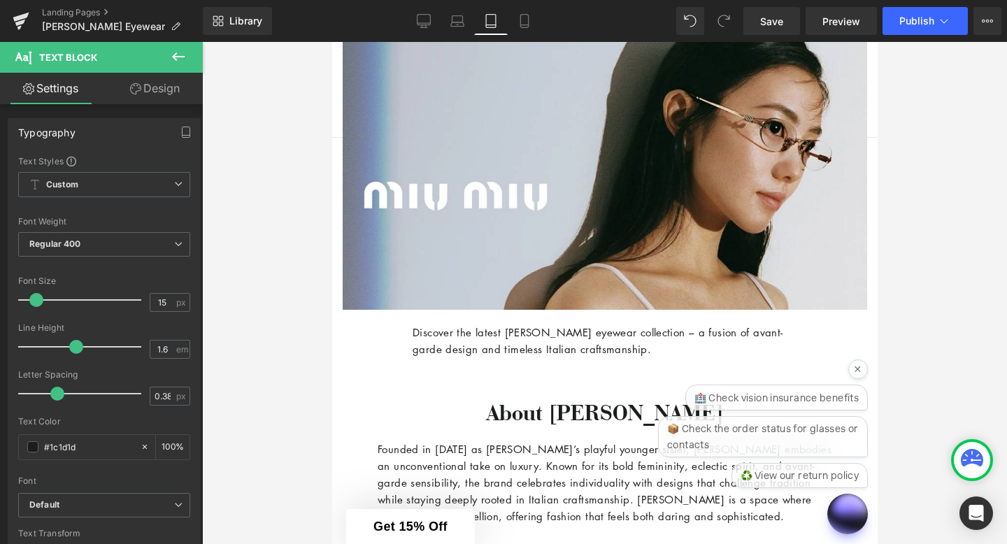
click at [175, 86] on link "Design" at bounding box center [154, 88] width 101 height 31
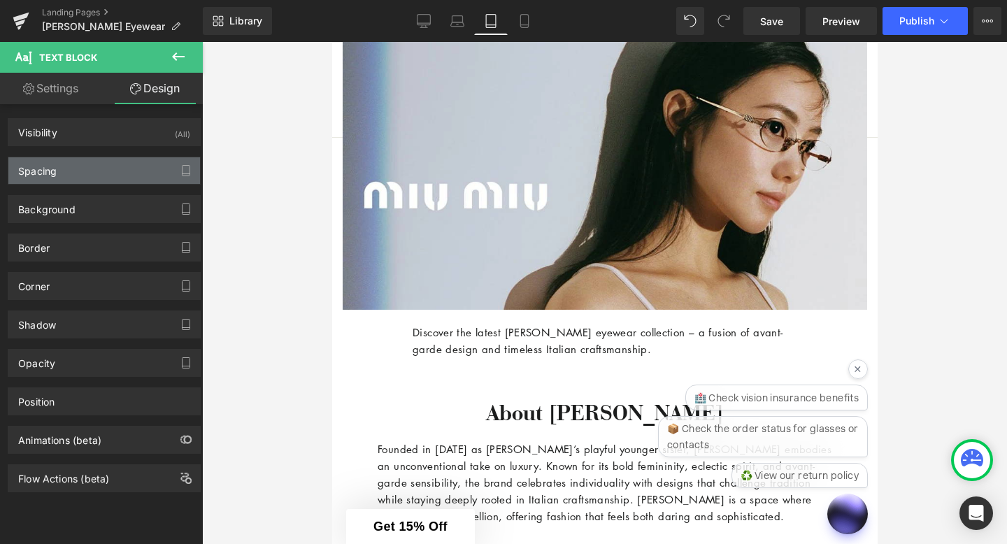
click at [128, 177] on div "Spacing" at bounding box center [104, 170] width 192 height 27
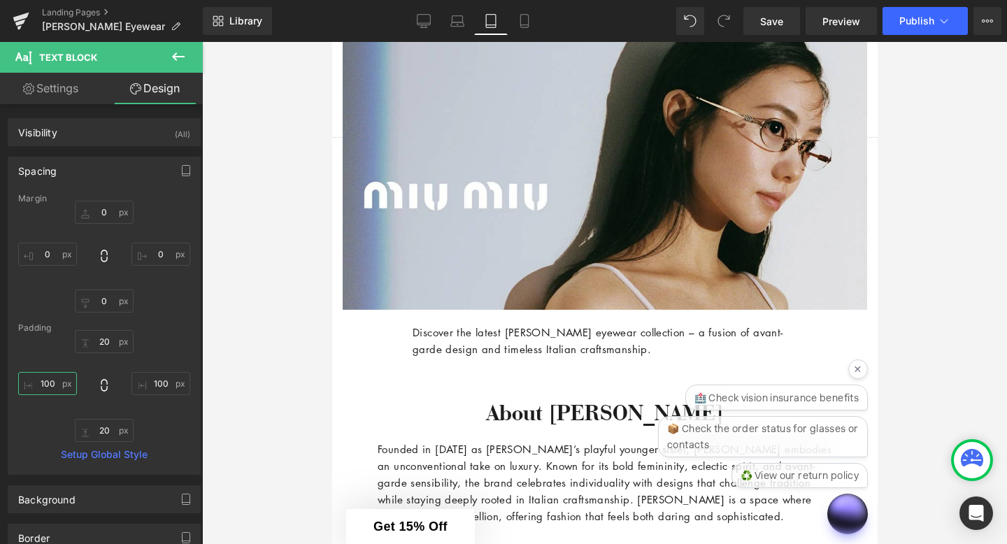
click at [54, 382] on input "100" at bounding box center [47, 383] width 59 height 23
type input "50"
click at [163, 382] on input "100" at bounding box center [160, 383] width 59 height 23
type input "50"
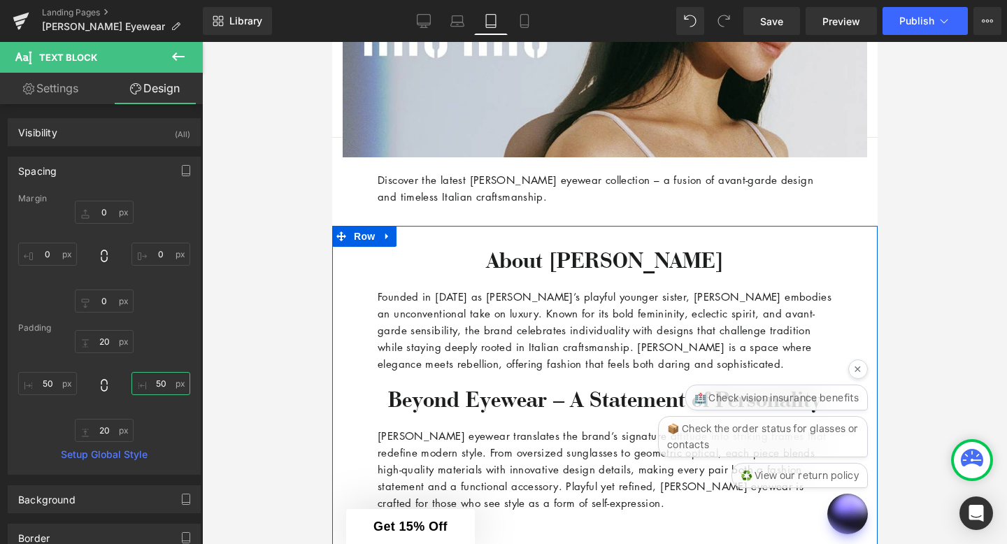
scroll to position [405, 0]
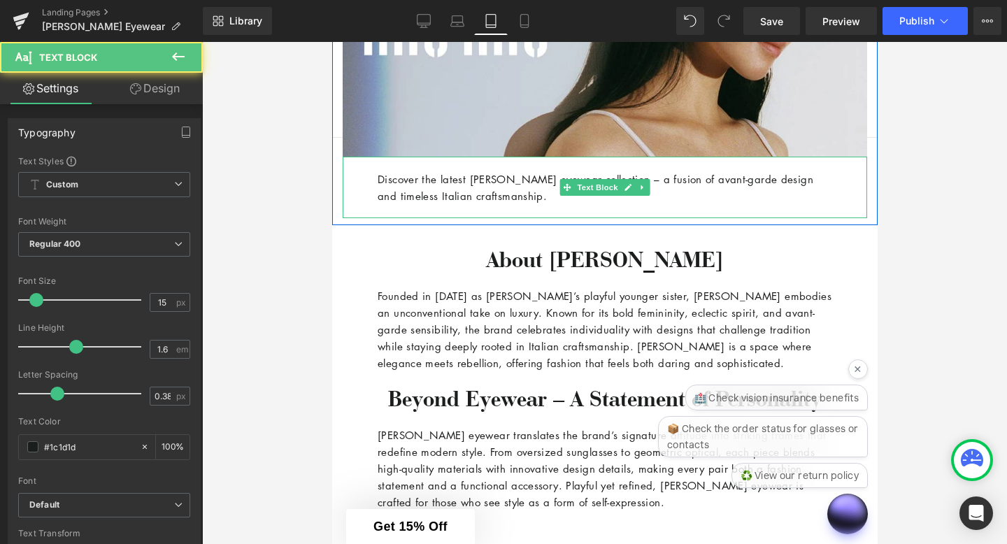
click at [818, 185] on p "Discover the latest [PERSON_NAME] eyewear collection – a fusion of avant-garde …" at bounding box center [604, 188] width 454 height 34
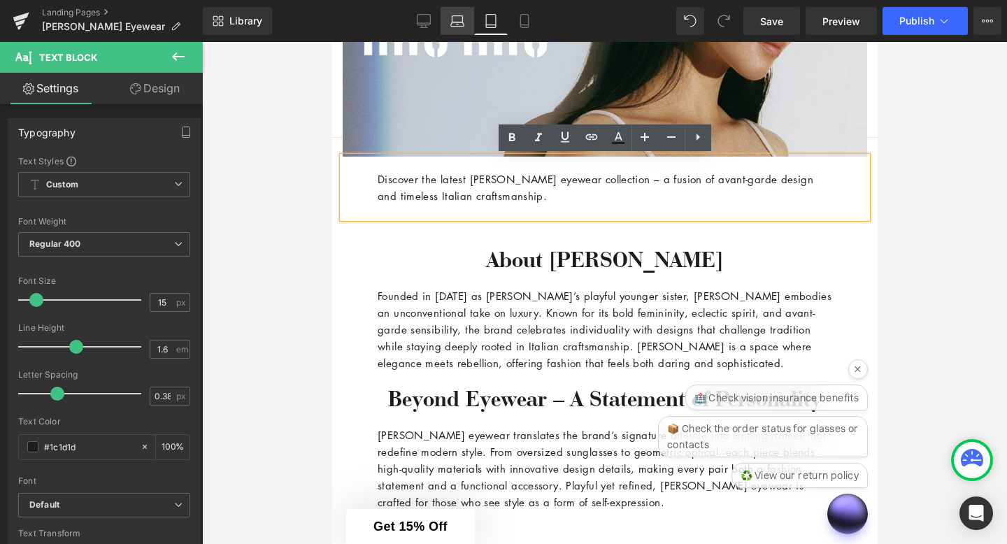
click at [454, 19] on icon at bounding box center [457, 21] width 14 height 14
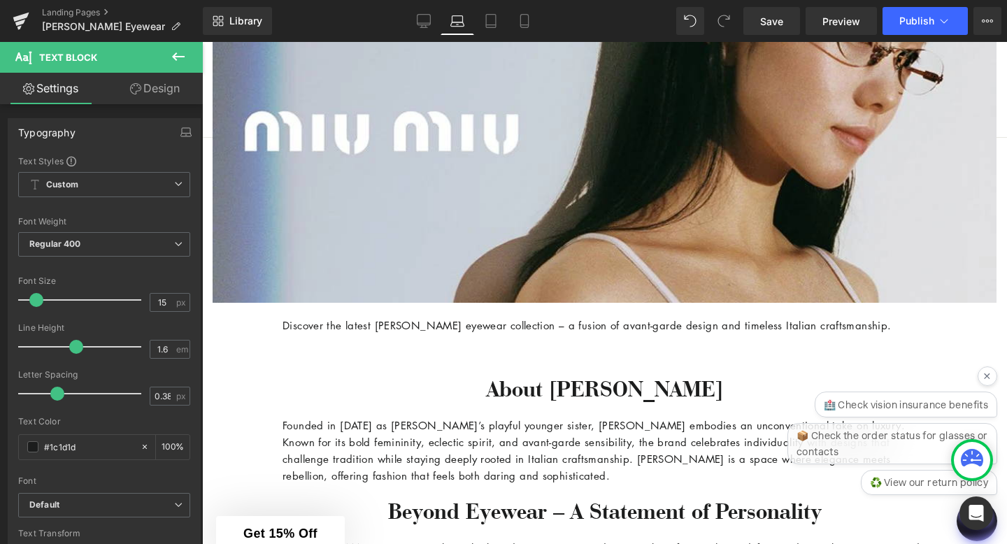
scroll to position [531, 0]
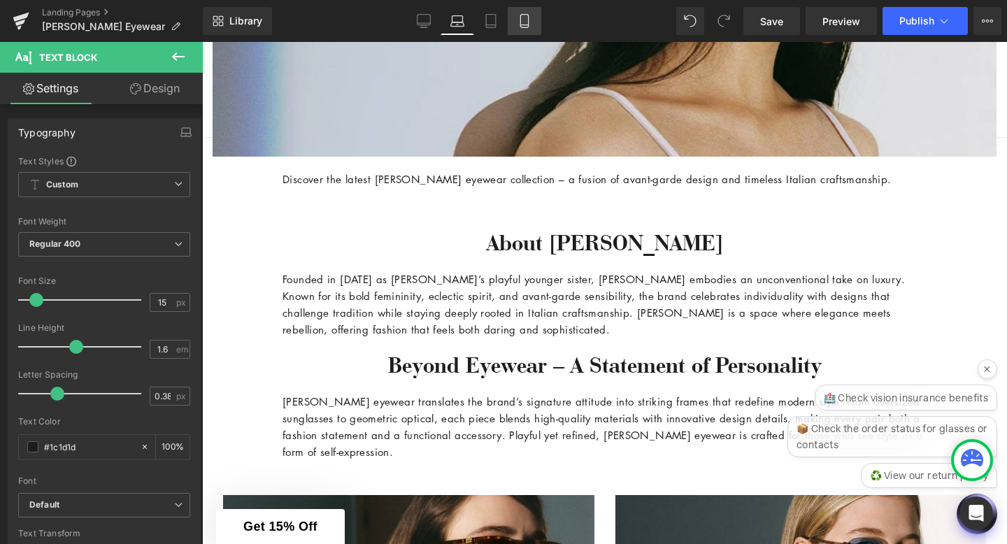
click at [526, 25] on icon at bounding box center [524, 21] width 14 height 14
type input "100"
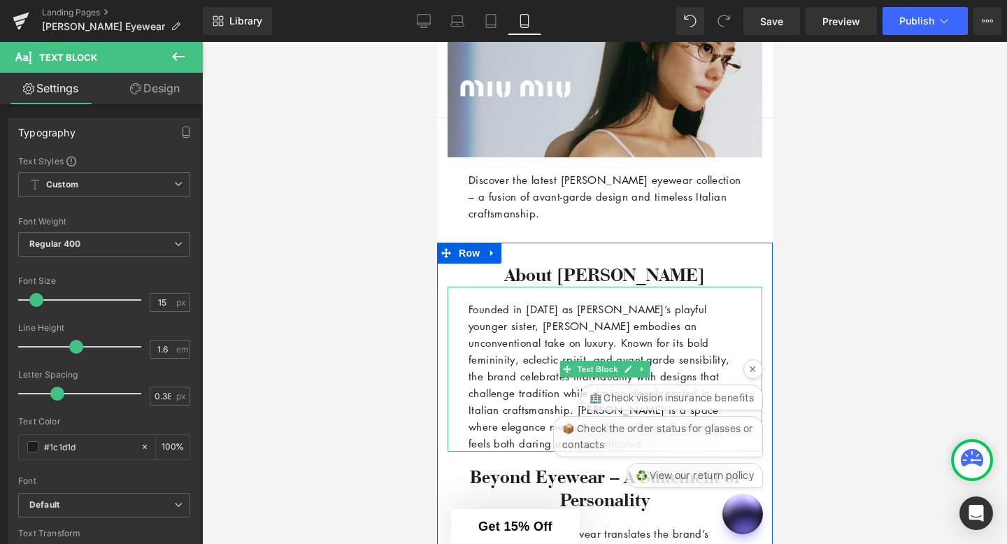
scroll to position [372, 0]
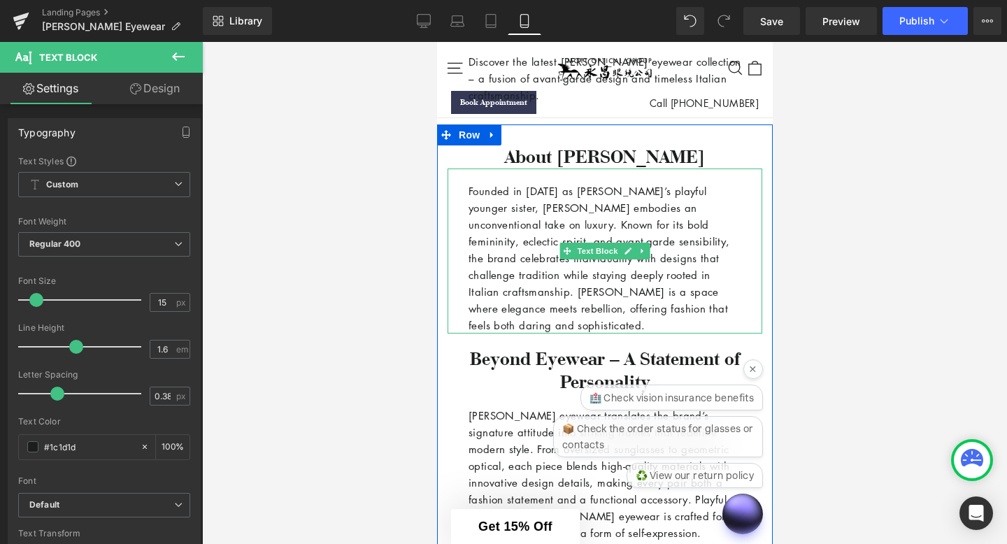
click at [473, 310] on p "Founded in [DATE] as [PERSON_NAME]’s playful younger sister, [PERSON_NAME] embo…" at bounding box center [604, 257] width 273 height 151
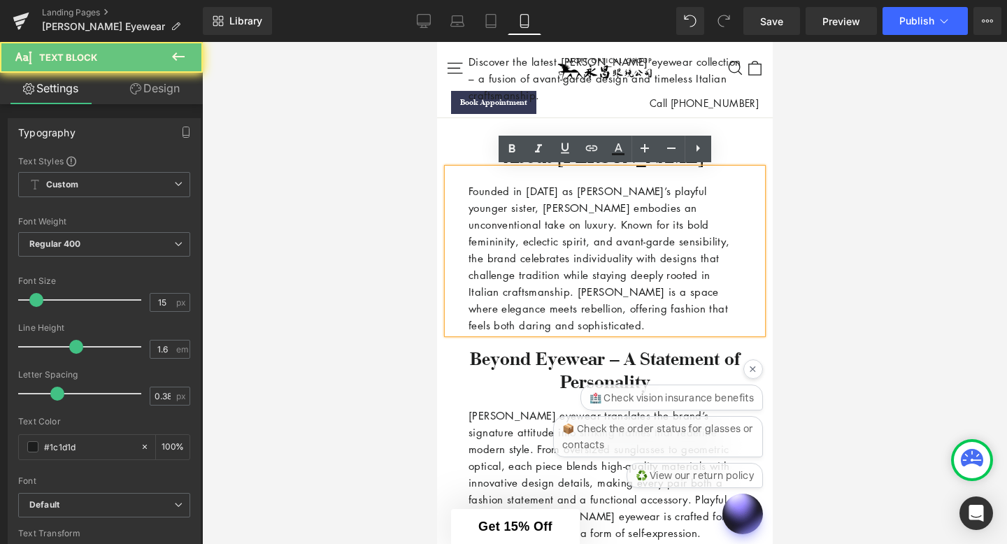
click at [541, 326] on p "Founded in [DATE] as [PERSON_NAME]’s playful younger sister, [PERSON_NAME] embo…" at bounding box center [604, 257] width 273 height 151
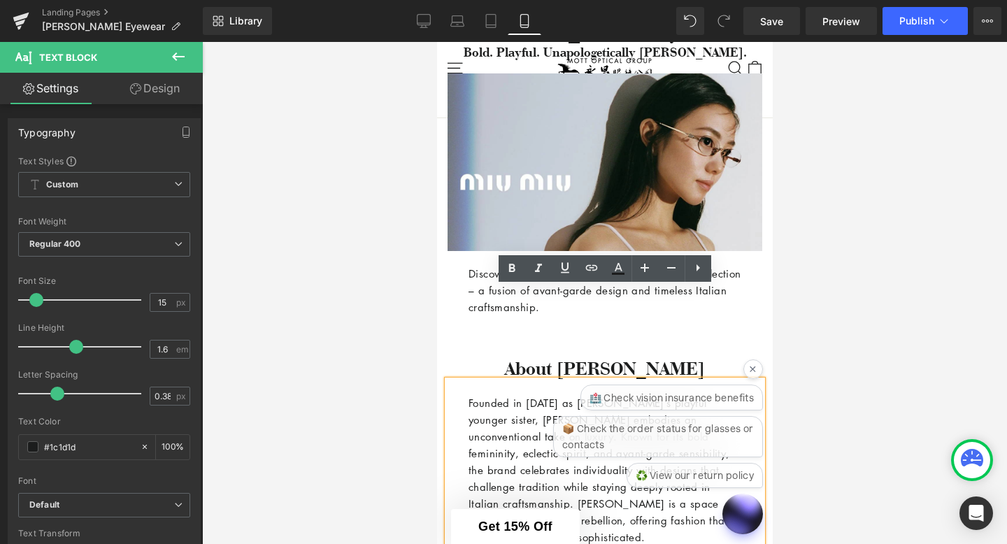
scroll to position [138, 0]
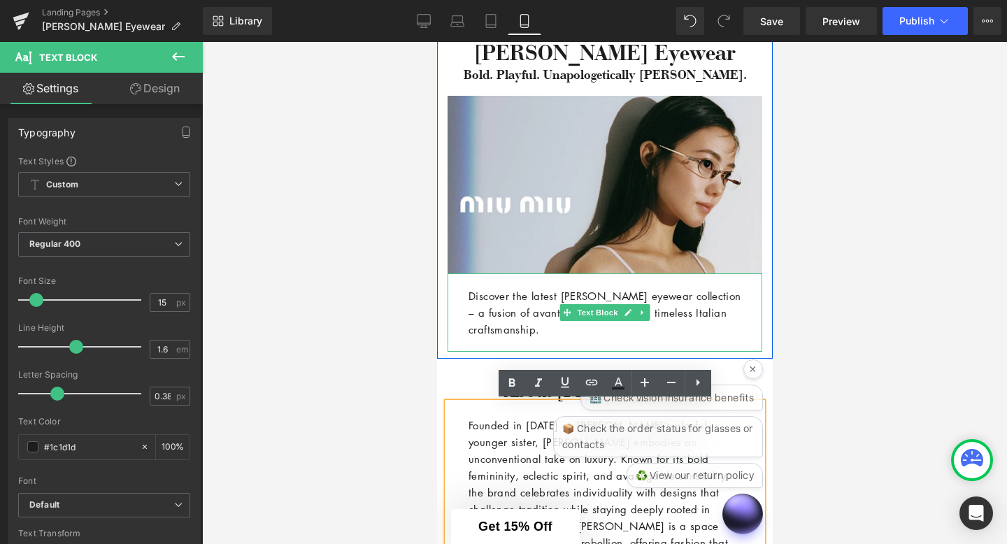
click at [557, 338] on div "Discover the latest [PERSON_NAME] eyewear collection – a fusion of avant-garde …" at bounding box center [604, 312] width 315 height 78
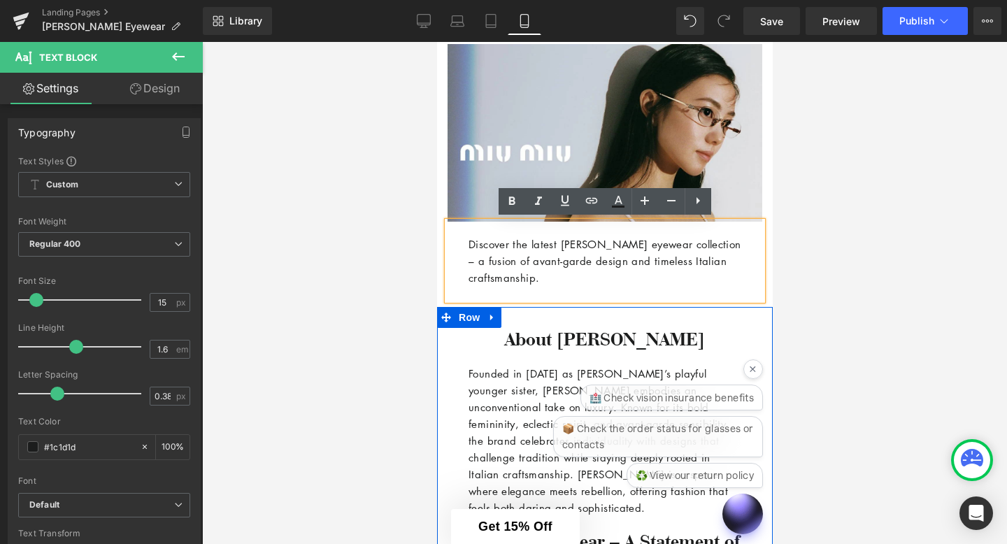
scroll to position [193, 0]
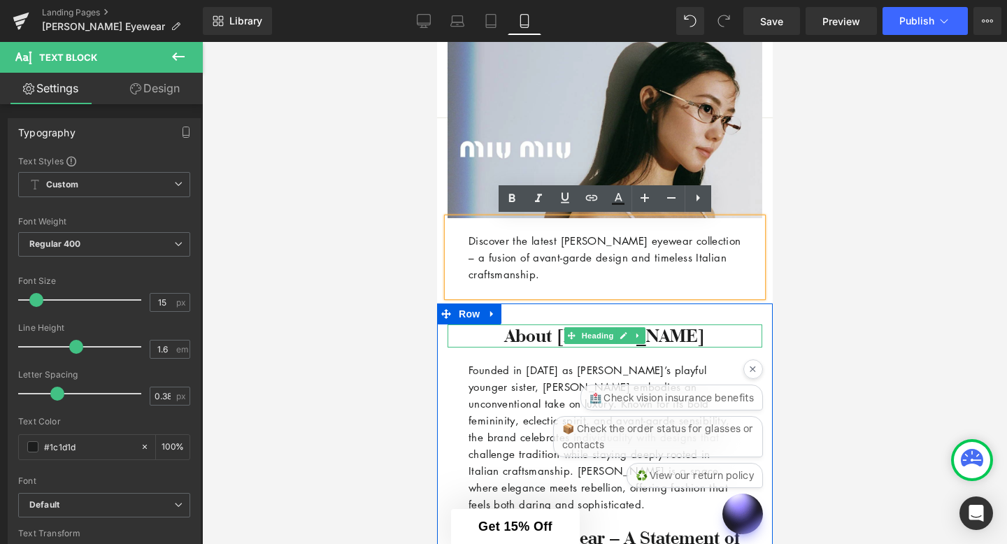
click at [533, 329] on h3 "About [PERSON_NAME]" at bounding box center [604, 335] width 315 height 23
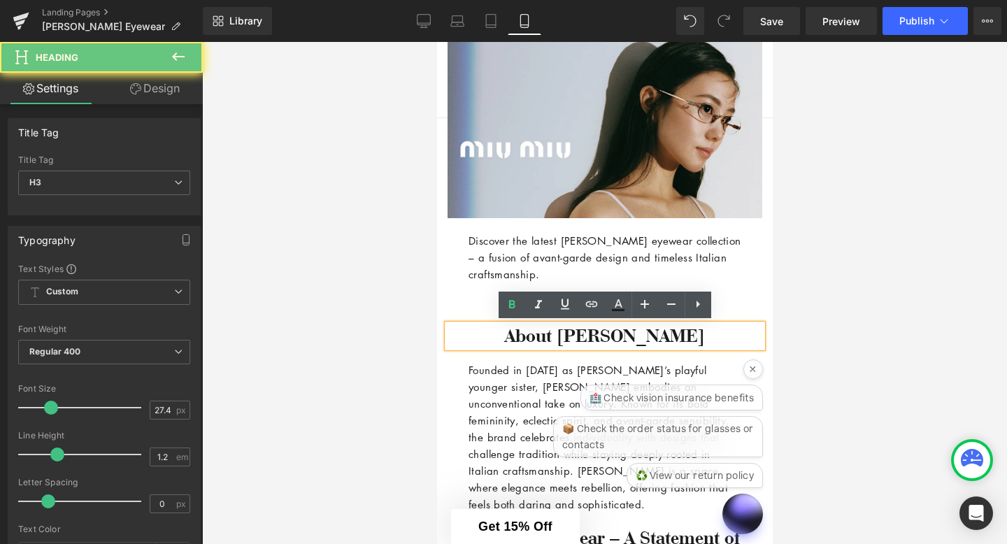
click at [539, 336] on h3 "About [PERSON_NAME]" at bounding box center [604, 335] width 315 height 23
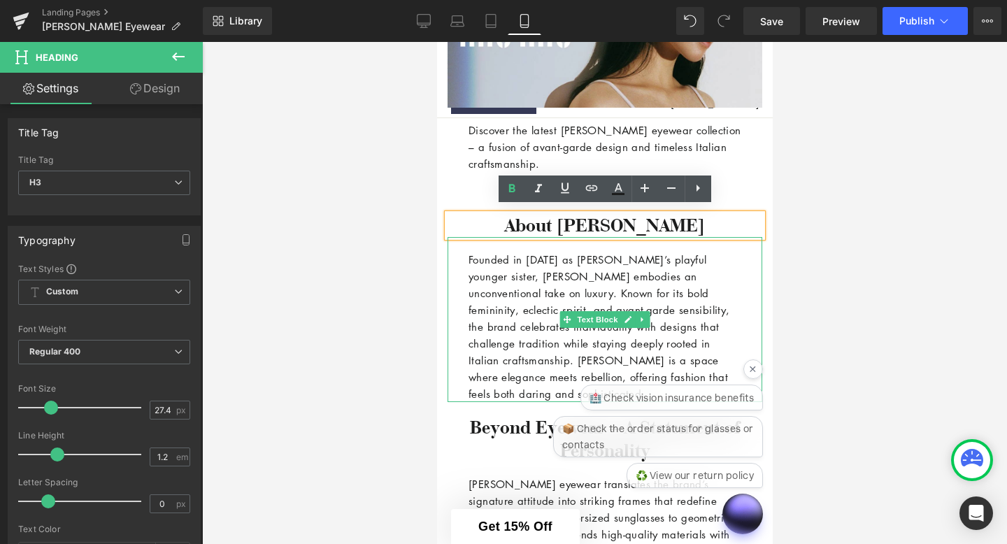
scroll to position [309, 0]
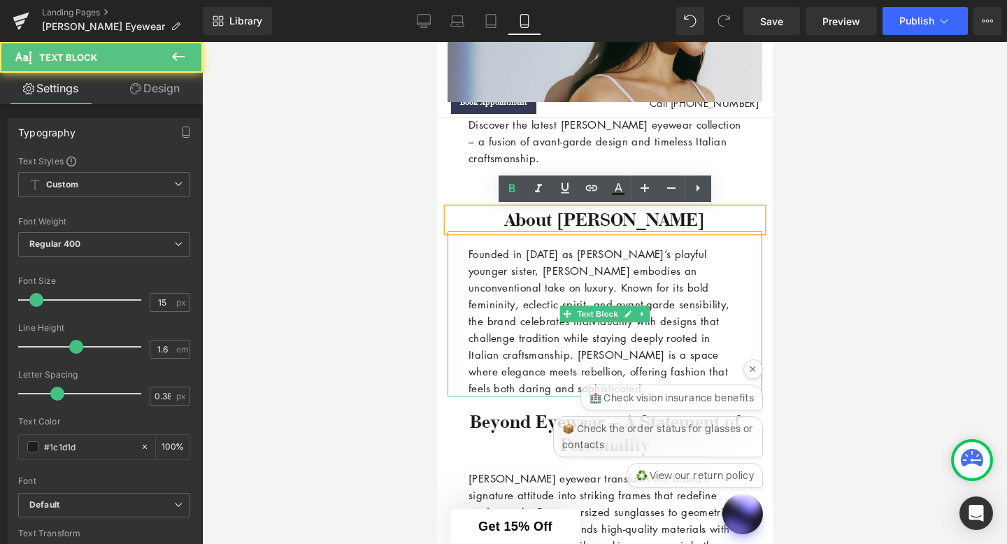
click at [542, 391] on p "Founded in [DATE] as [PERSON_NAME]’s playful younger sister, [PERSON_NAME] embo…" at bounding box center [604, 320] width 273 height 151
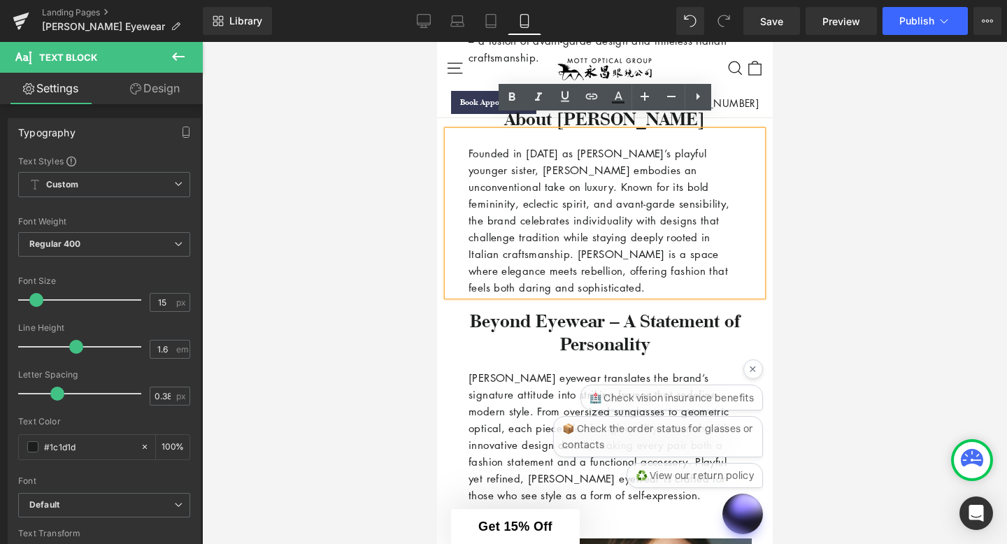
scroll to position [424, 0]
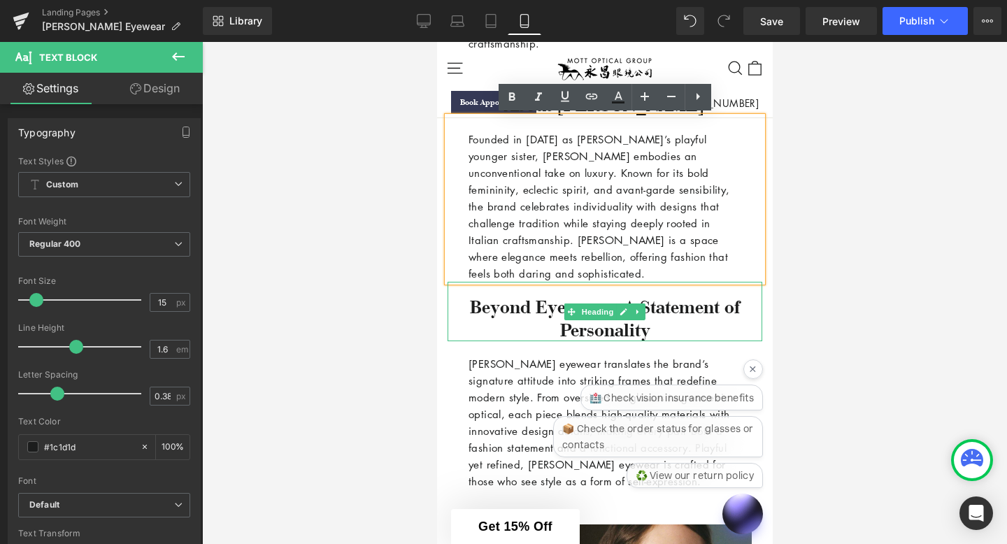
click at [563, 331] on h3 "Beyond Eyewear – A Statement of Personality" at bounding box center [604, 319] width 315 height 46
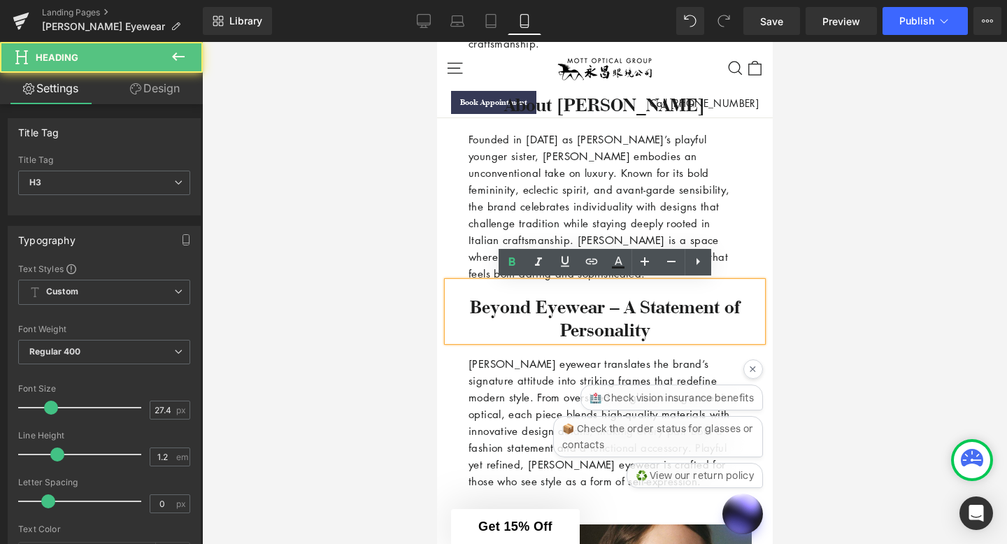
click at [667, 333] on h3 "Beyond Eyewear – A Statement of Personality" at bounding box center [604, 319] width 315 height 46
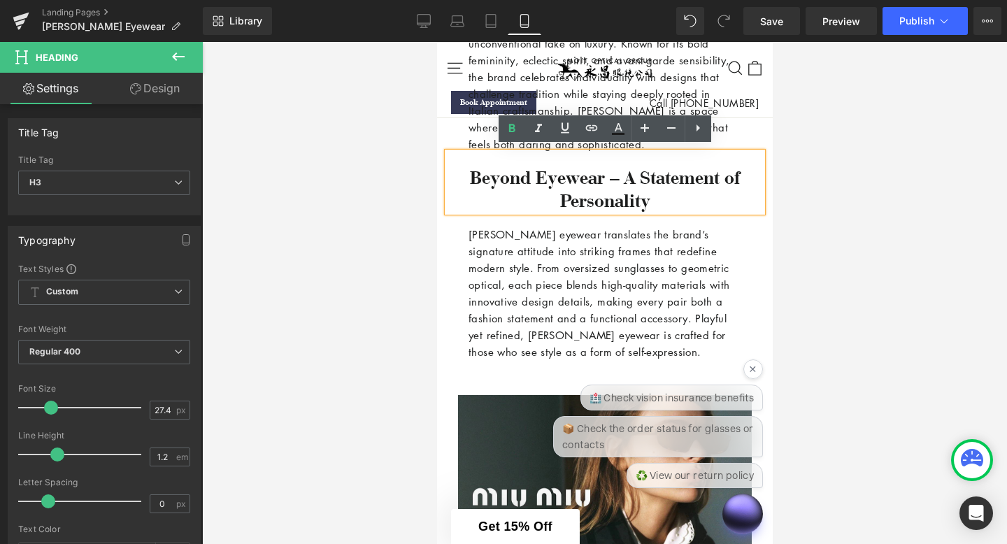
scroll to position [557, 0]
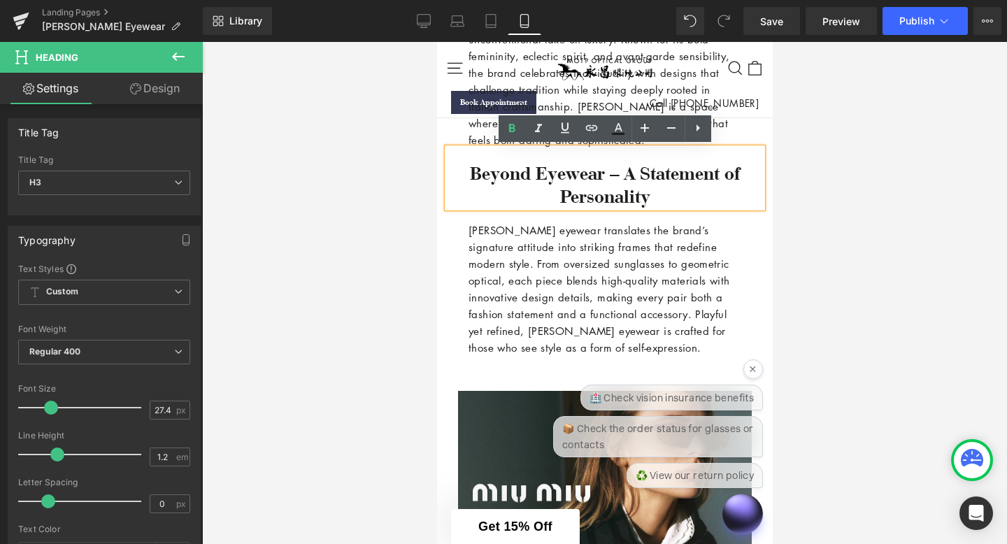
click at [654, 327] on p "[PERSON_NAME] eyewear translates the brand’s signature attitude into striking f…" at bounding box center [604, 289] width 273 height 134
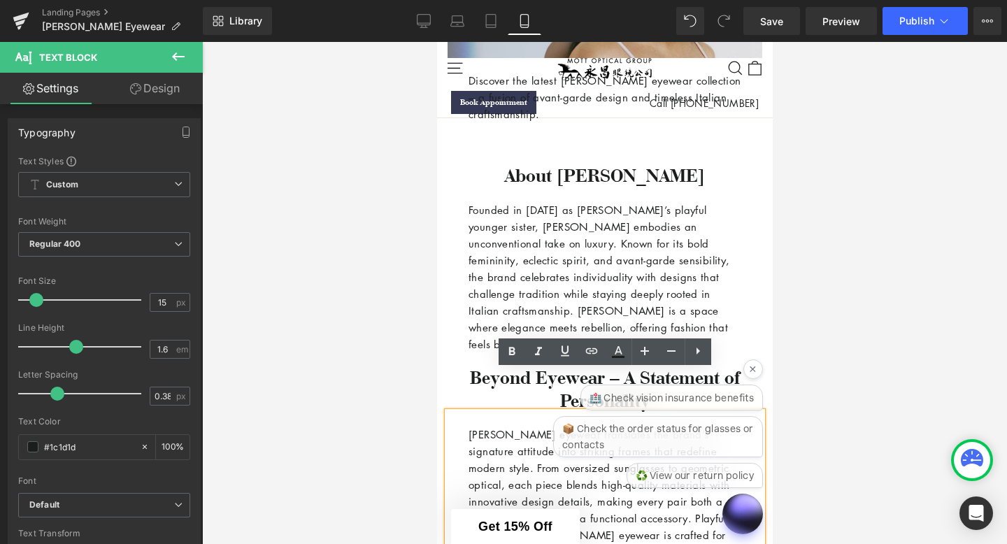
scroll to position [250, 0]
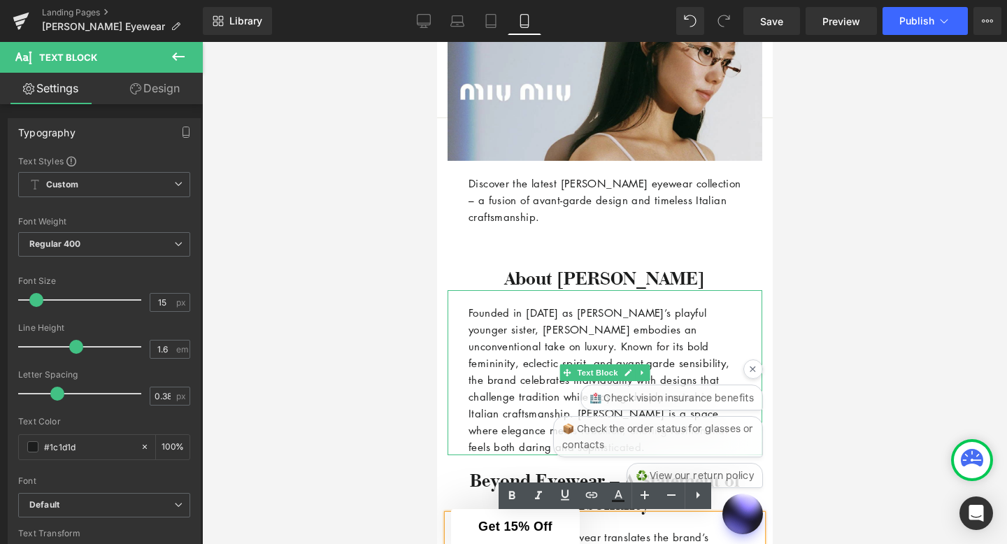
click at [561, 336] on p "Founded in [DATE] as [PERSON_NAME]’s playful younger sister, [PERSON_NAME] embo…" at bounding box center [604, 379] width 273 height 151
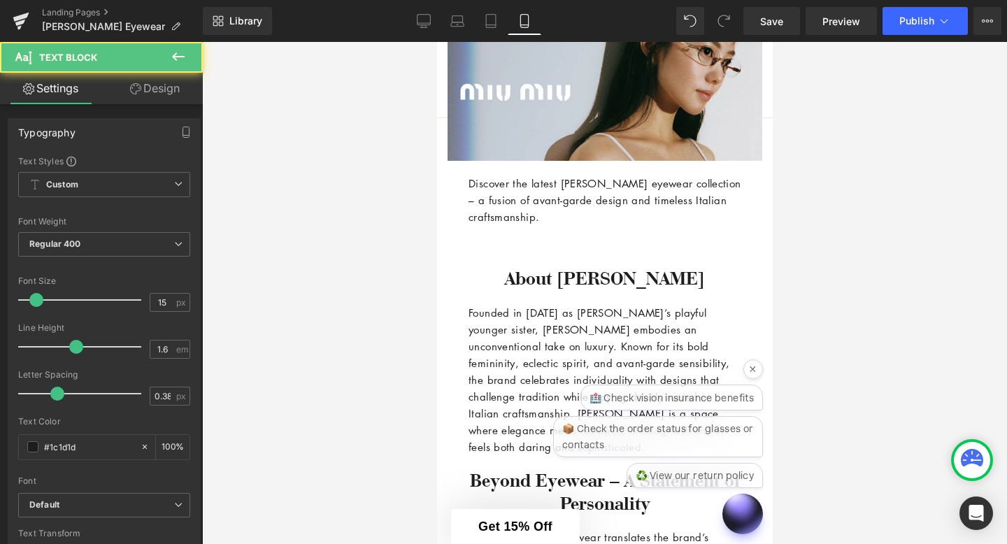
click at [153, 84] on link "Design" at bounding box center [154, 88] width 101 height 31
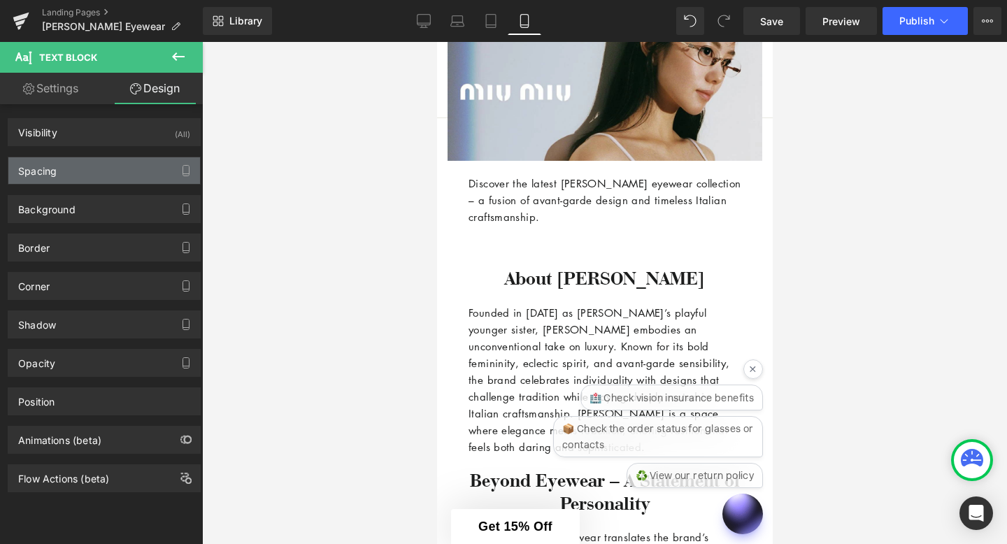
click at [99, 173] on div "Spacing" at bounding box center [104, 170] width 192 height 27
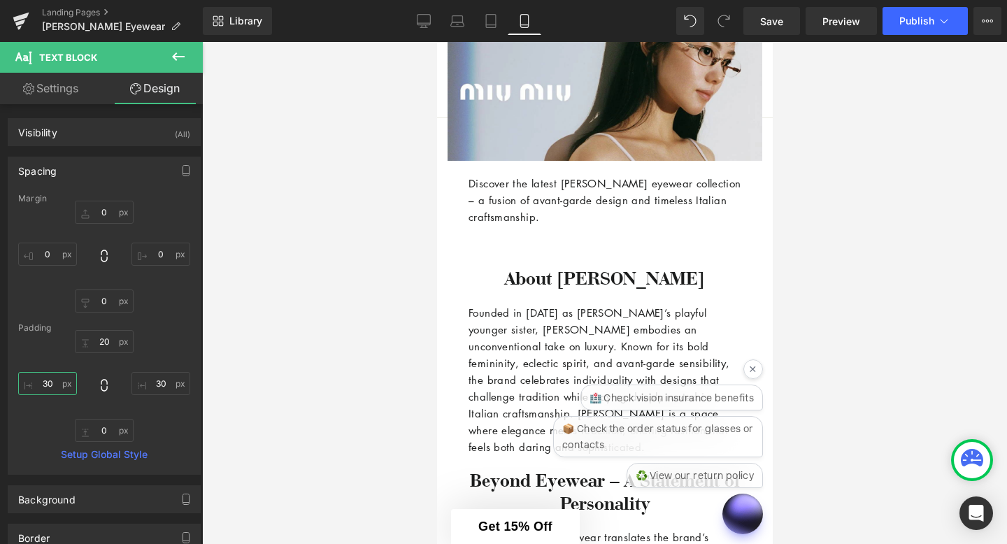
click at [55, 387] on input "30" at bounding box center [47, 383] width 59 height 23
click at [501, 16] on link "Tablet" at bounding box center [491, 21] width 34 height 28
type input "0"
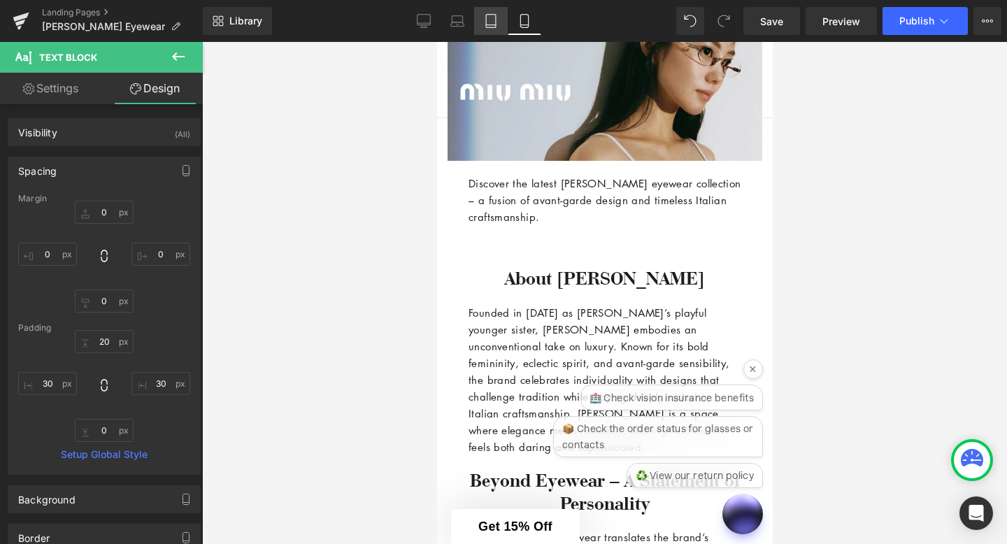
type input "0"
type input "20"
type input "50"
type input "0"
type input "50"
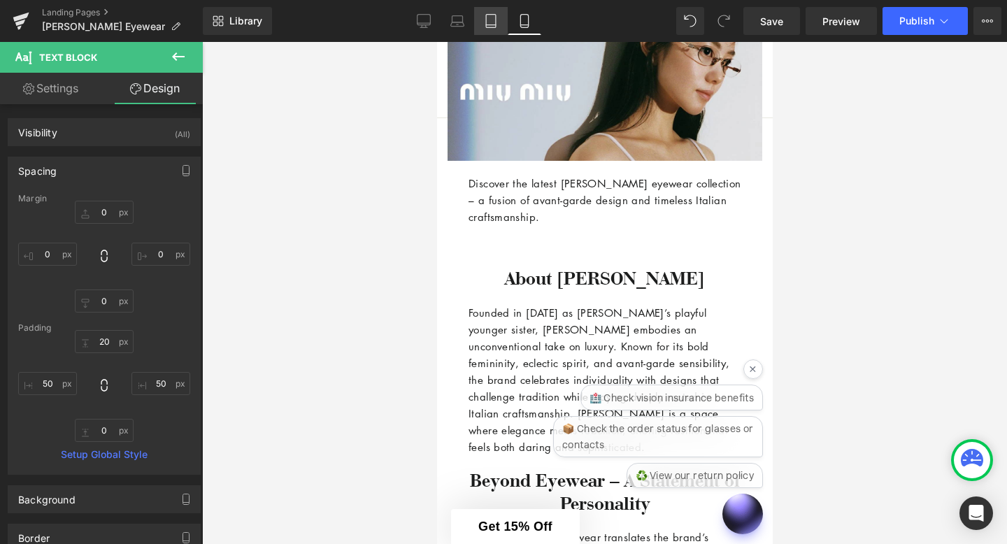
scroll to position [368, 0]
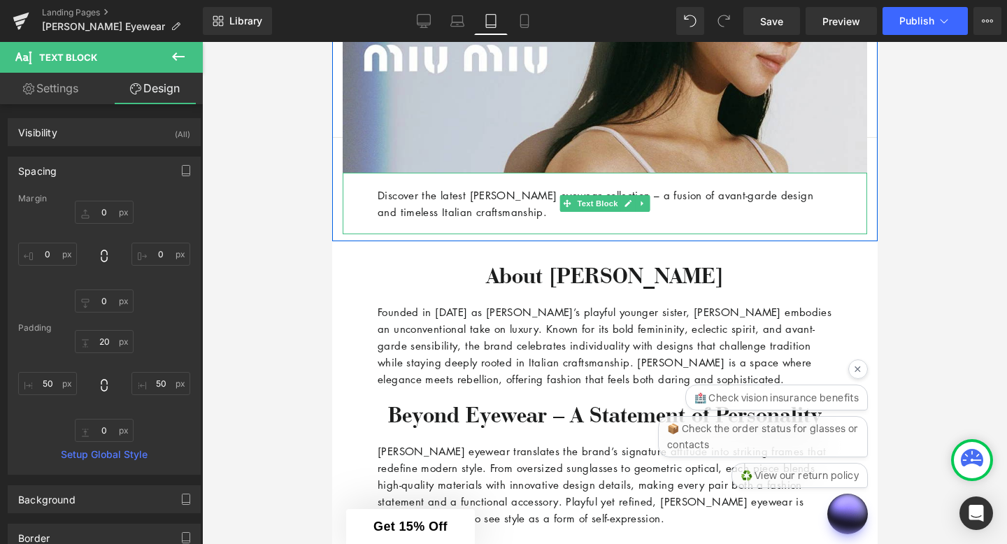
click at [470, 194] on p "Discover the latest [PERSON_NAME] eyewear collection – a fusion of avant-garde …" at bounding box center [604, 204] width 454 height 34
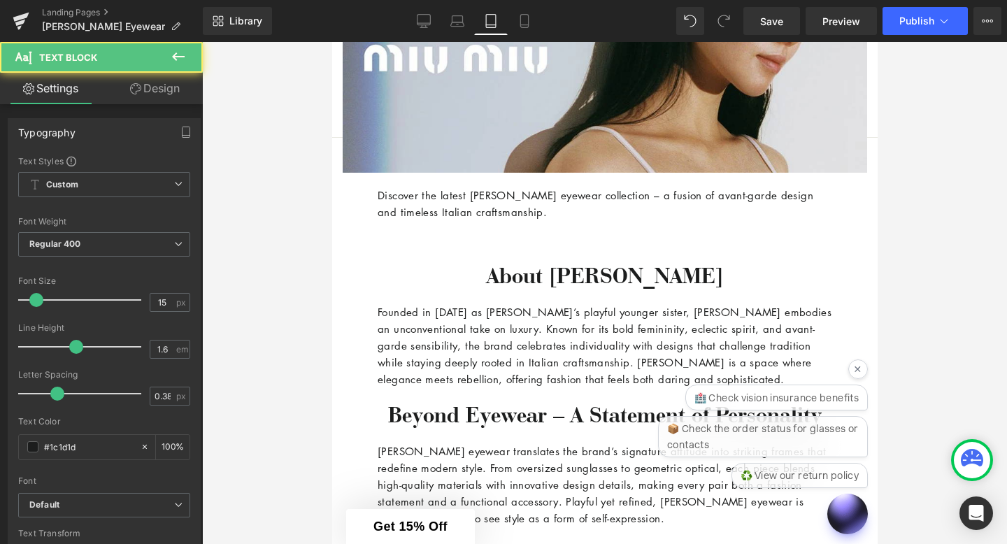
click at [157, 86] on link "Design" at bounding box center [154, 88] width 101 height 31
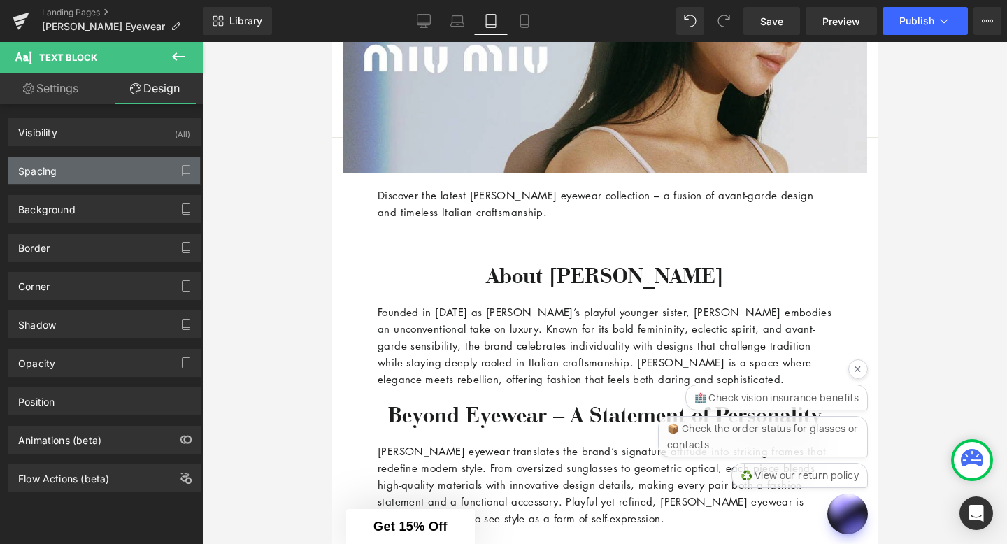
click at [104, 173] on div "Spacing" at bounding box center [104, 170] width 192 height 27
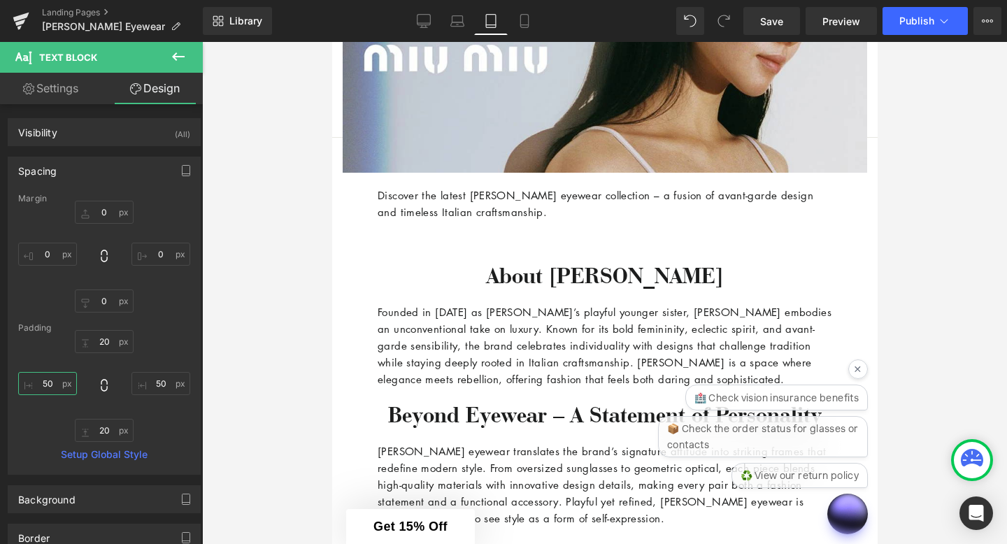
click at [52, 387] on input "50" at bounding box center [47, 383] width 59 height 23
type input "3"
type input "50"
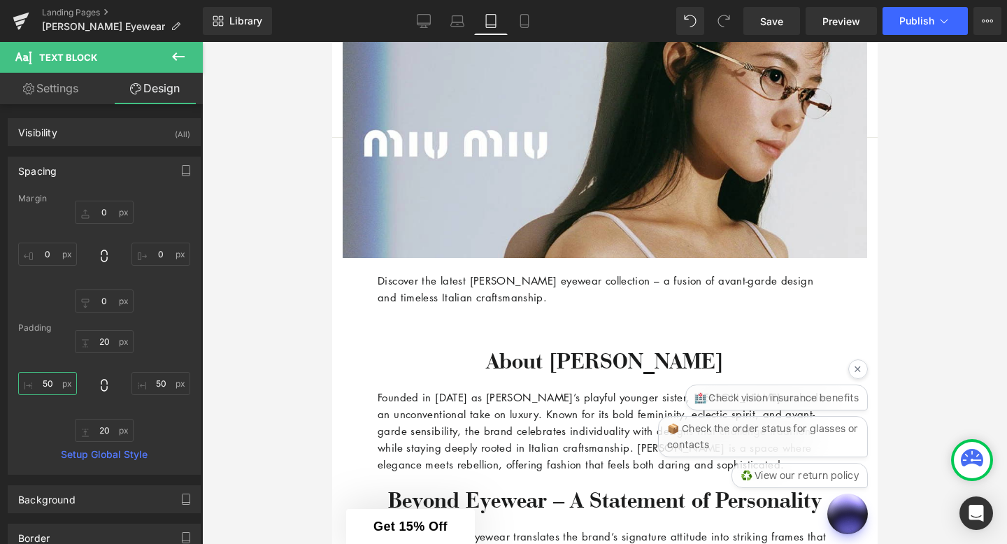
scroll to position [224, 0]
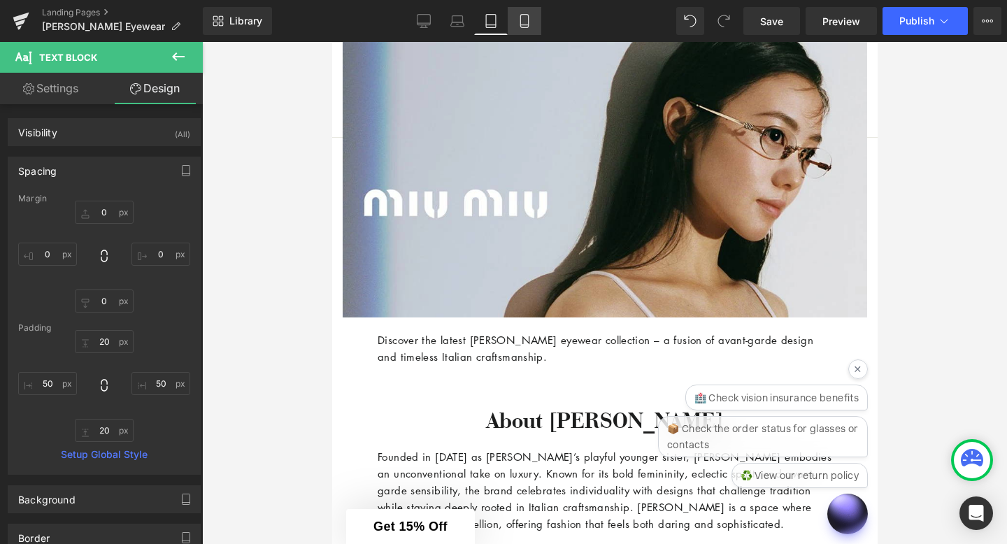
click at [528, 15] on icon at bounding box center [524, 21] width 8 height 13
type input "0"
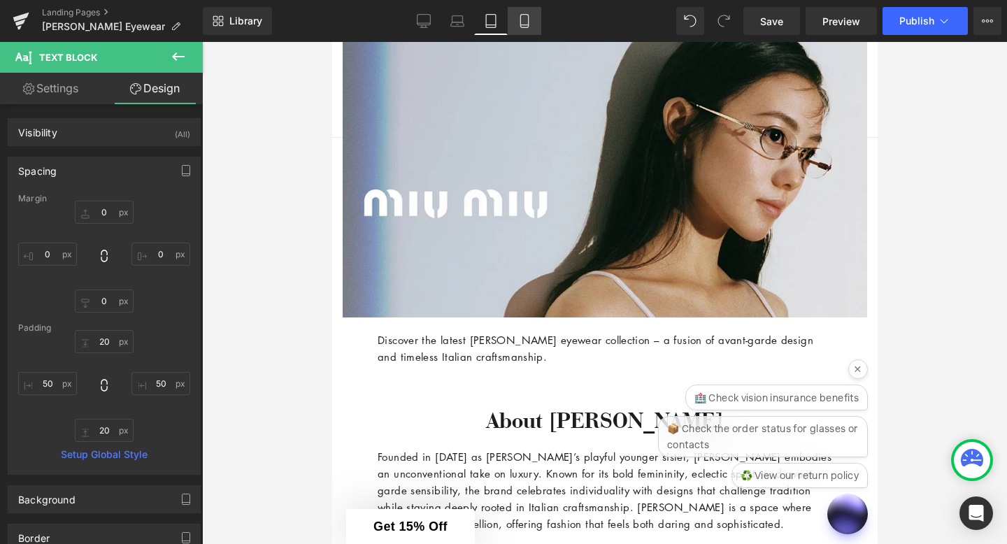
type input "20"
type input "30"
type input "20"
type input "30"
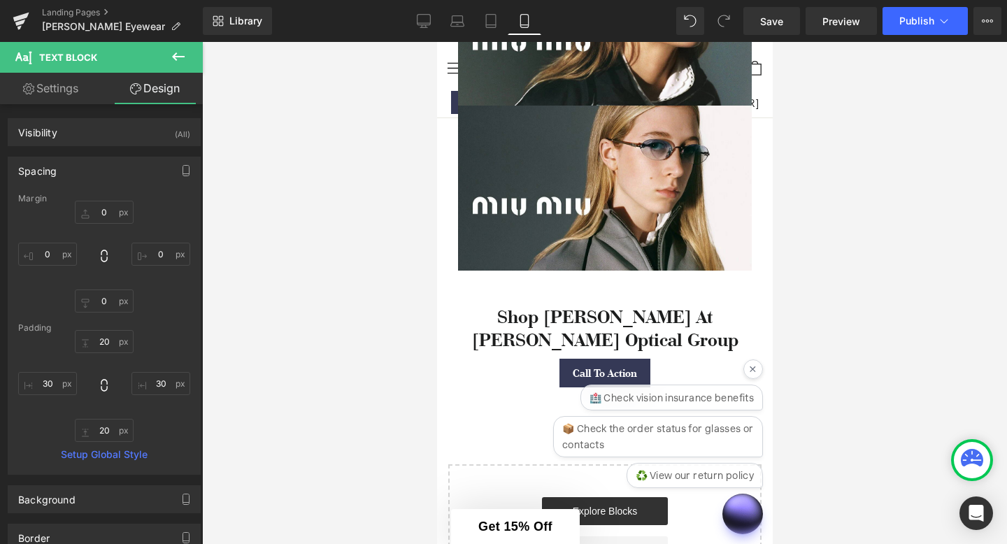
scroll to position [1017, 0]
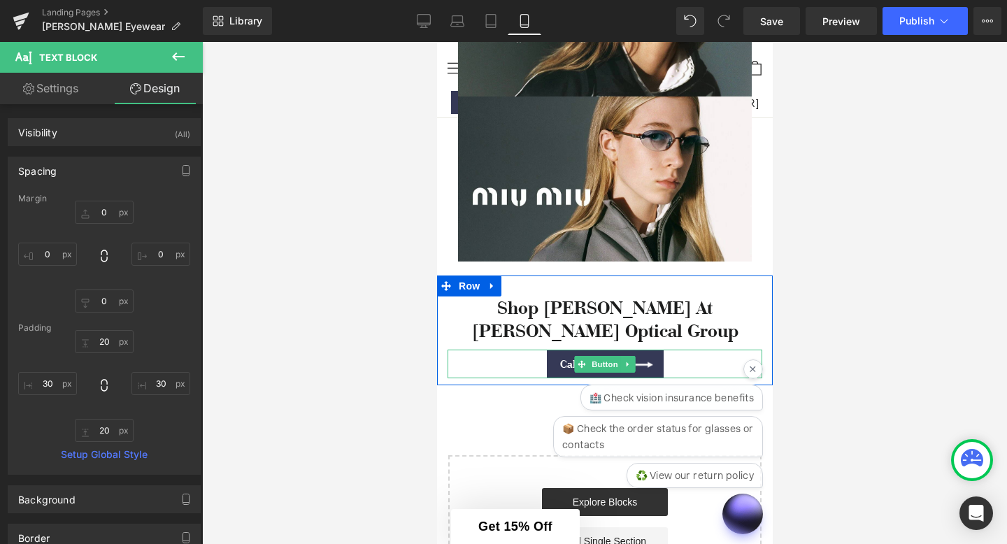
click at [565, 356] on span "Call To Action" at bounding box center [591, 364] width 64 height 16
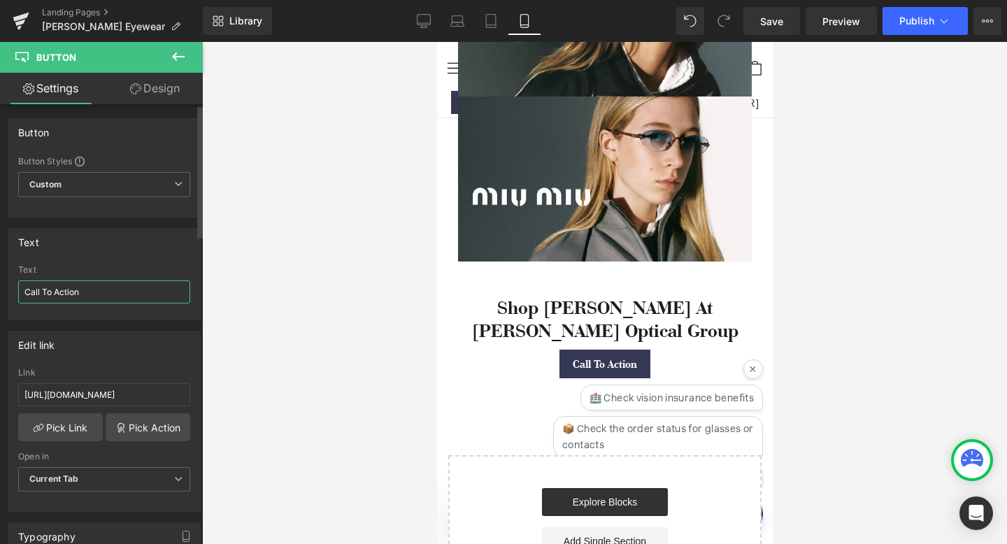
drag, startPoint x: 100, startPoint y: 294, endPoint x: 4, endPoint y: 295, distance: 95.8
click at [0, 293] on div "Text Call To Action Text Call To Action" at bounding box center [104, 268] width 209 height 103
click at [425, 17] on icon at bounding box center [424, 21] width 14 height 14
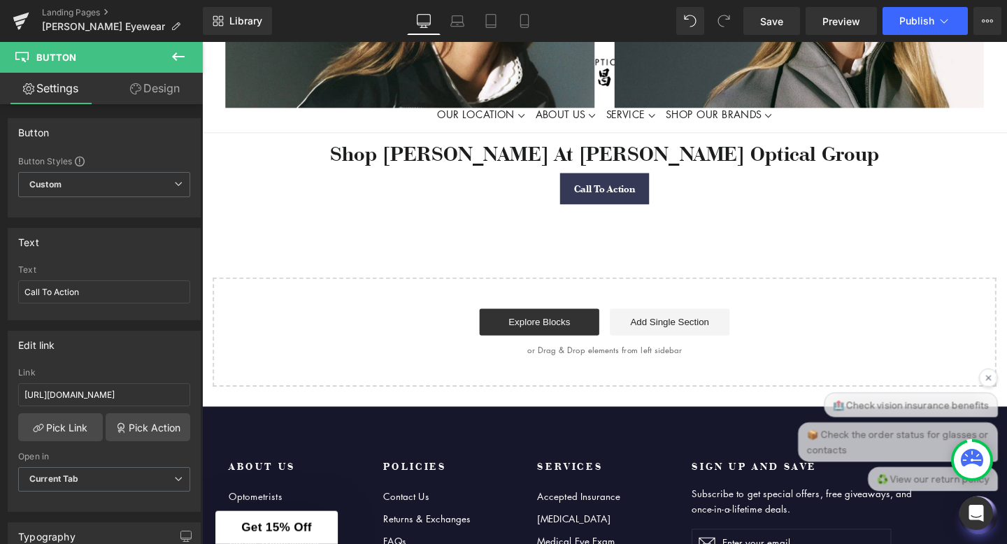
scroll to position [1142, 0]
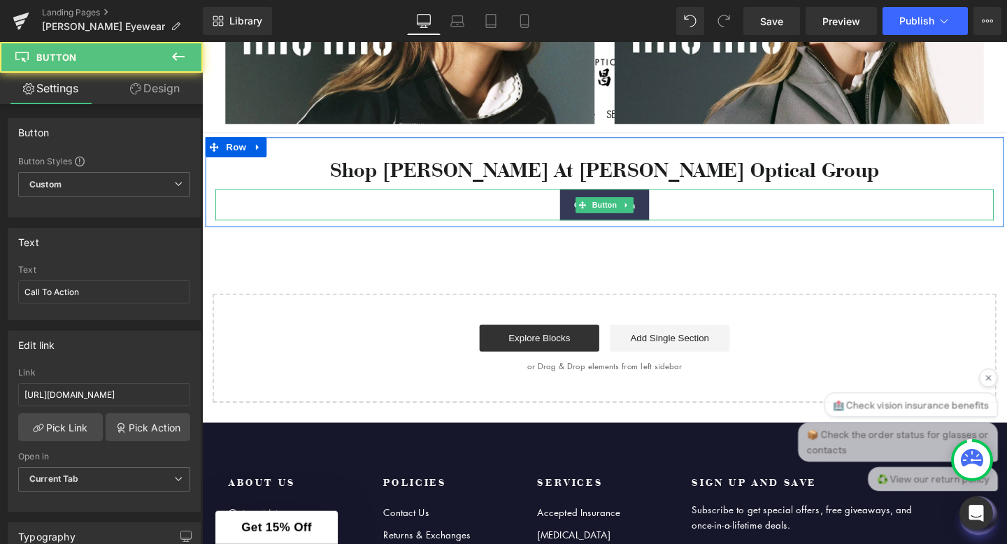
click at [703, 197] on div "Call To Action" at bounding box center [625, 212] width 818 height 33
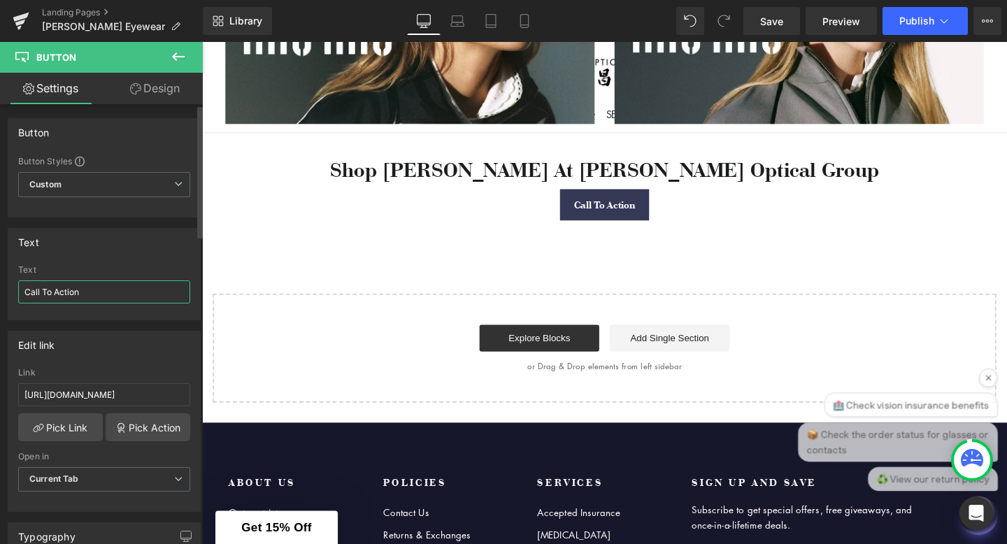
drag, startPoint x: 86, startPoint y: 294, endPoint x: 0, endPoint y: 271, distance: 89.0
click at [0, 272] on div "Text Call To Action Text Call To Action" at bounding box center [104, 268] width 209 height 103
type input "Book An Appointment"
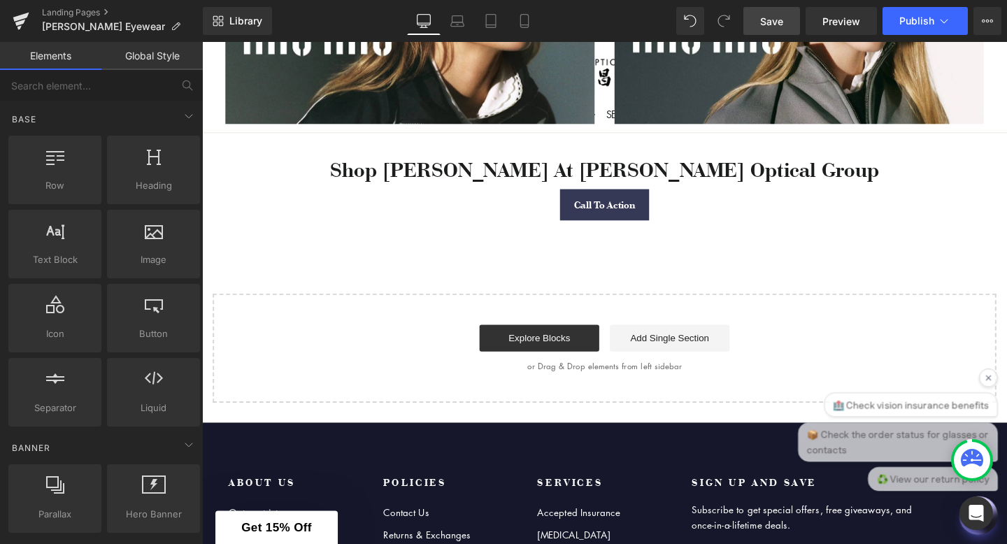
click at [767, 14] on span "Save" at bounding box center [771, 21] width 23 height 15
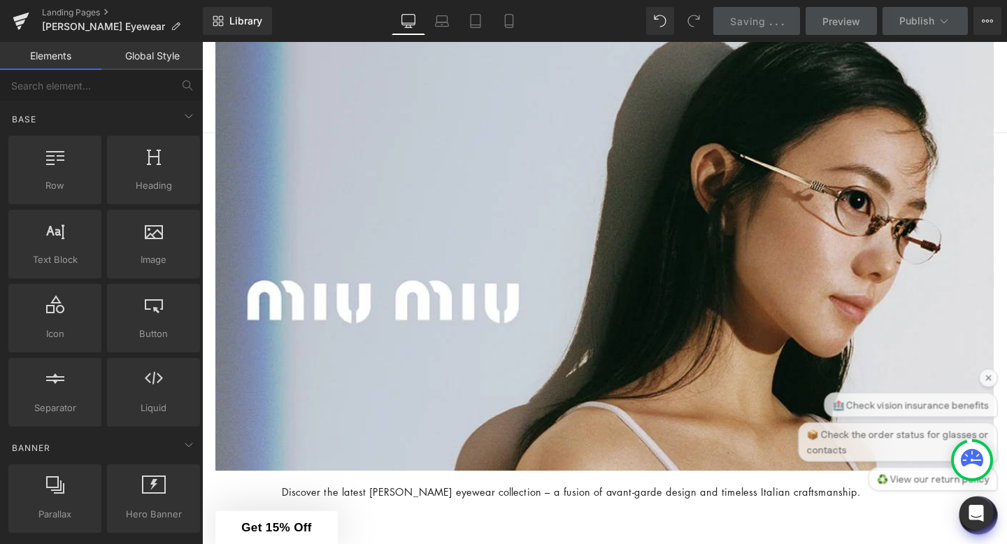
scroll to position [0, 0]
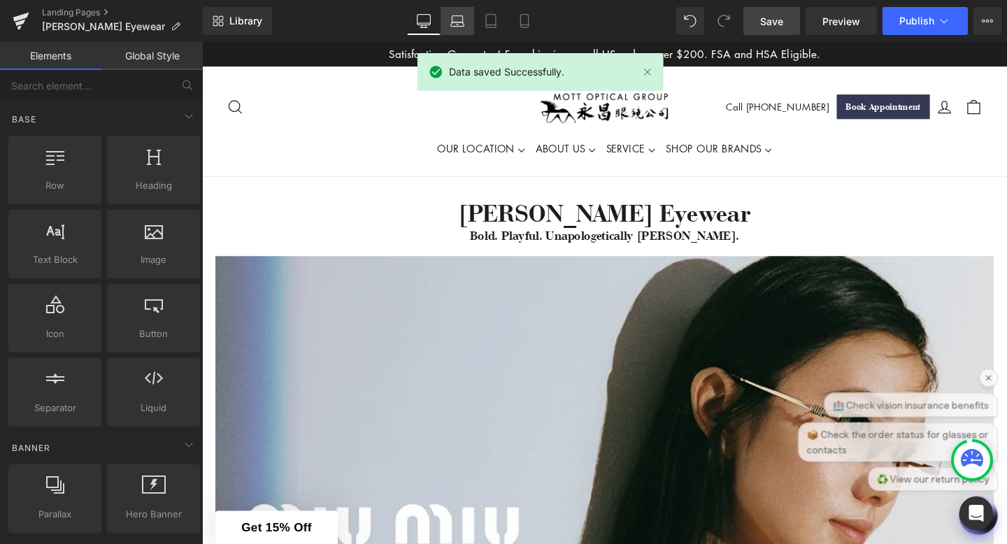
click at [456, 22] on icon at bounding box center [457, 24] width 13 height 4
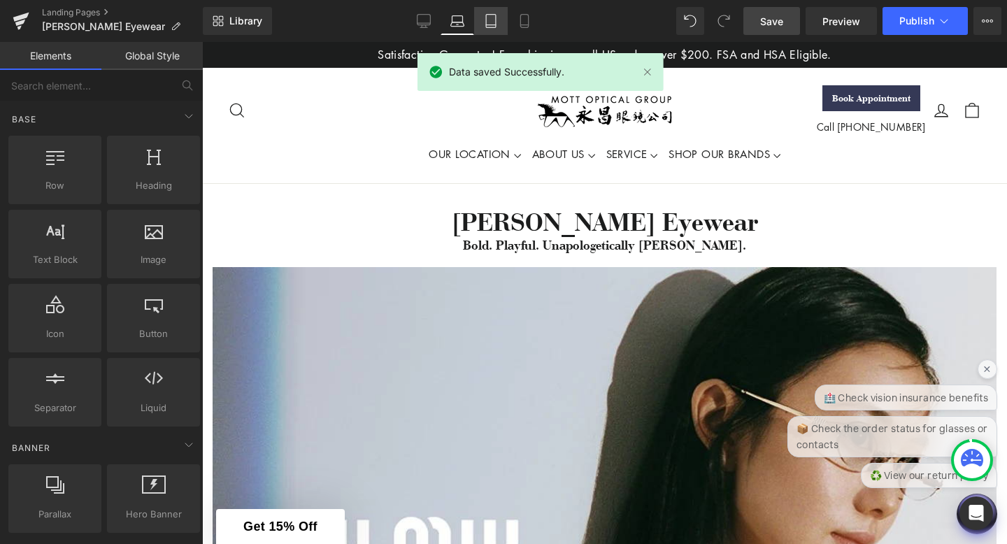
click at [498, 23] on link "Tablet" at bounding box center [491, 21] width 34 height 28
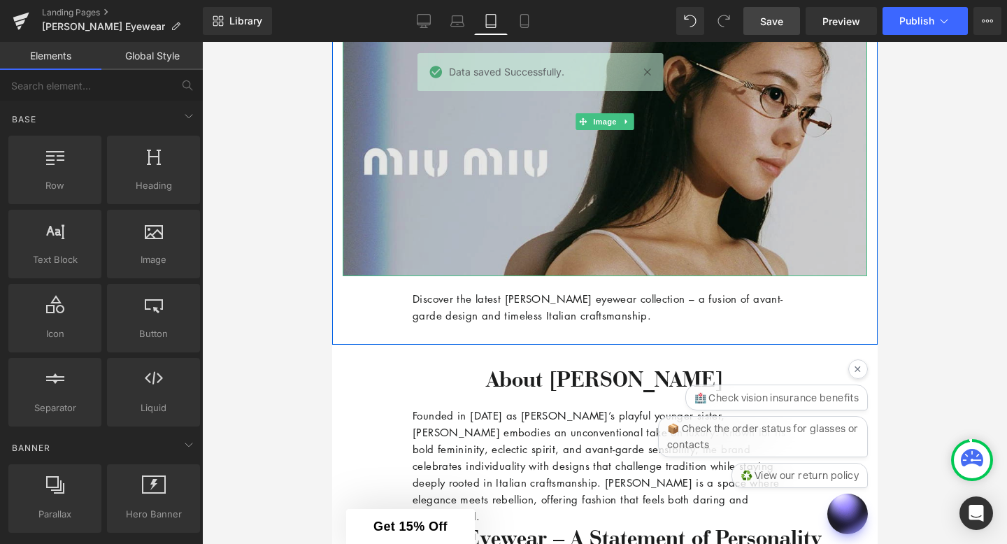
scroll to position [372, 0]
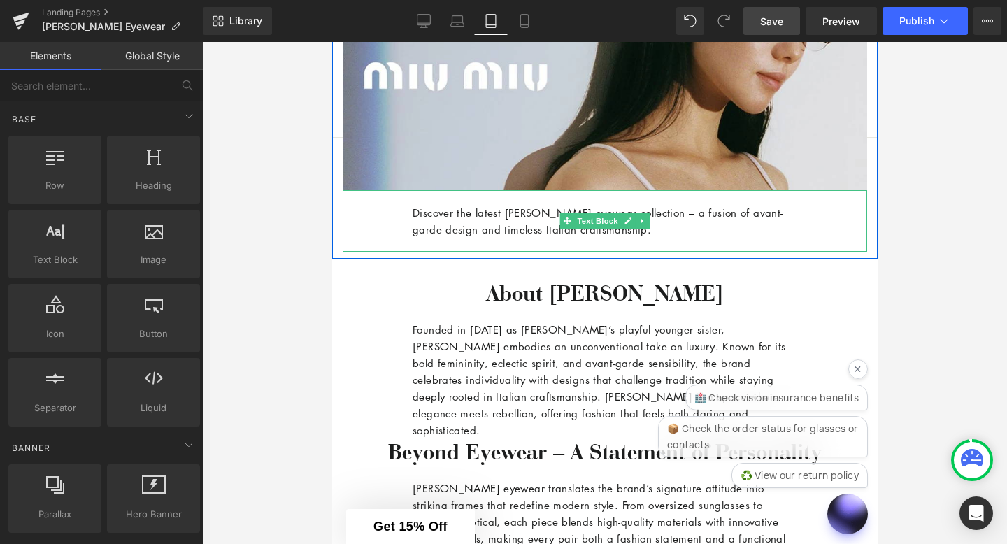
click at [489, 227] on p "Discover the latest [PERSON_NAME] eyewear collection – a fusion of avant-garde …" at bounding box center [604, 221] width 384 height 34
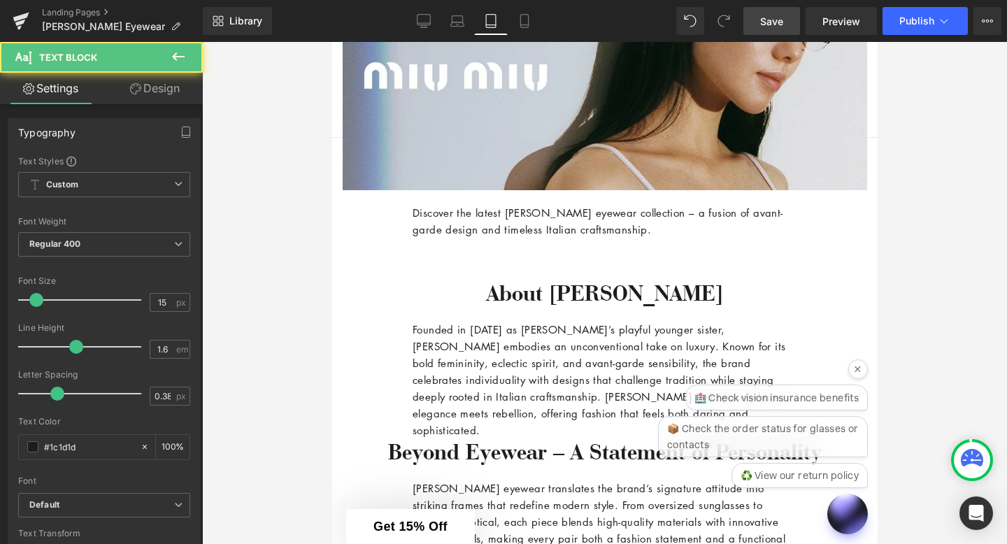
click at [131, 95] on link "Design" at bounding box center [154, 88] width 101 height 31
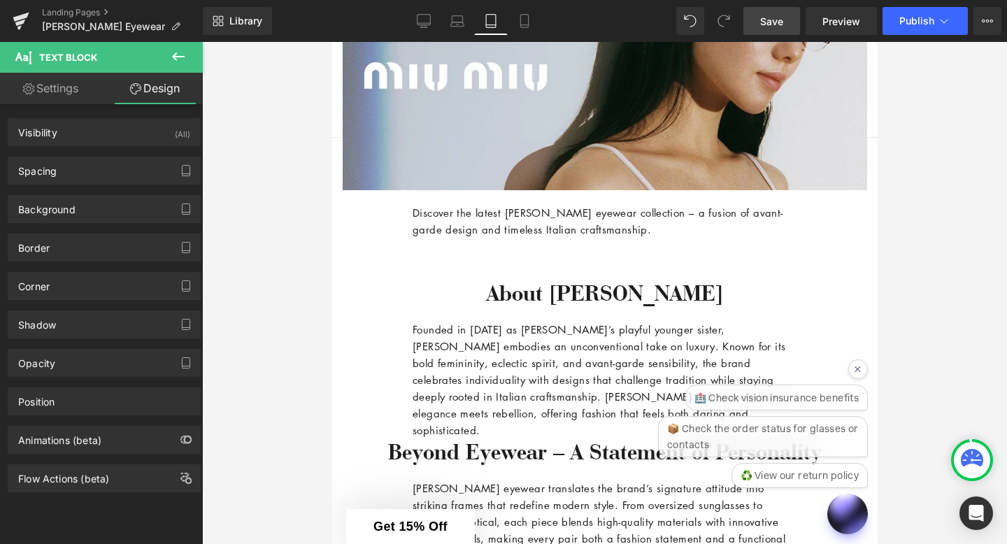
type input "0"
type input "20"
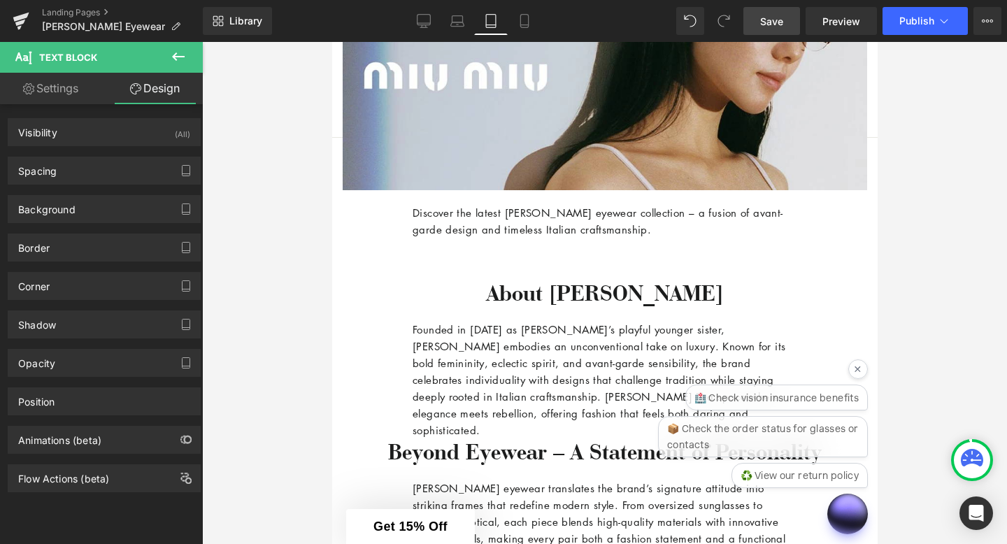
type input "100"
type input "20"
click at [85, 174] on div "Spacing" at bounding box center [104, 170] width 192 height 27
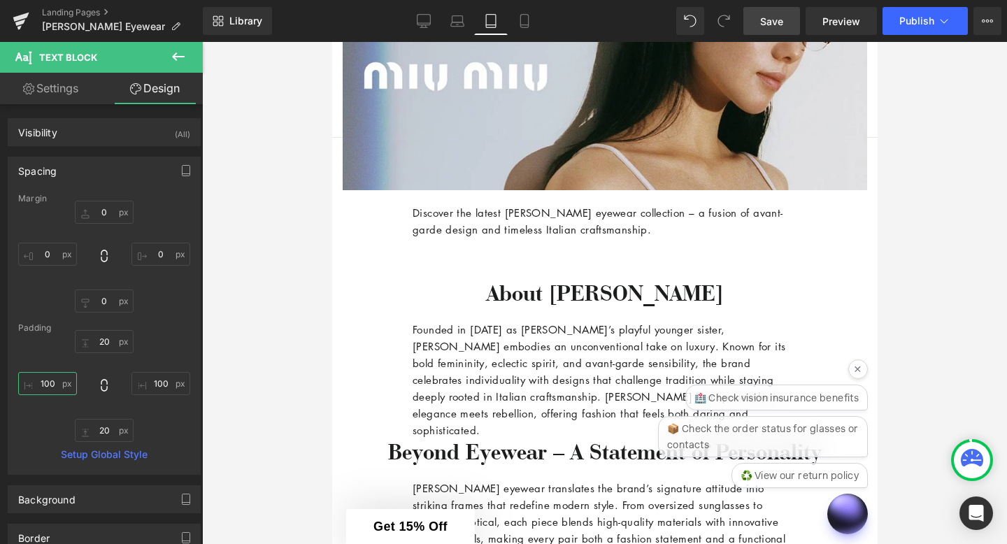
click at [61, 381] on input "100" at bounding box center [47, 383] width 59 height 23
type input "5"
type input "50"
click at [161, 379] on input "100" at bounding box center [160, 383] width 59 height 23
type input "50"
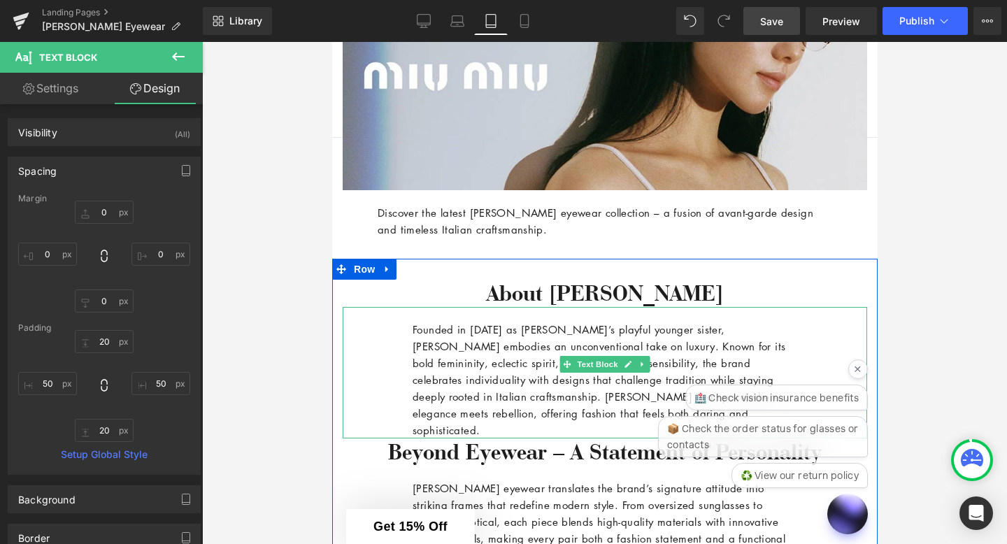
click at [412, 381] on p "Founded in [DATE] as [PERSON_NAME]’s playful younger sister, [PERSON_NAME] embo…" at bounding box center [604, 379] width 384 height 117
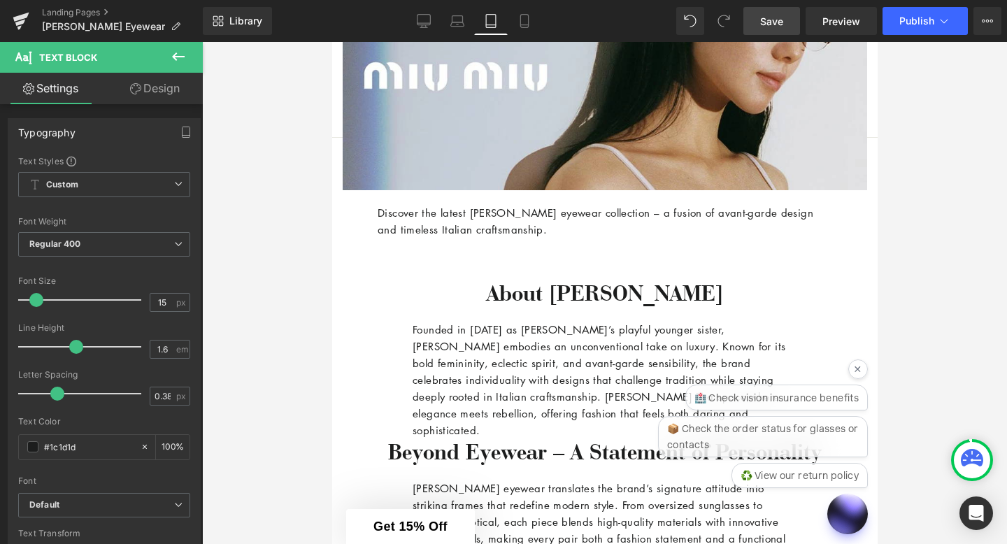
click at [171, 90] on link "Design" at bounding box center [154, 88] width 101 height 31
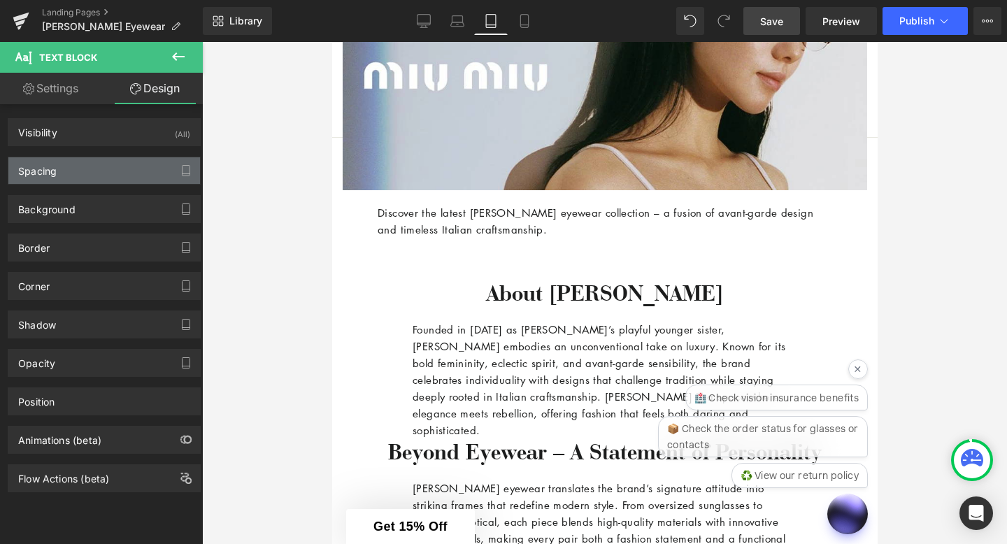
click at [69, 178] on div "Spacing" at bounding box center [104, 170] width 192 height 27
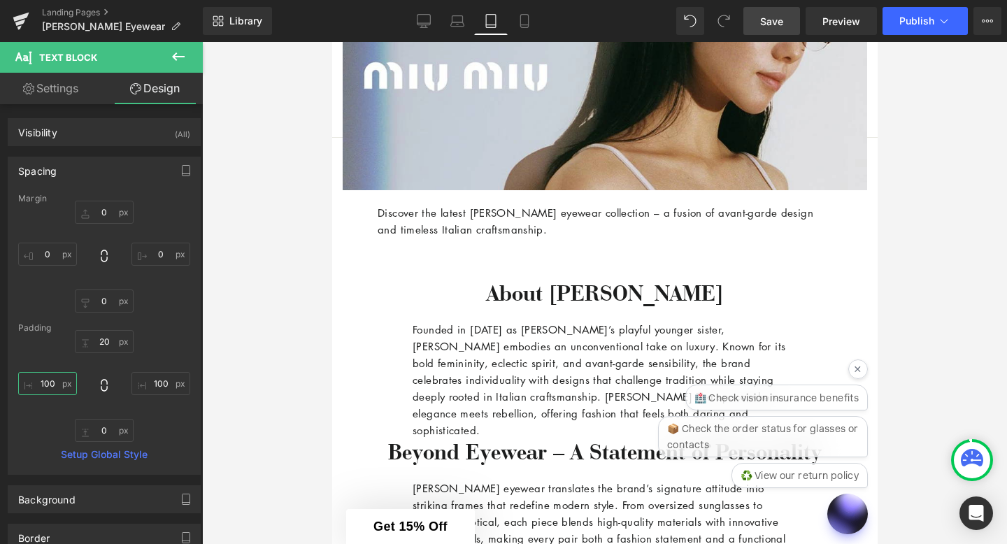
click at [58, 382] on input "100" at bounding box center [47, 383] width 59 height 23
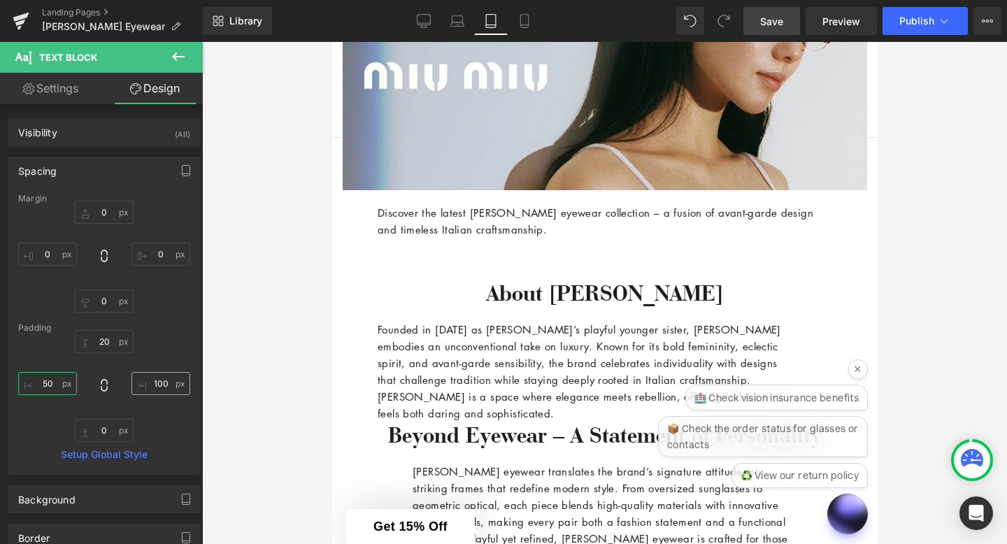
type input "50"
click at [165, 380] on input "100" at bounding box center [160, 383] width 59 height 23
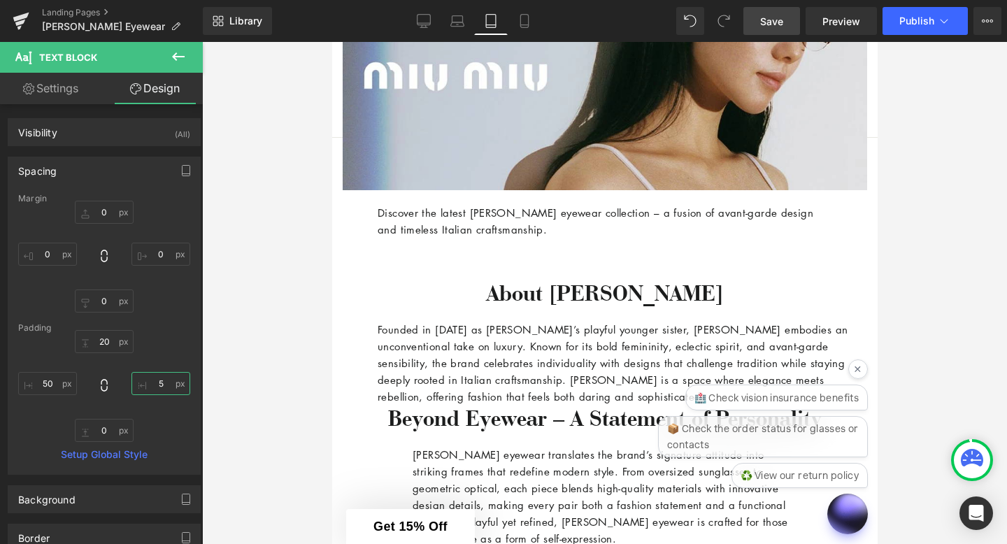
type input "50"
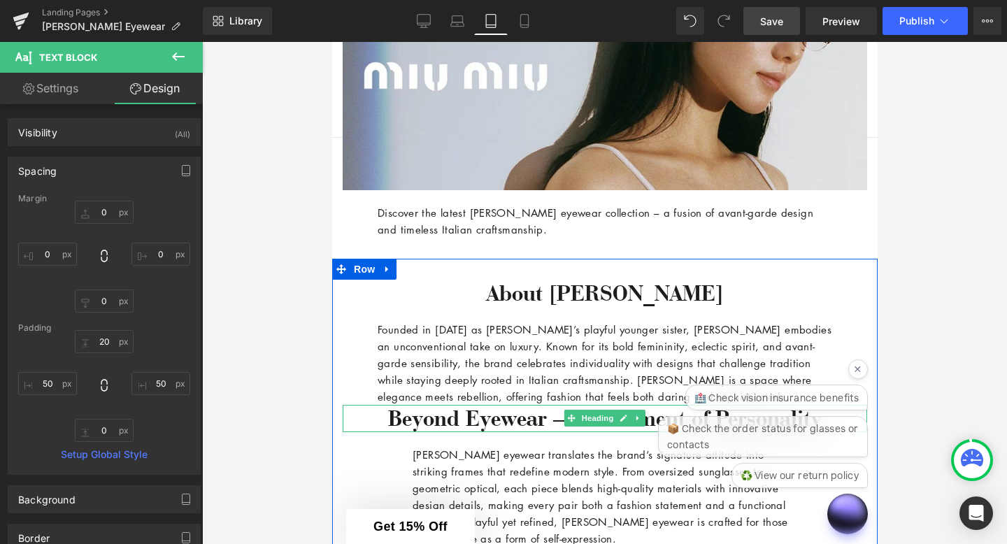
click at [431, 412] on h3 "Beyond Eyewear – A Statement of Personality" at bounding box center [604, 418] width 524 height 27
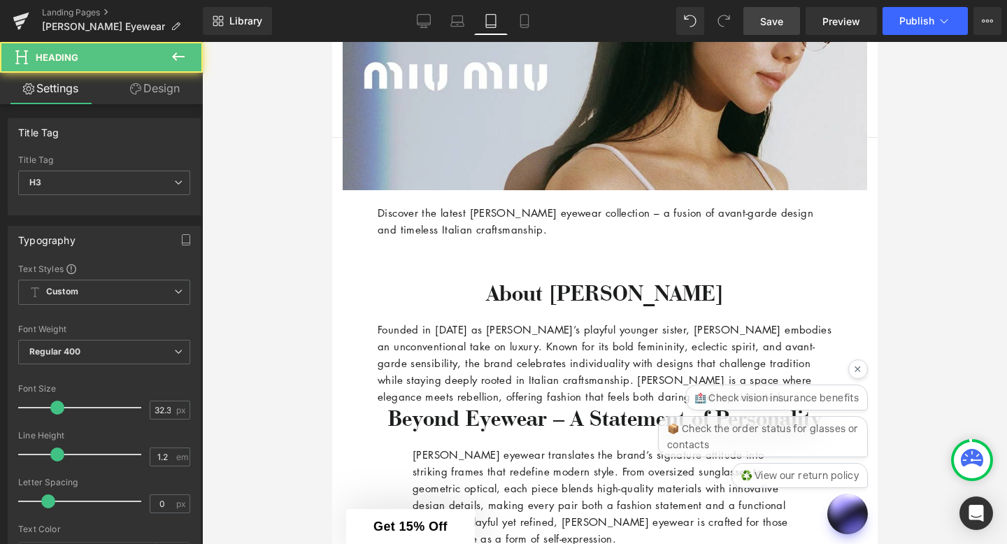
click at [163, 87] on link "Design" at bounding box center [154, 88] width 101 height 31
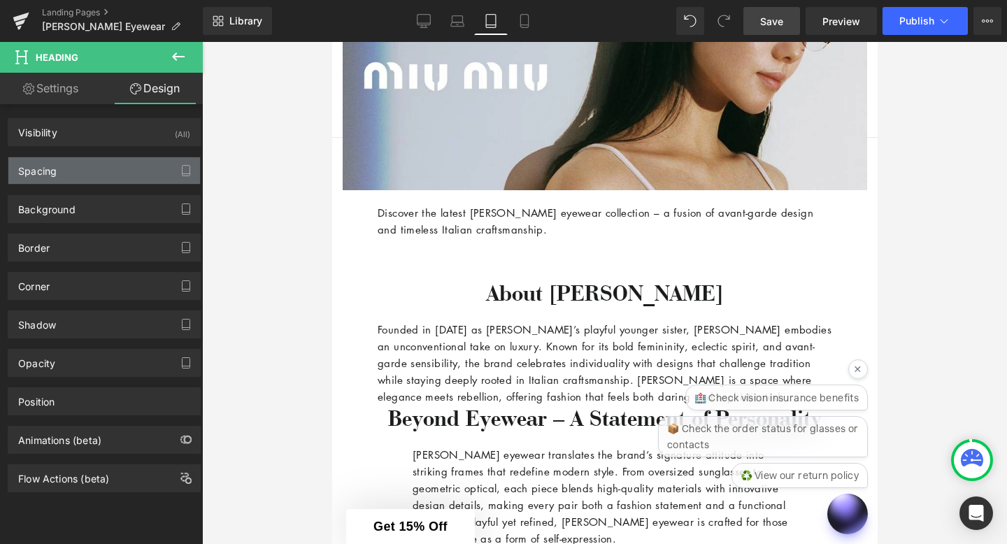
click at [104, 171] on div "Spacing" at bounding box center [104, 170] width 192 height 27
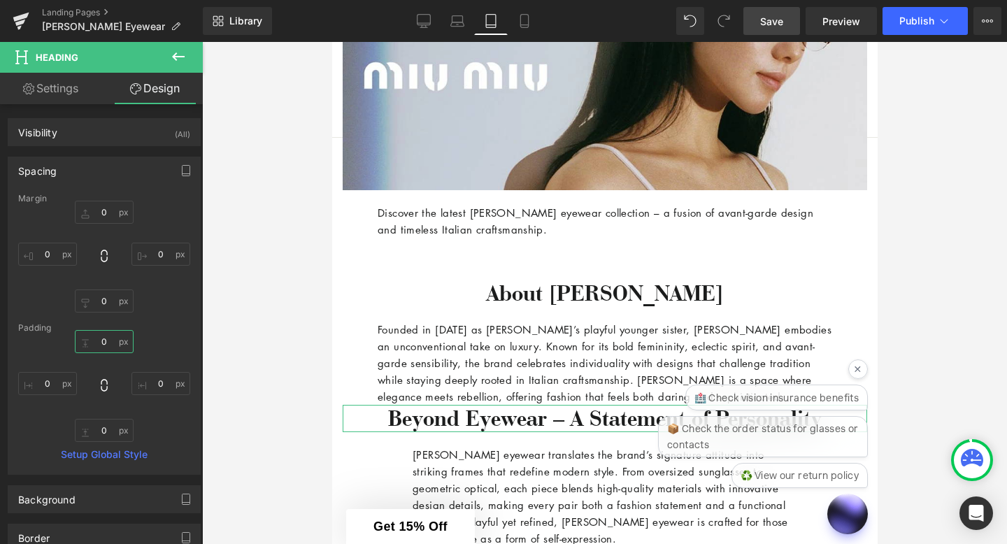
click at [103, 338] on input "0" at bounding box center [104, 341] width 59 height 23
type input "20"
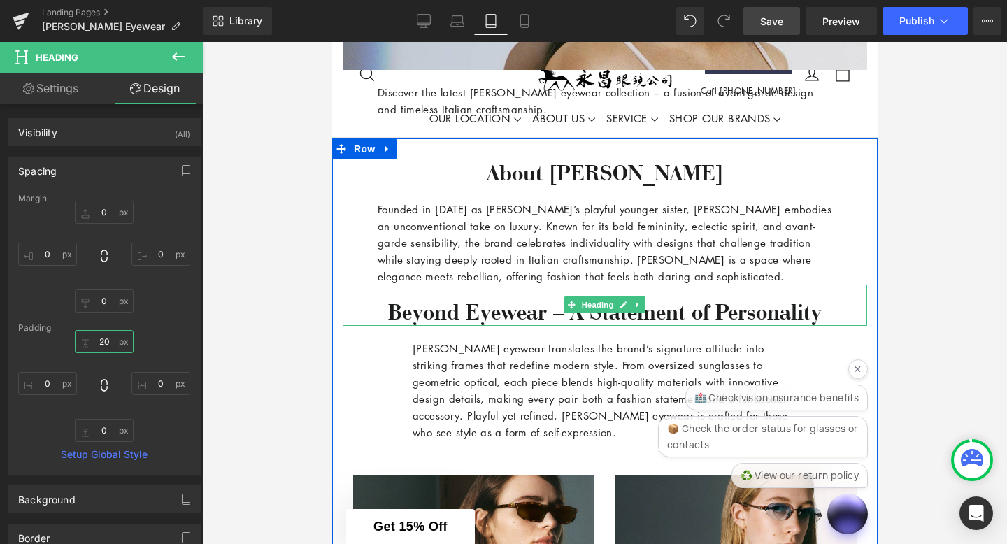
scroll to position [494, 0]
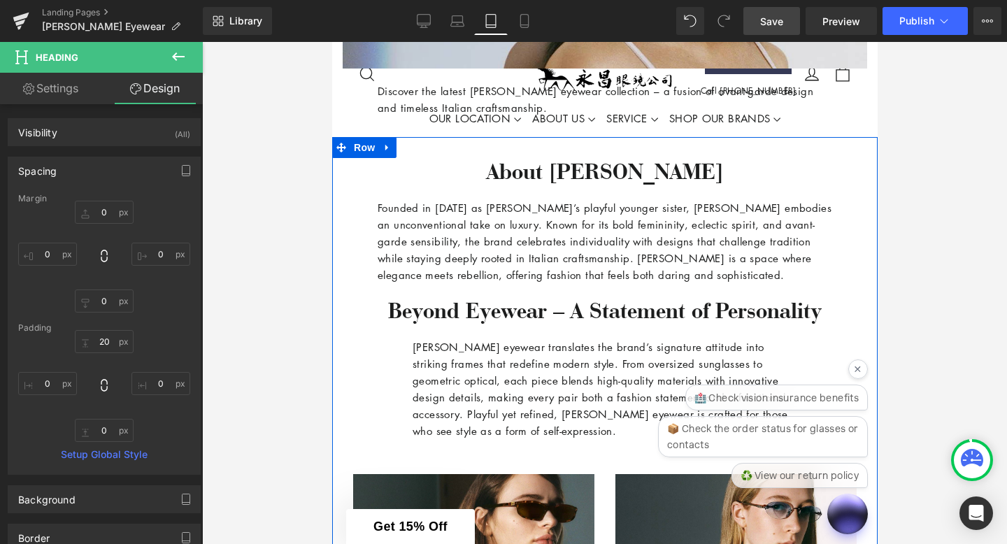
click at [400, 411] on div "[PERSON_NAME] eyewear translates the brand’s signature attitude into striking f…" at bounding box center [604, 388] width 524 height 129
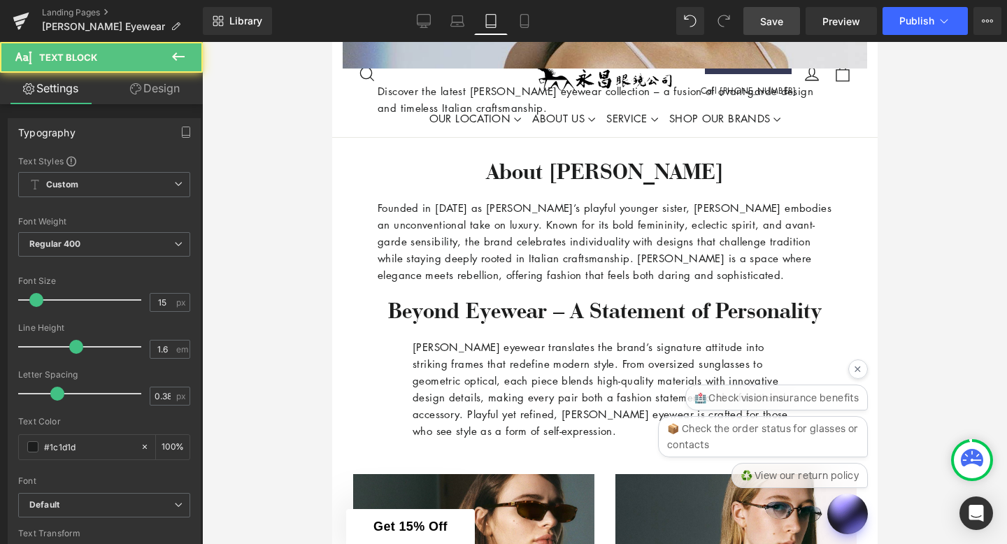
click at [173, 93] on link "Design" at bounding box center [154, 88] width 101 height 31
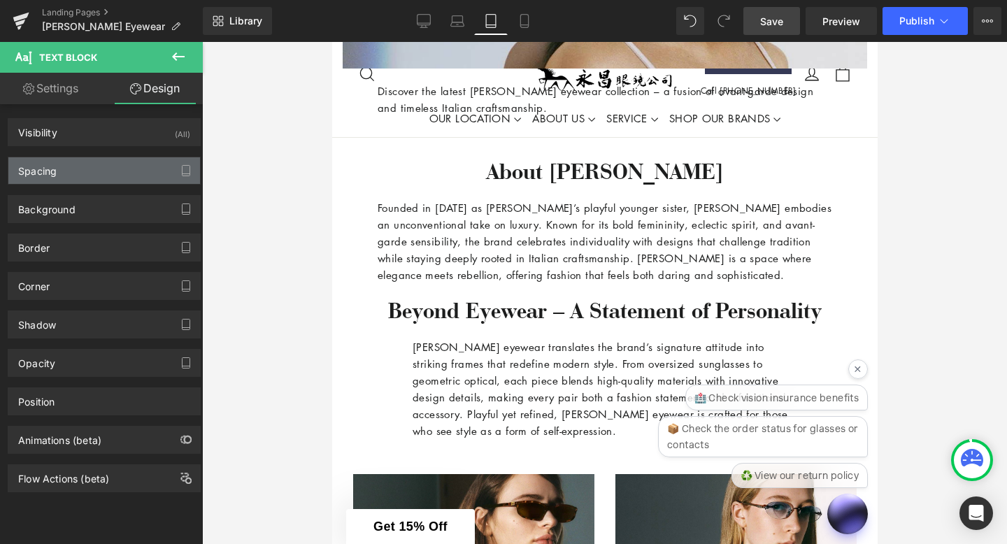
click at [95, 177] on div "Spacing" at bounding box center [104, 170] width 192 height 27
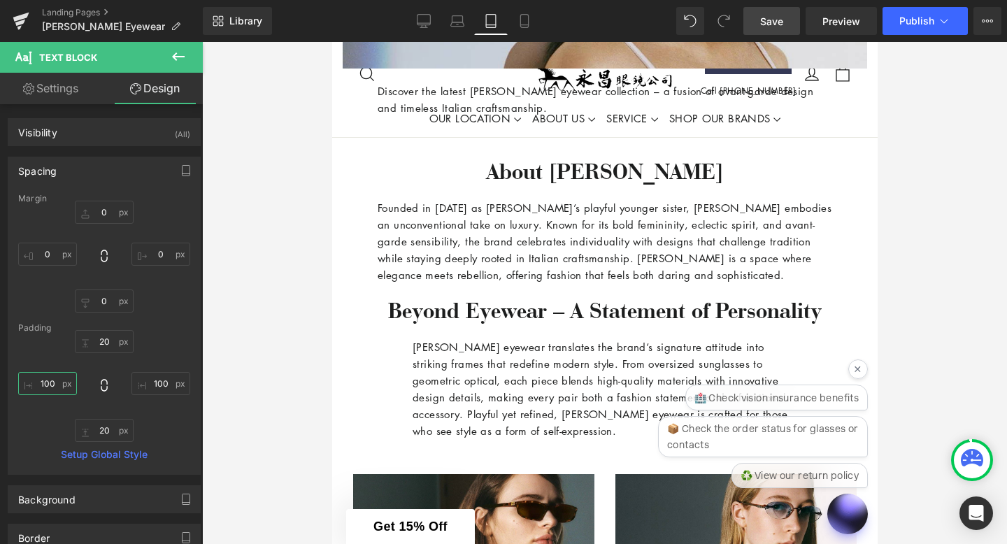
click at [56, 382] on input "100" at bounding box center [47, 383] width 59 height 23
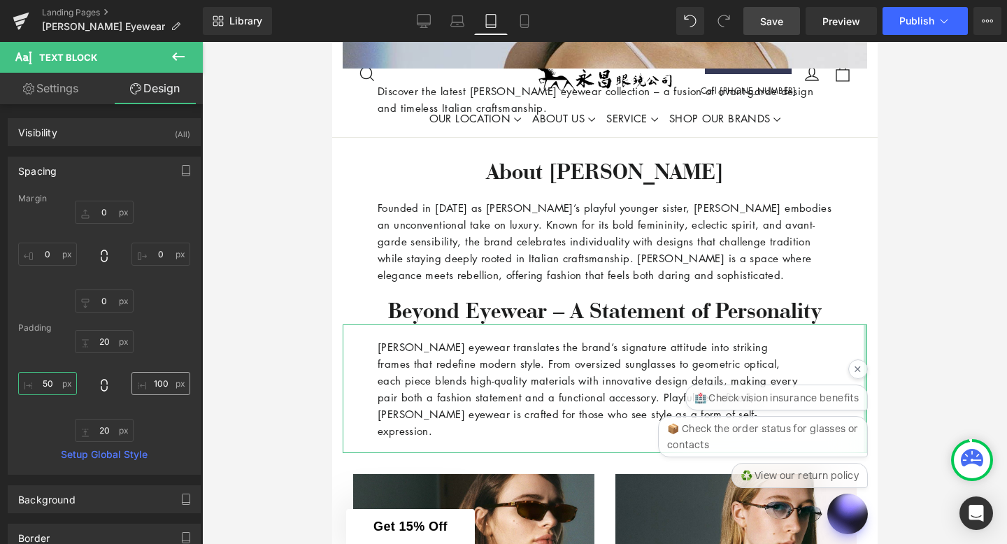
type input "50"
click at [164, 386] on input "100" at bounding box center [160, 383] width 59 height 23
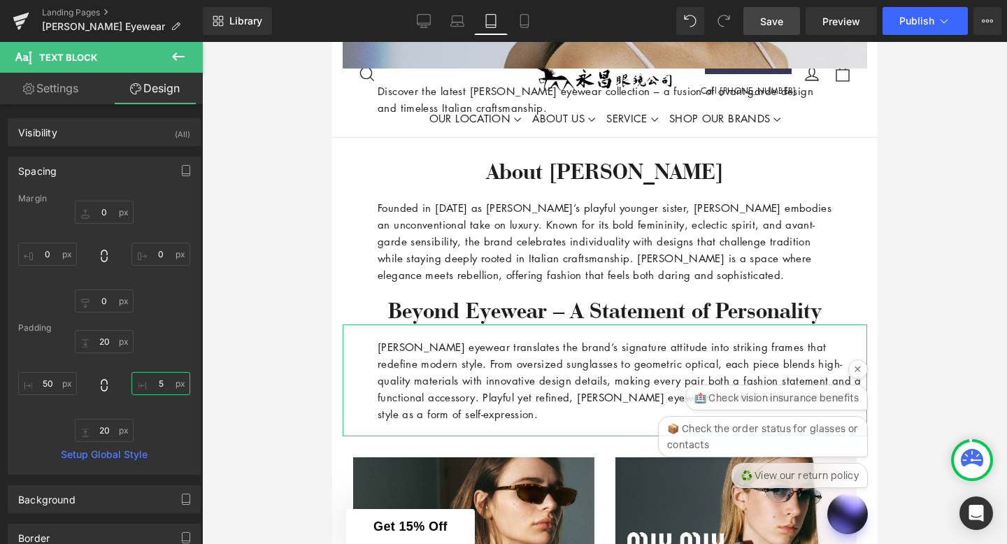
type input "50"
click at [972, 387] on div at bounding box center [604, 293] width 805 height 502
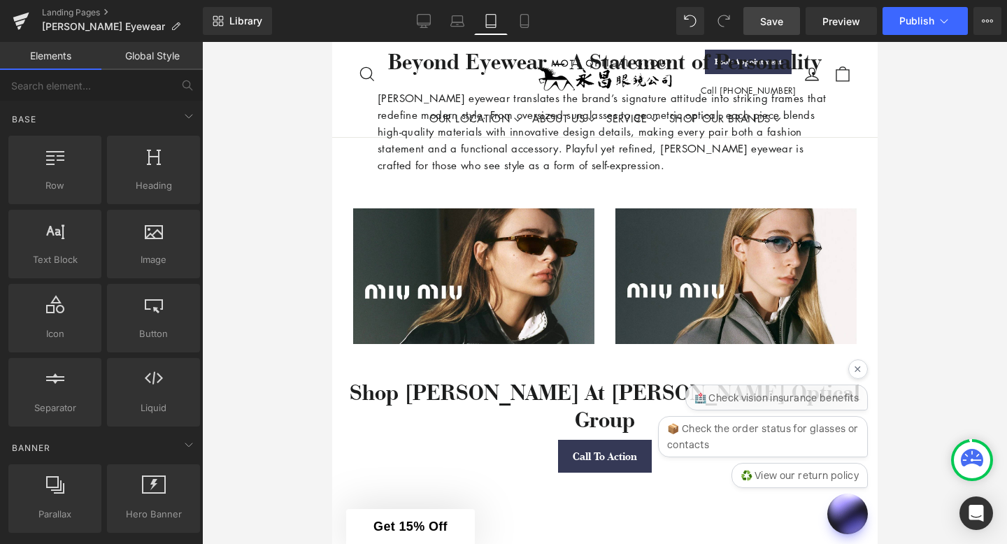
scroll to position [742, 0]
click at [417, 14] on link "Desktop" at bounding box center [424, 21] width 34 height 28
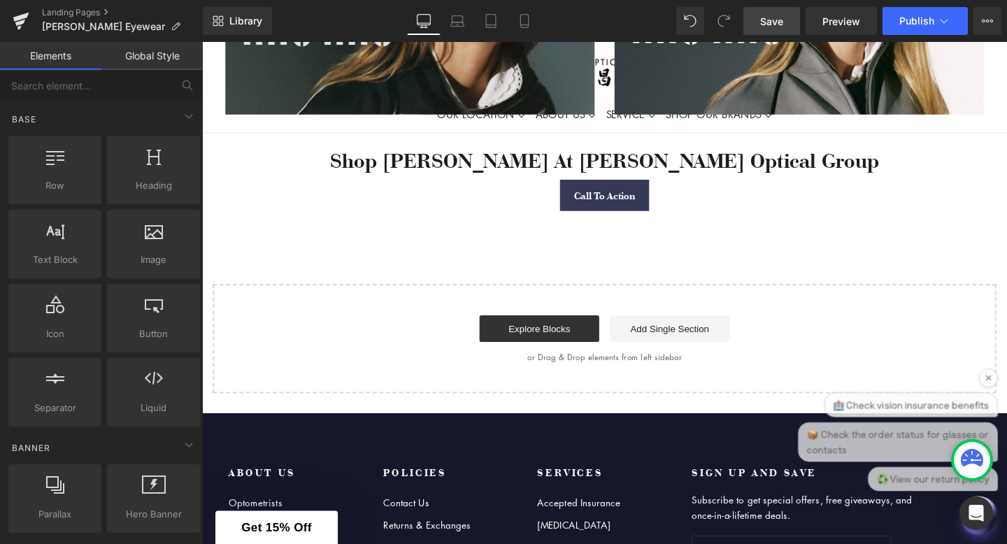
scroll to position [1105, 0]
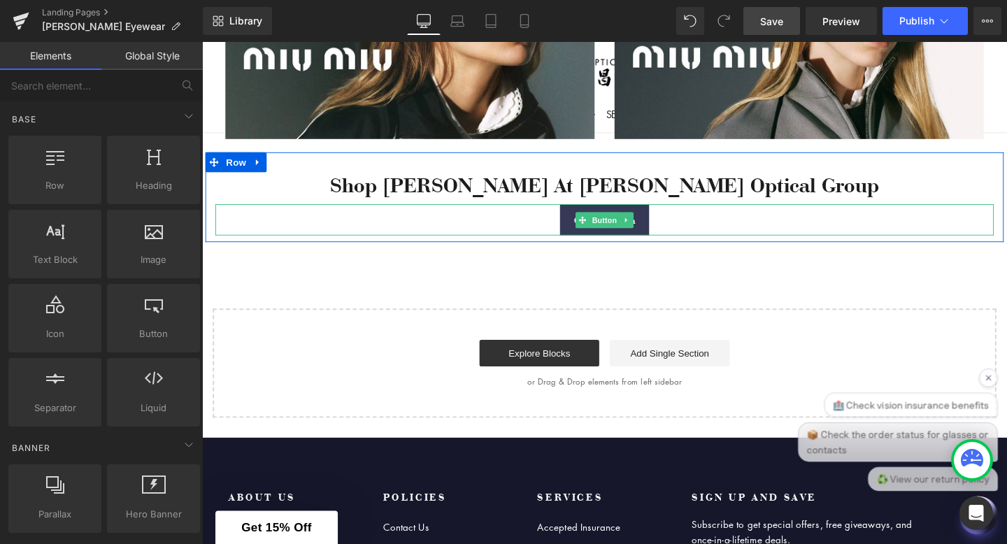
click at [688, 217] on div "Call To Action" at bounding box center [625, 229] width 818 height 33
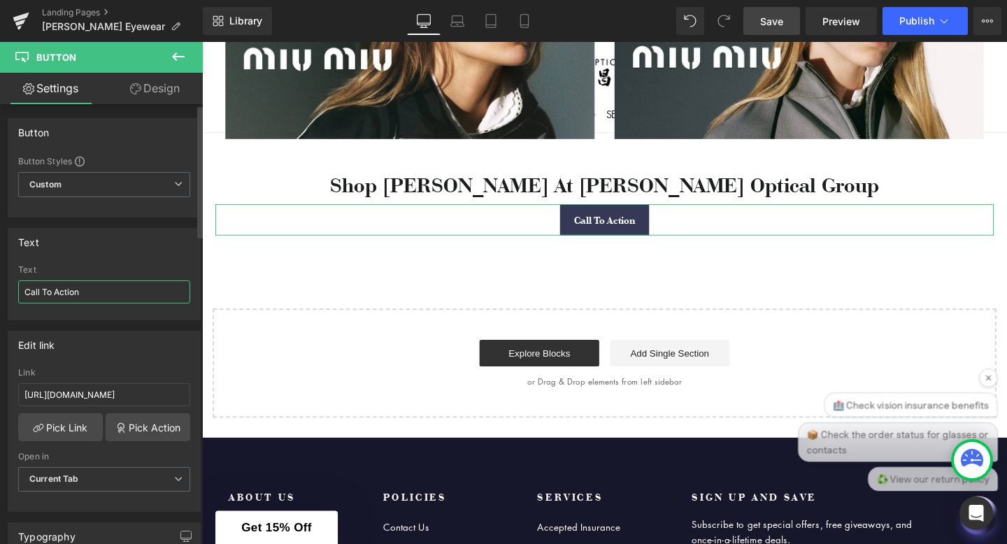
drag, startPoint x: 117, startPoint y: 292, endPoint x: 0, endPoint y: 287, distance: 116.8
click at [0, 287] on div "Text Call To Action Text Call To Action" at bounding box center [104, 268] width 209 height 103
type input "Book An Appointment"
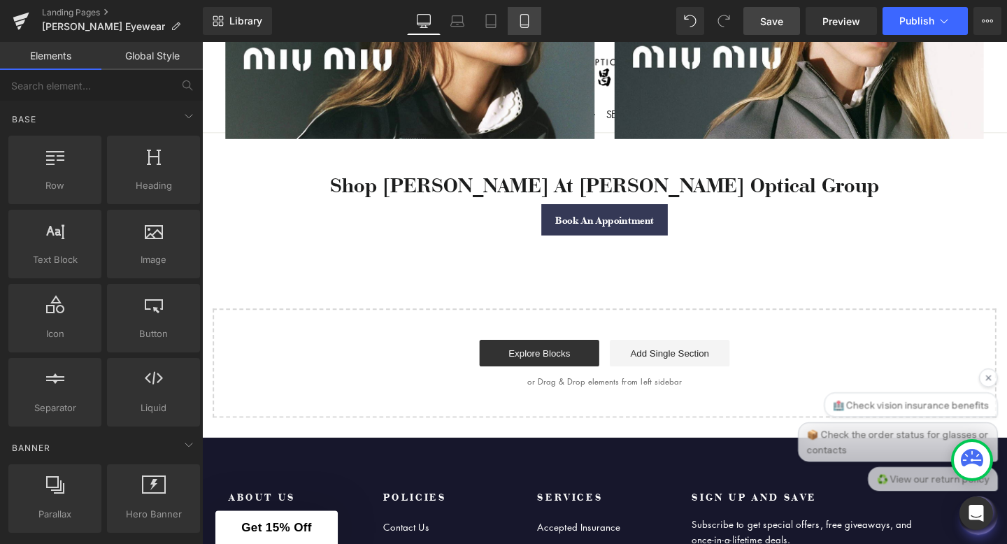
click at [519, 23] on icon at bounding box center [524, 21] width 14 height 14
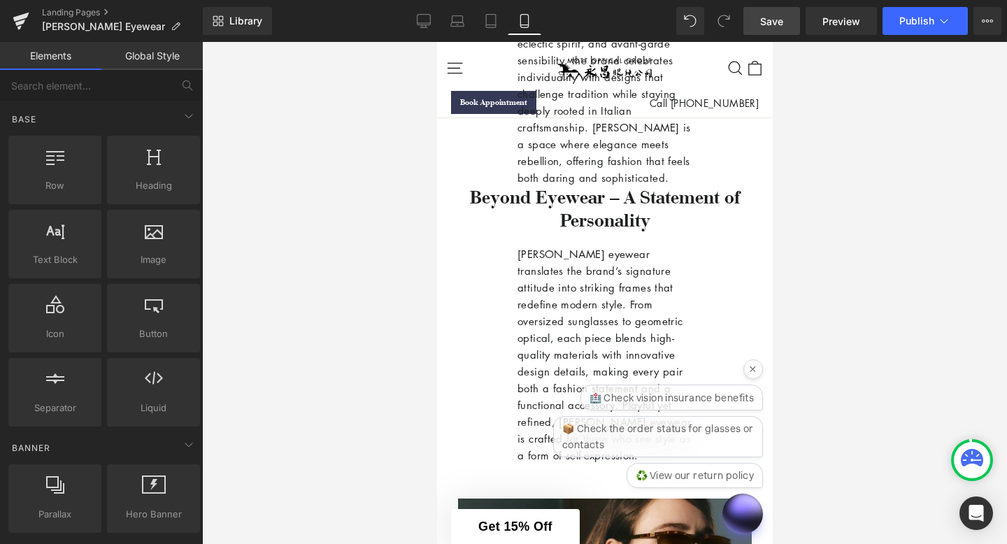
scroll to position [610, 0]
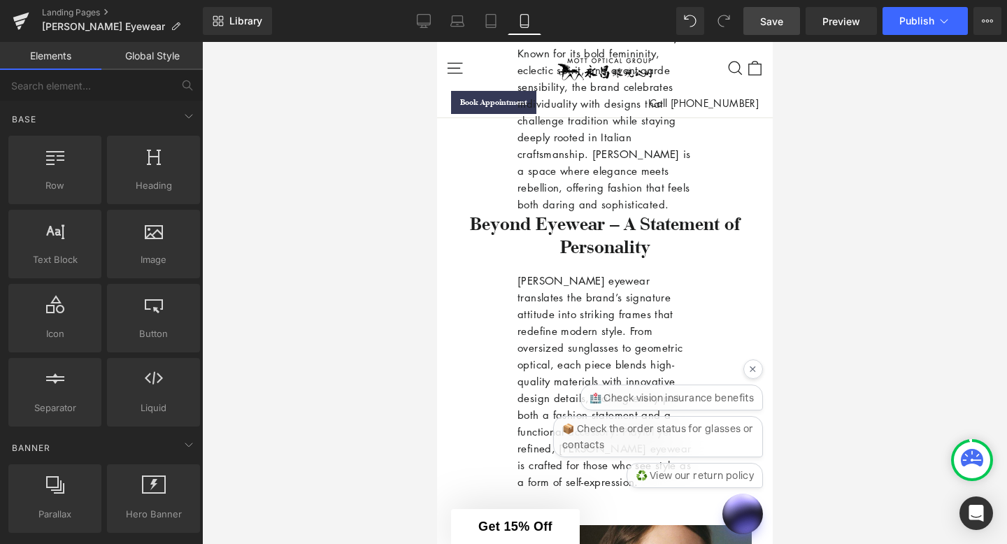
click at [496, 338] on div "[PERSON_NAME] eyewear translates the brand’s signature attitude into striking f…" at bounding box center [604, 381] width 315 height 246
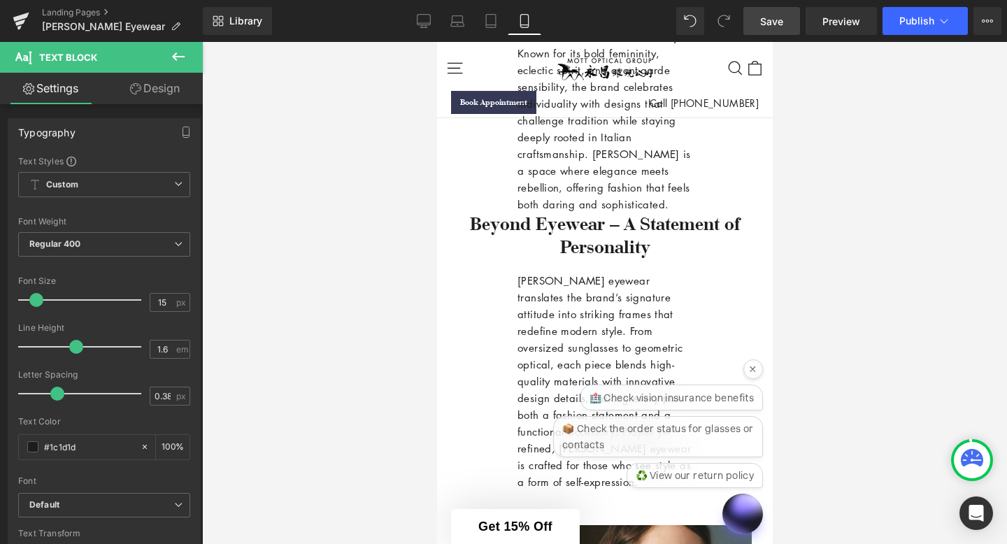
click at [122, 96] on link "Design" at bounding box center [154, 88] width 101 height 31
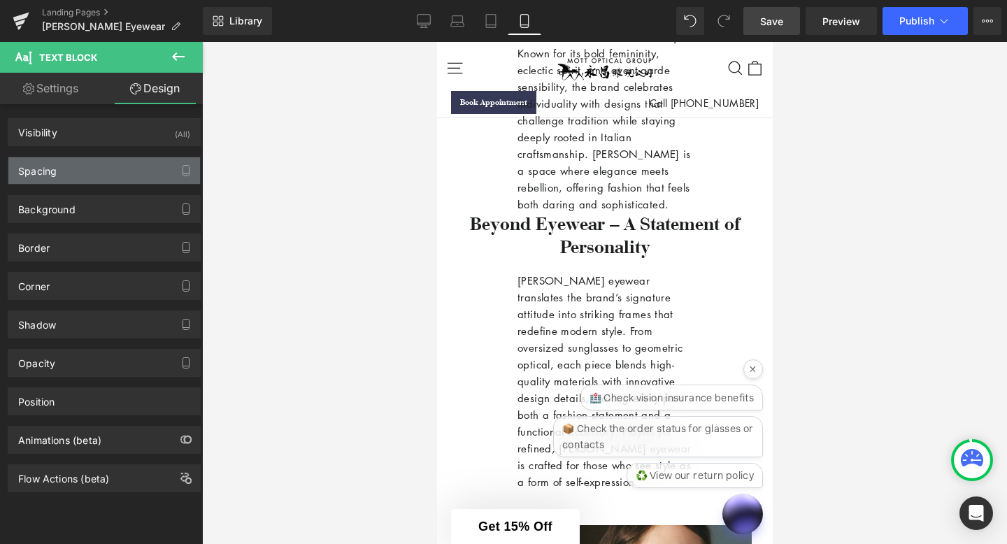
click at [96, 177] on div "Spacing" at bounding box center [104, 170] width 192 height 27
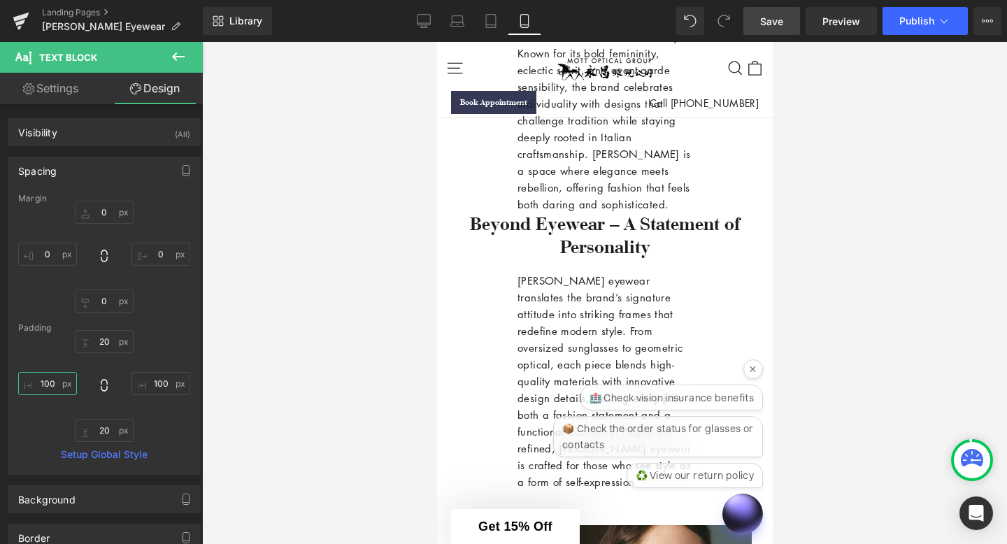
click at [59, 383] on input "100" at bounding box center [47, 383] width 59 height 23
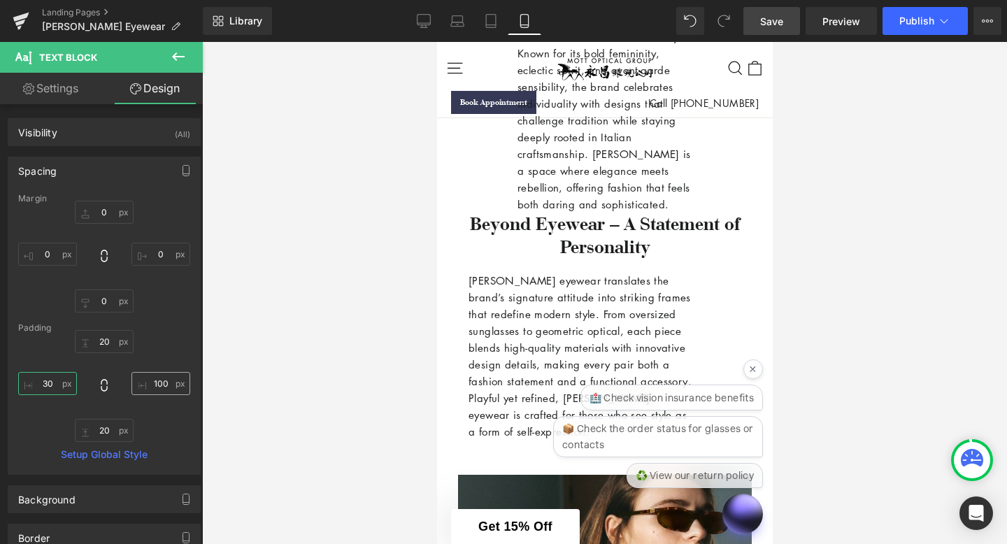
type input "30"
click at [162, 384] on input "100" at bounding box center [160, 383] width 59 height 23
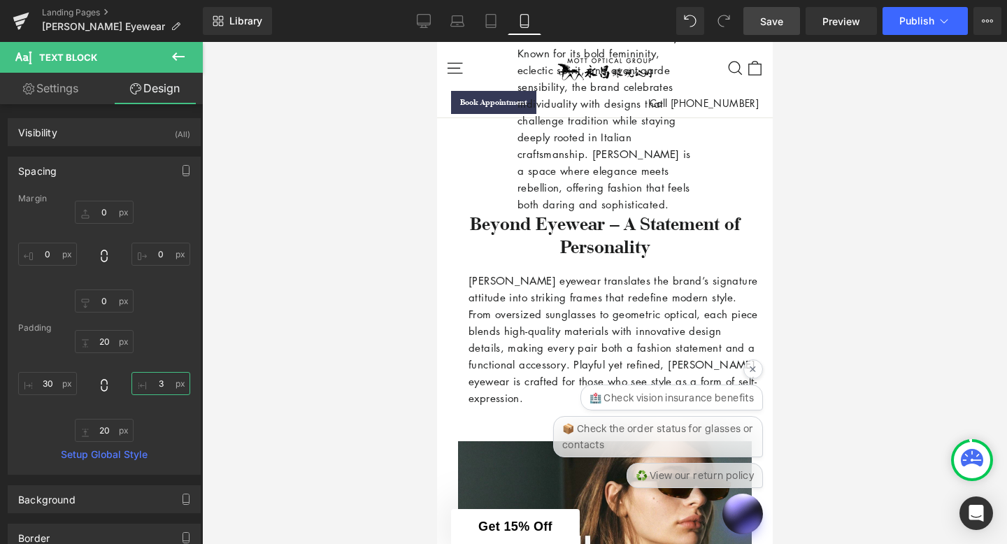
type input "30"
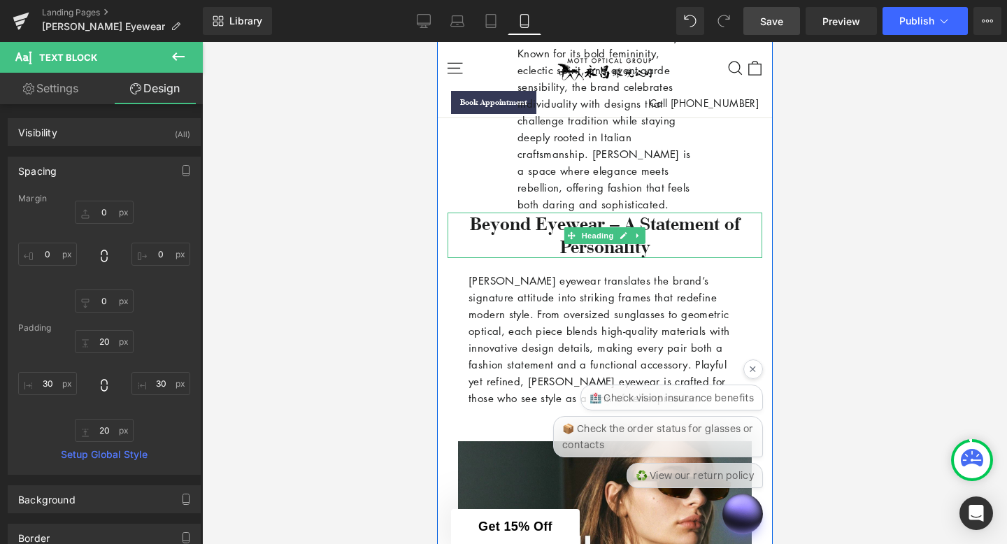
click at [563, 222] on h3 "Beyond Eyewear – A Statement of Personality" at bounding box center [604, 236] width 315 height 46
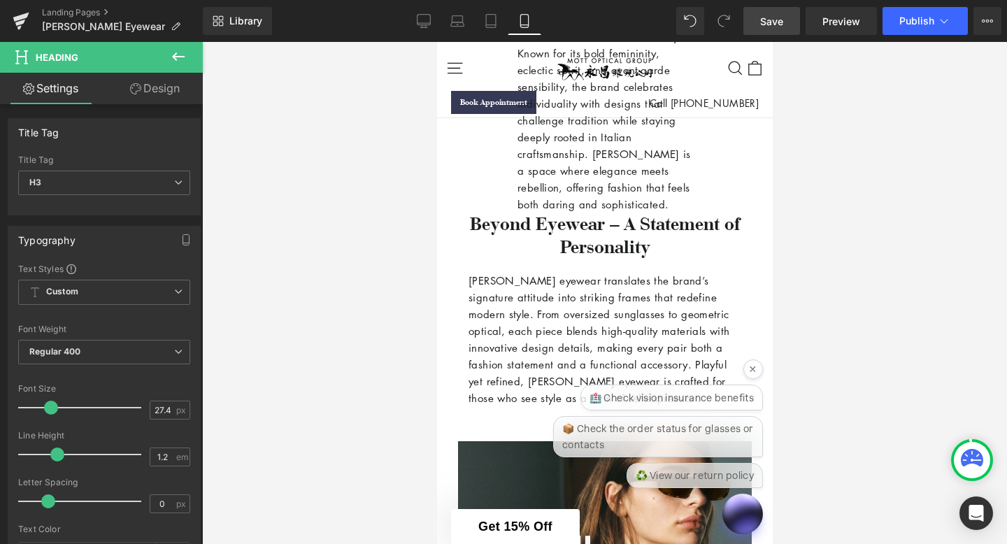
click at [135, 99] on link "Design" at bounding box center [154, 88] width 101 height 31
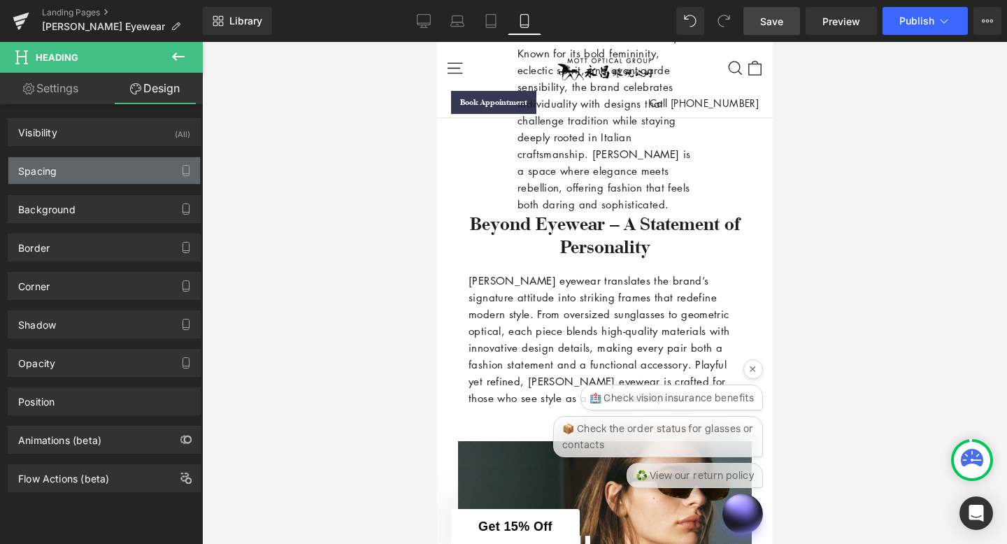
click at [64, 167] on div "Spacing" at bounding box center [104, 170] width 192 height 27
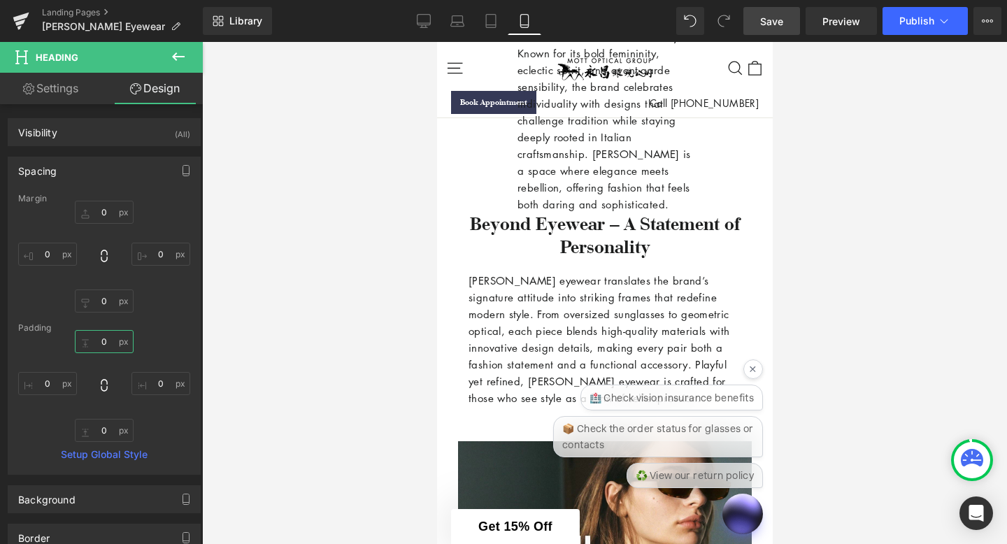
click at [104, 345] on input "0" at bounding box center [104, 341] width 59 height 23
type input "20"
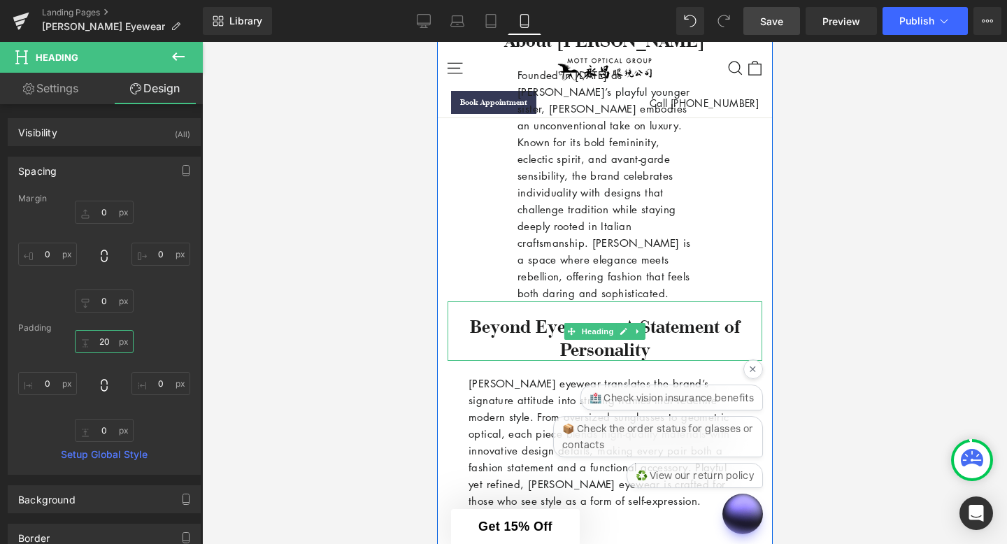
scroll to position [514, 0]
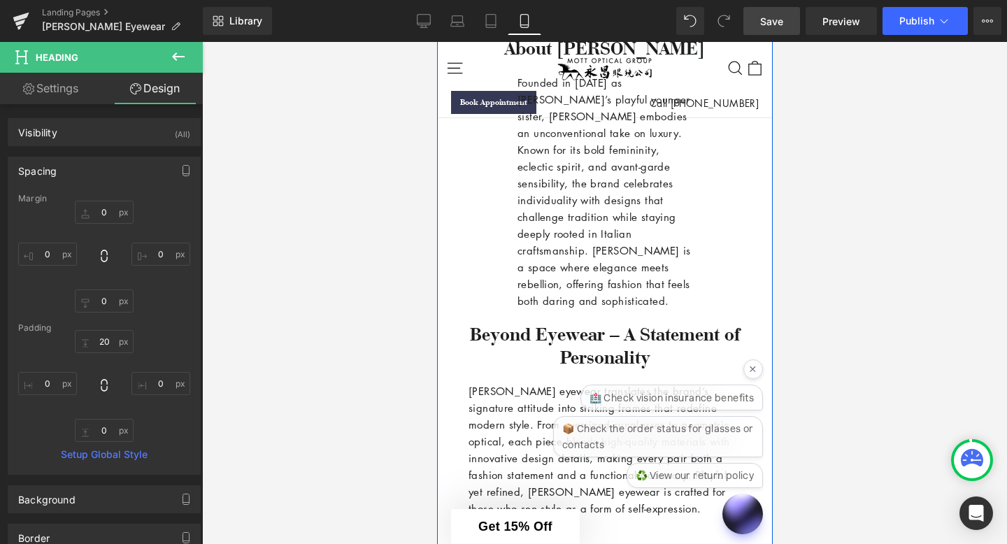
click at [594, 213] on p "Founded in [DATE] as [PERSON_NAME]’s playful younger sister, [PERSON_NAME] embo…" at bounding box center [604, 191] width 175 height 235
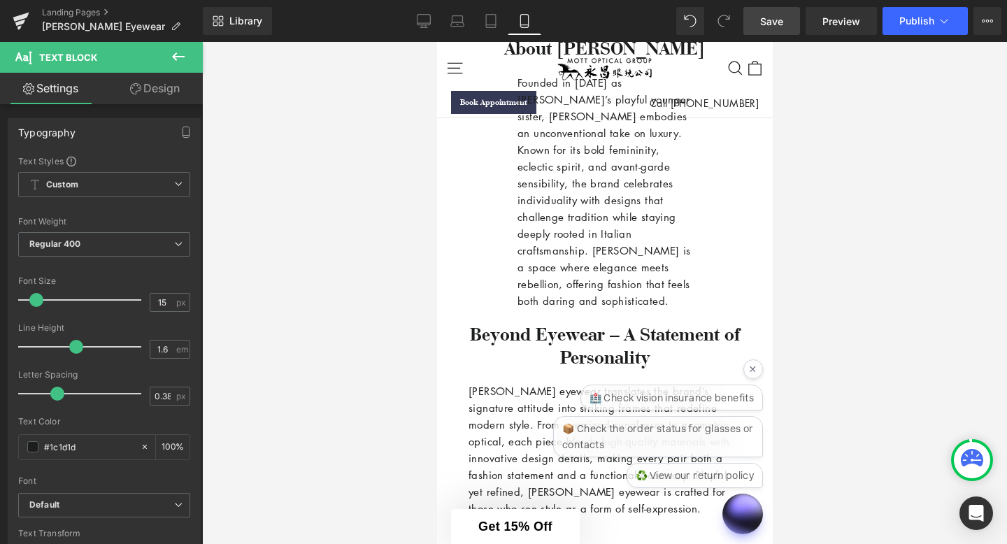
click at [150, 86] on link "Design" at bounding box center [154, 88] width 101 height 31
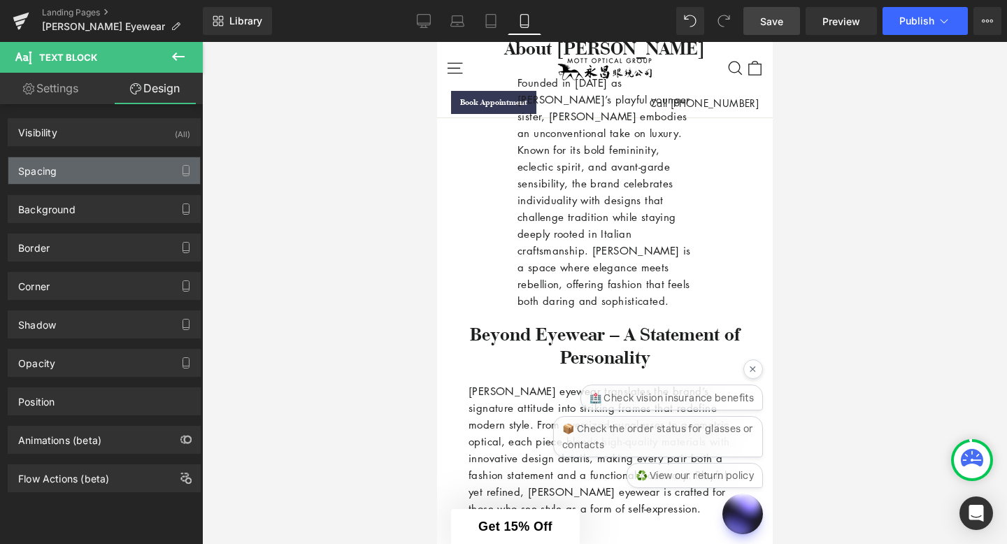
click at [96, 174] on div "Spacing" at bounding box center [104, 170] width 192 height 27
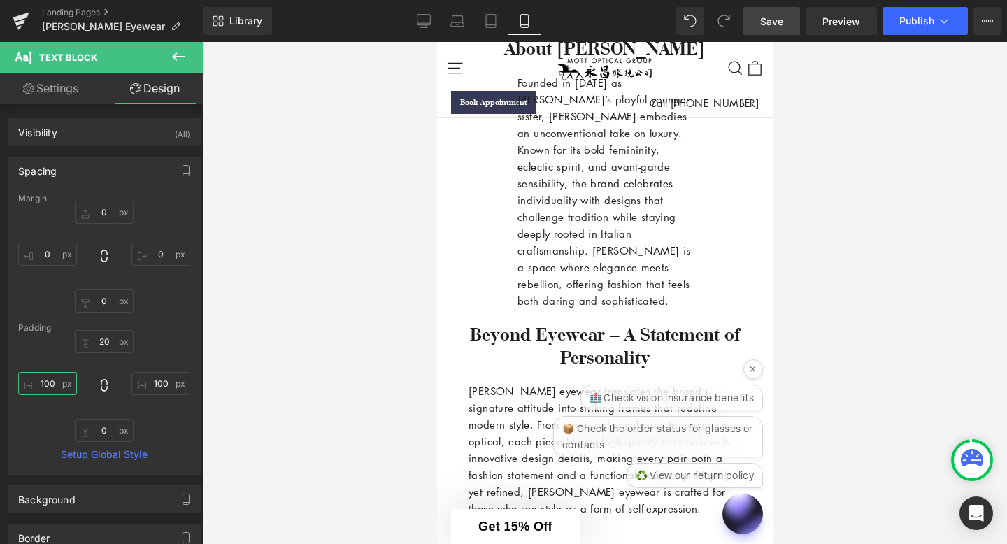
click at [55, 389] on input "100" at bounding box center [47, 383] width 59 height 23
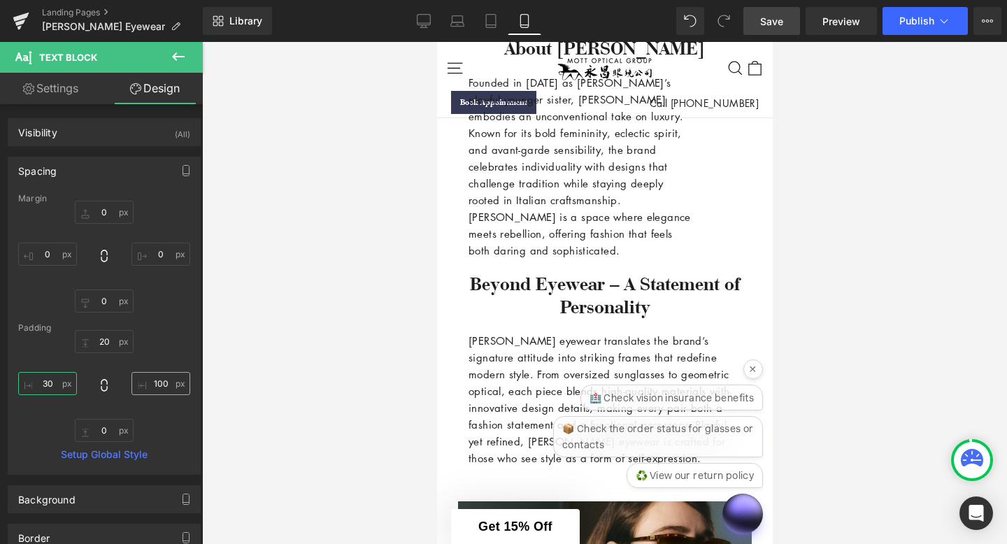
type input "30"
click at [164, 387] on input "100" at bounding box center [160, 383] width 59 height 23
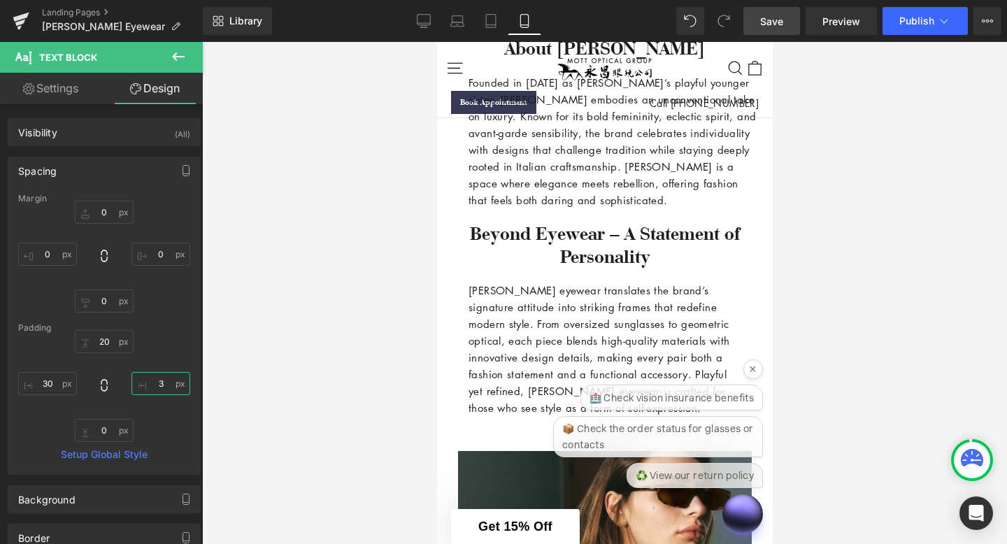
type input "30"
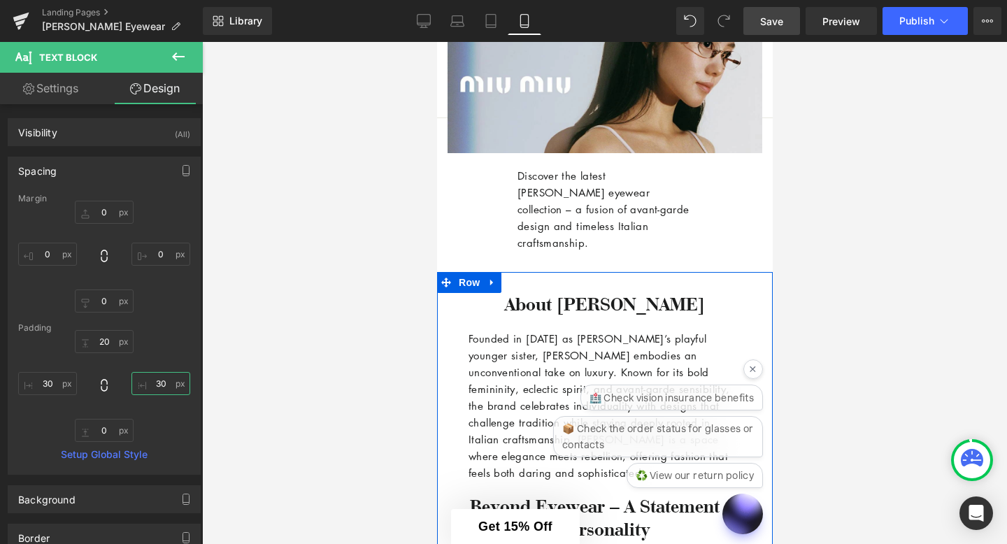
scroll to position [235, 0]
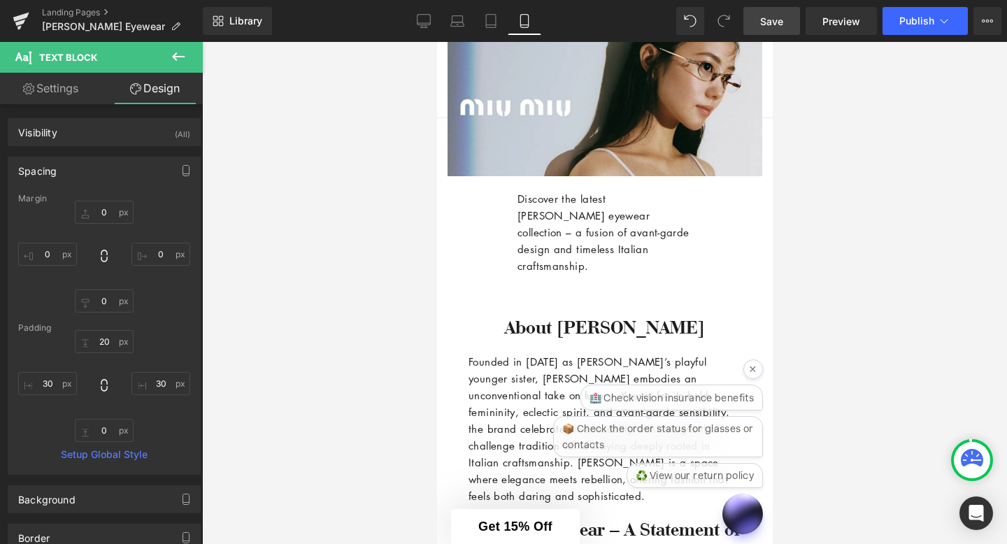
click at [549, 245] on p "Discover the latest [PERSON_NAME] eyewear collection – a fusion of avant-garde …" at bounding box center [604, 232] width 175 height 84
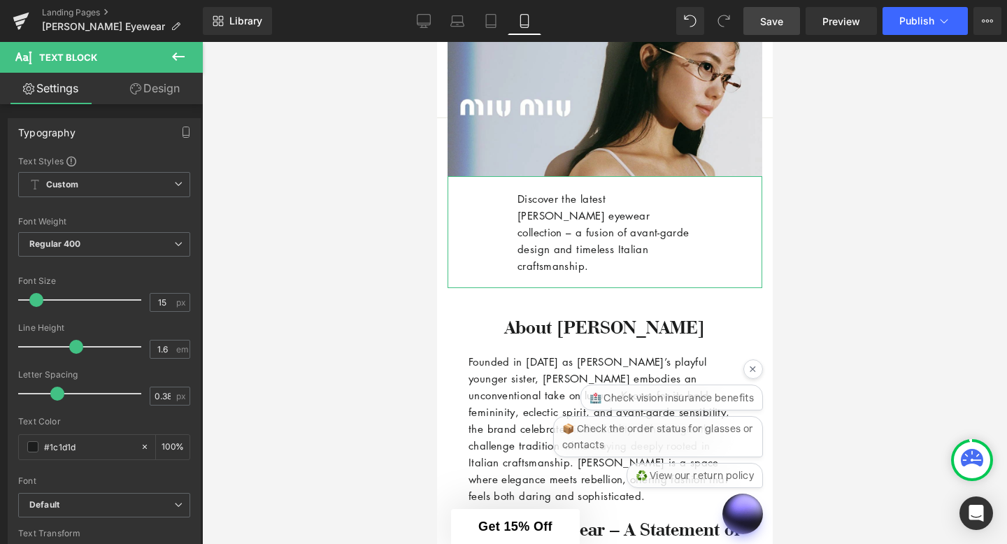
click at [165, 94] on link "Design" at bounding box center [154, 88] width 101 height 31
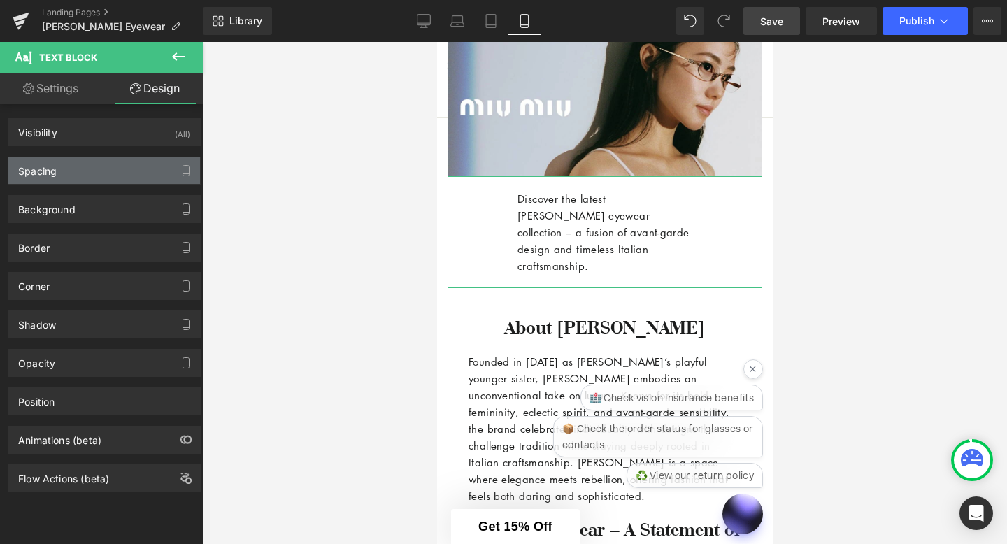
click at [110, 174] on div "Spacing" at bounding box center [104, 170] width 192 height 27
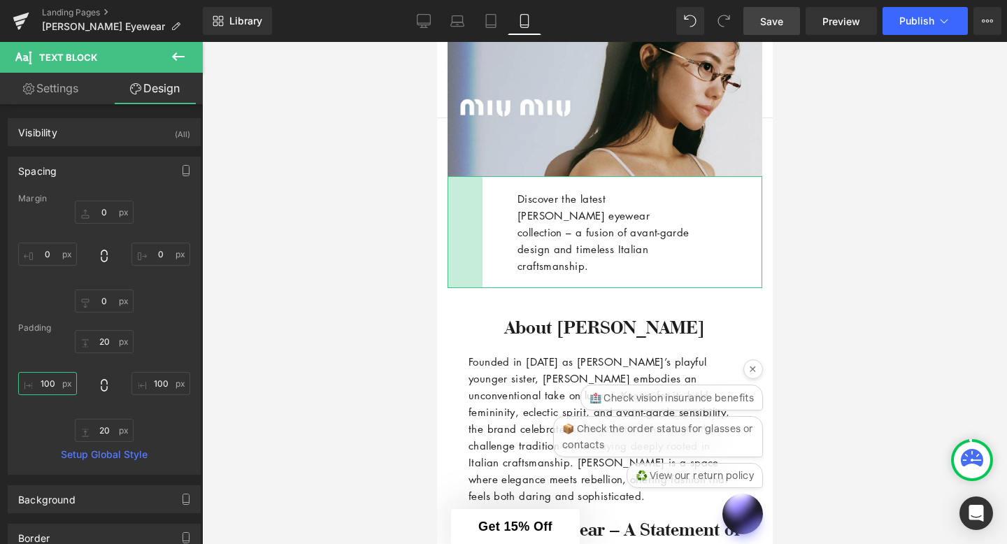
click at [61, 386] on input "100" at bounding box center [47, 383] width 59 height 23
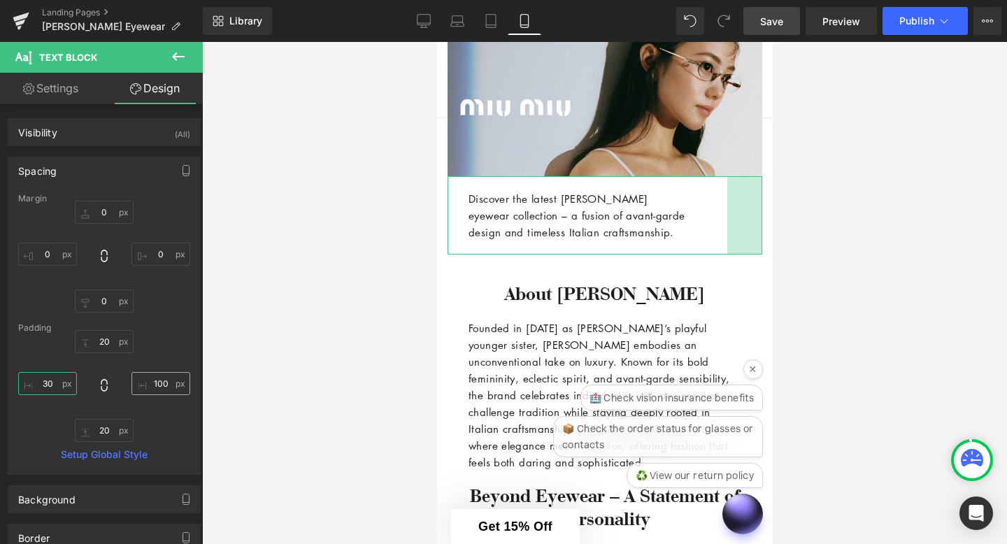
type input "30"
click at [162, 384] on input "100" at bounding box center [160, 383] width 59 height 23
type input "30"
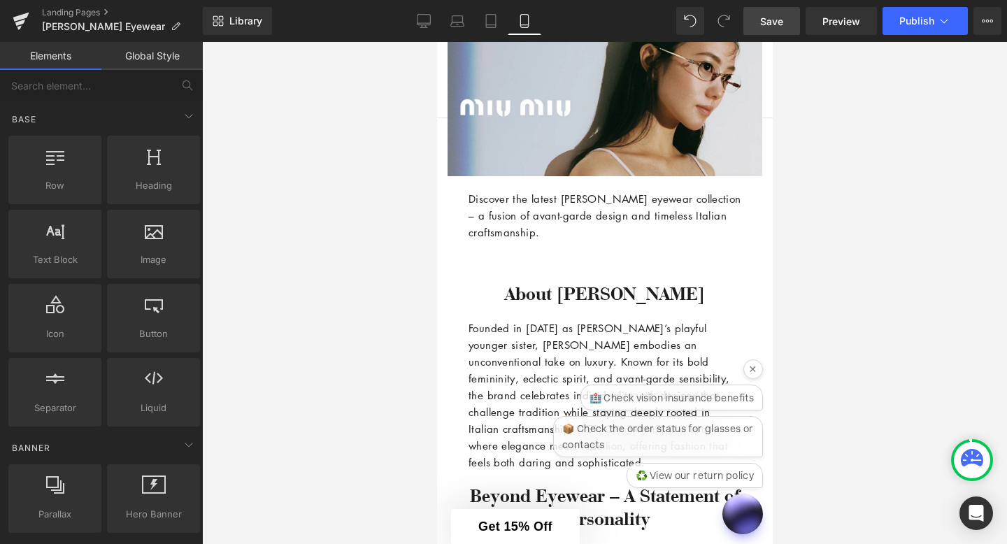
click at [238, 366] on div at bounding box center [604, 293] width 805 height 502
click at [768, 24] on span "Save" at bounding box center [771, 21] width 23 height 15
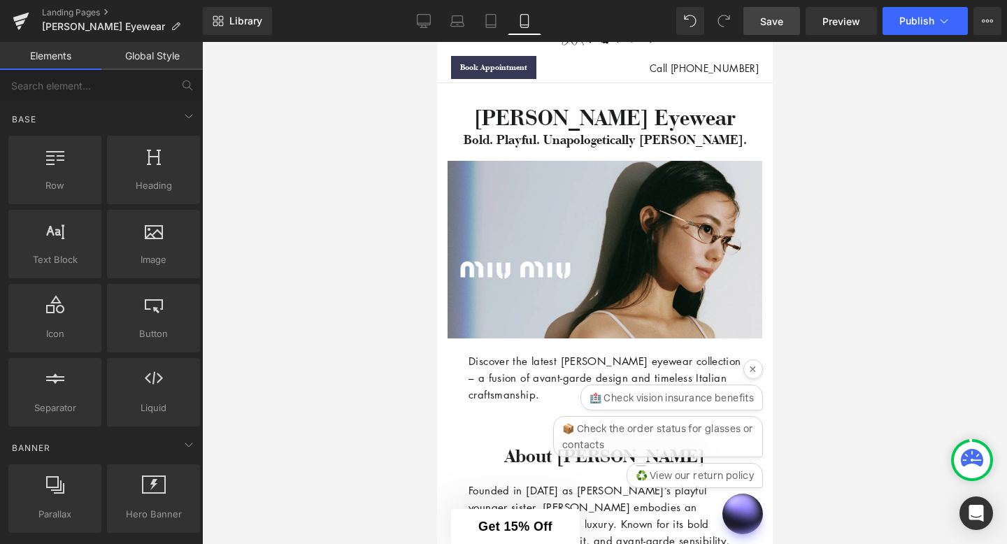
scroll to position [0, 0]
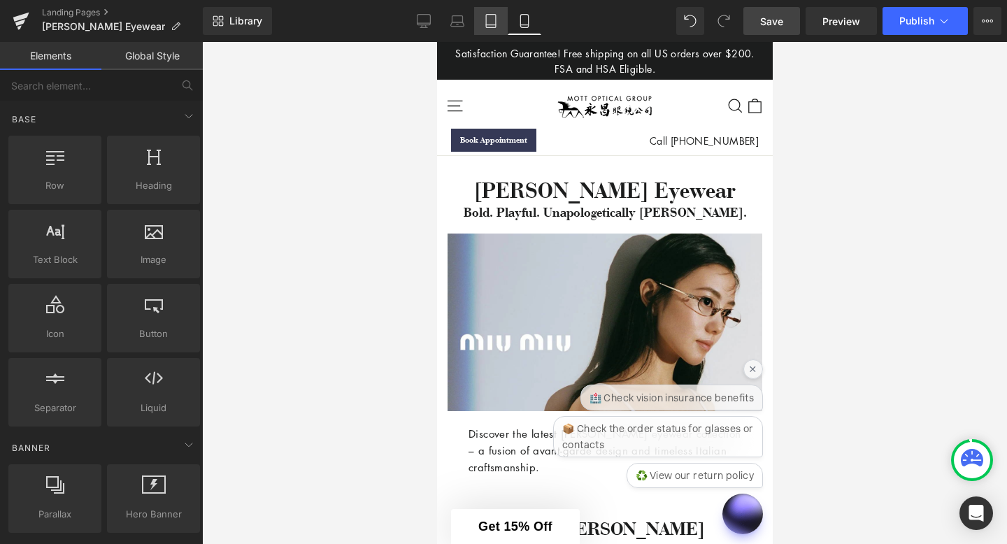
click at [487, 24] on icon at bounding box center [491, 21] width 14 height 14
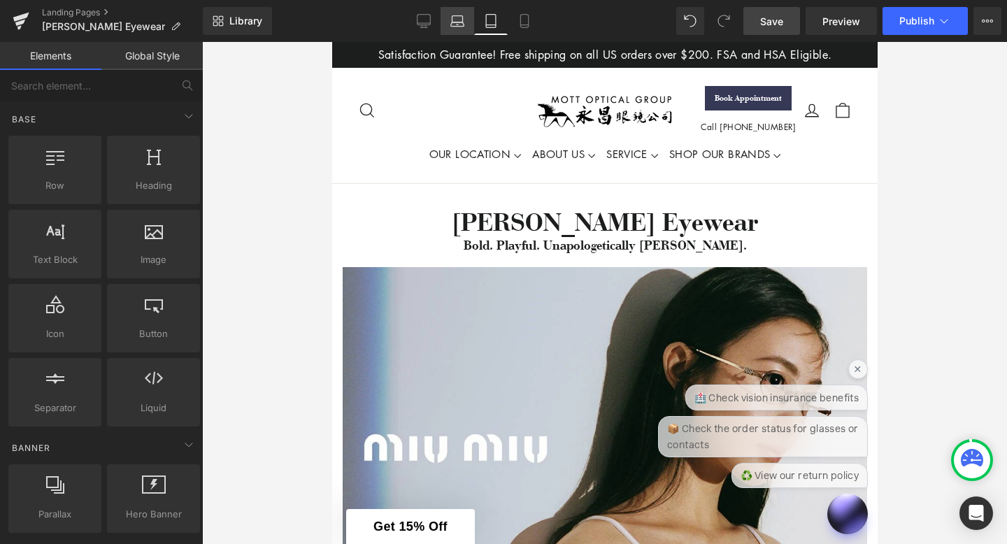
click at [458, 23] on icon at bounding box center [457, 21] width 14 height 14
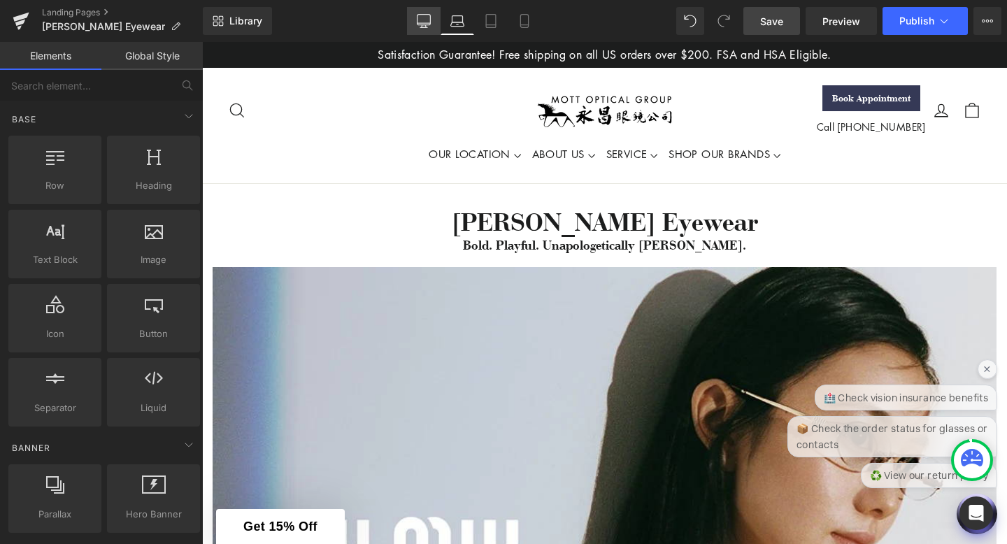
click at [419, 28] on link "Desktop" at bounding box center [424, 21] width 34 height 28
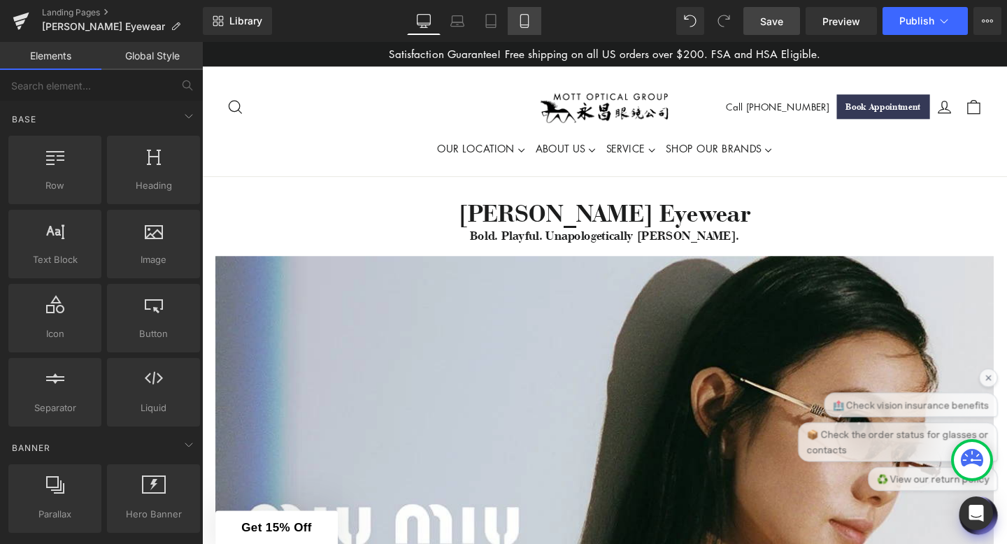
click at [530, 16] on icon at bounding box center [524, 21] width 14 height 14
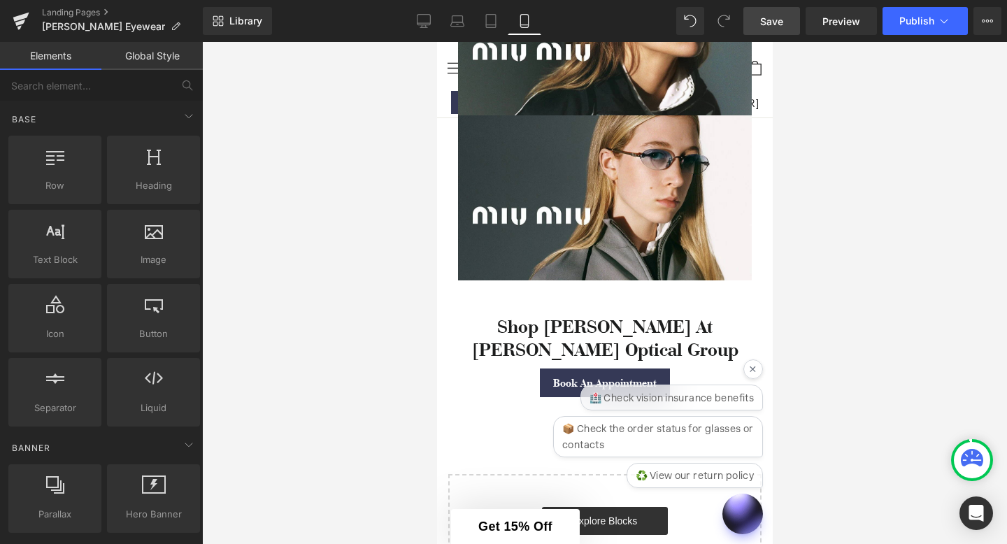
scroll to position [1135, 0]
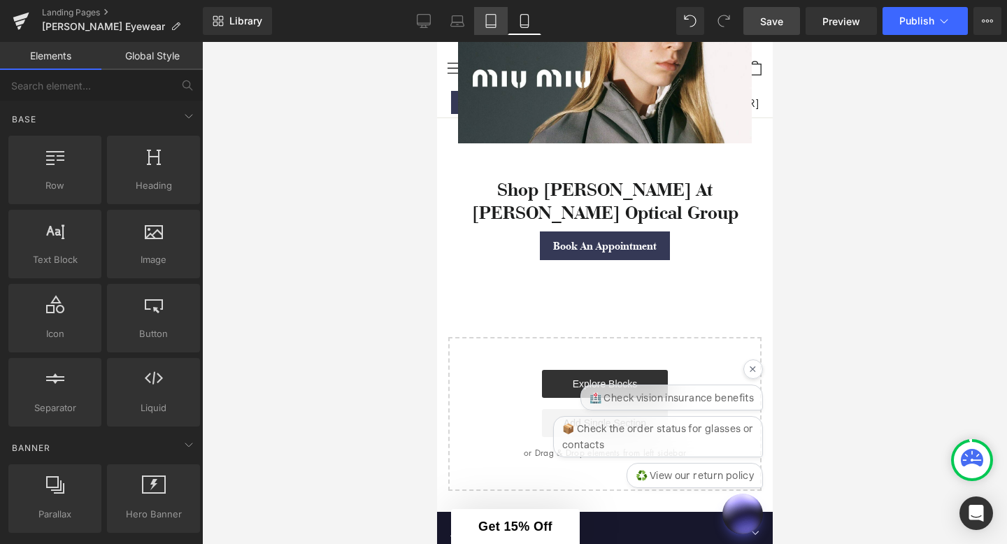
click at [491, 24] on icon at bounding box center [491, 21] width 14 height 14
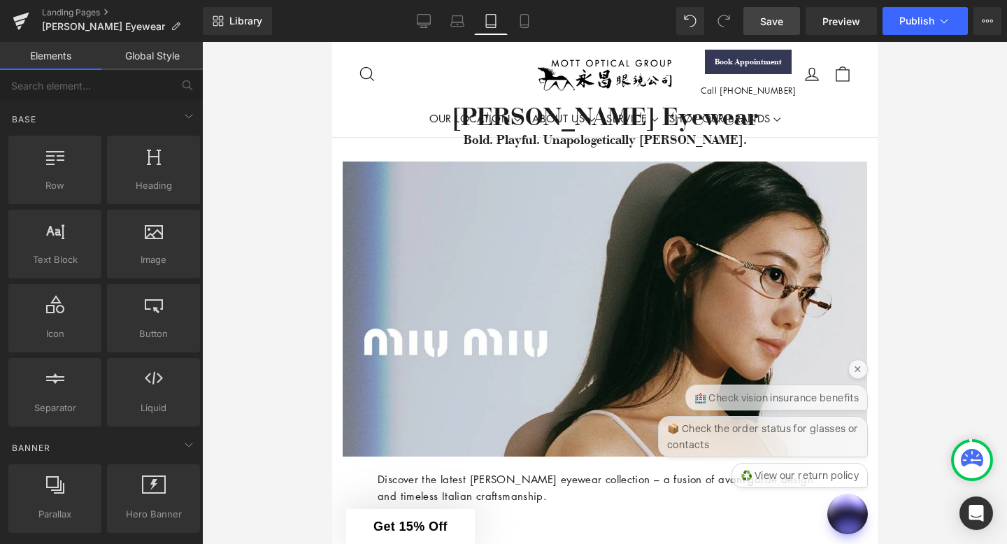
scroll to position [0, 0]
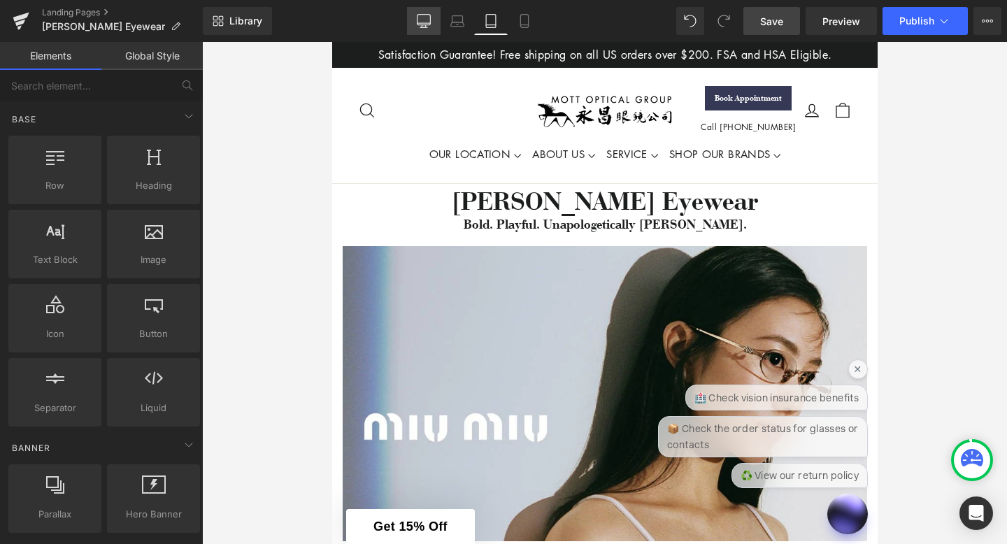
click at [426, 20] on icon at bounding box center [424, 21] width 14 height 14
